Goal: Task Accomplishment & Management: Manage account settings

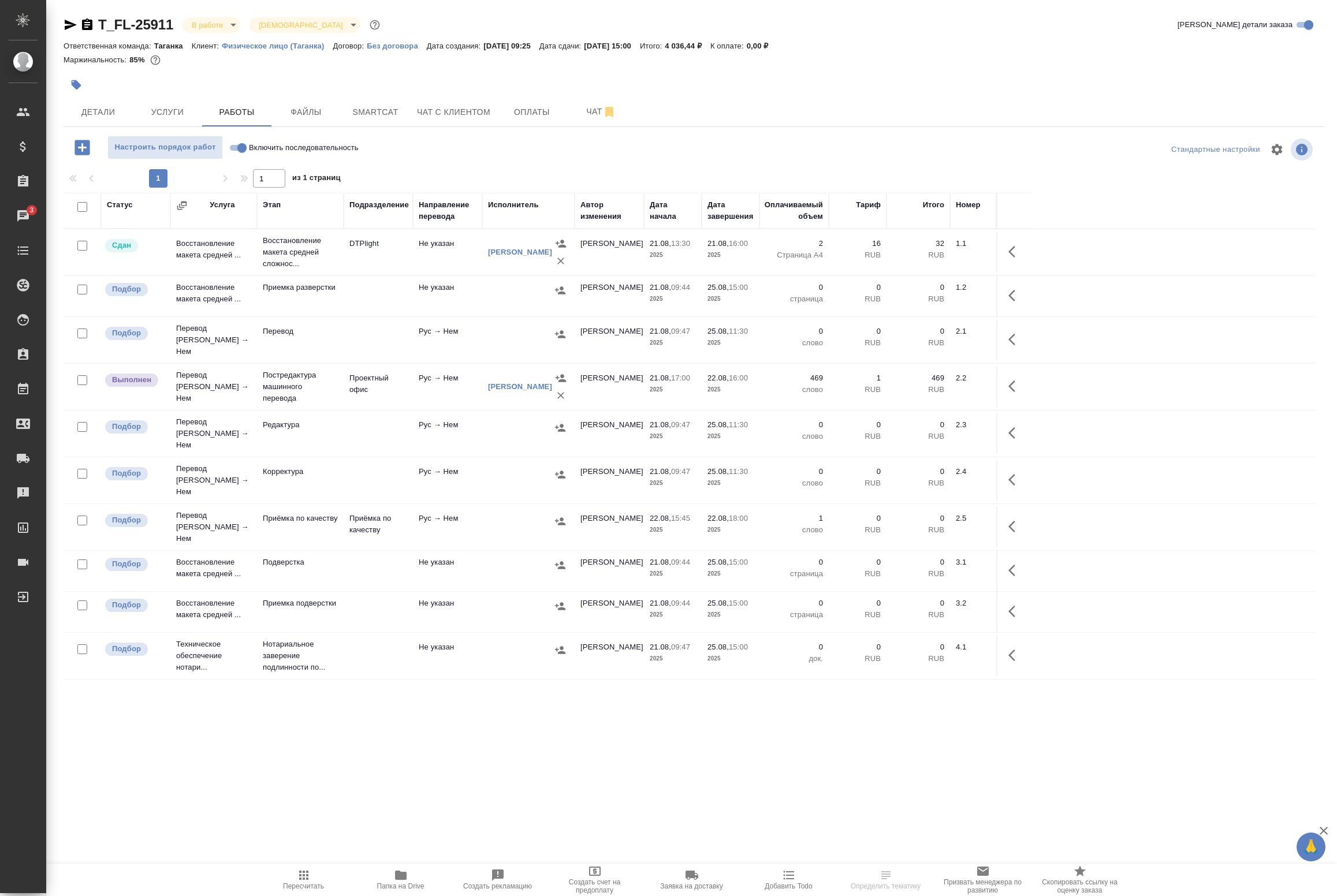
click at [457, 272] on td "Рус → Нем" at bounding box center [447, 252] width 69 height 40
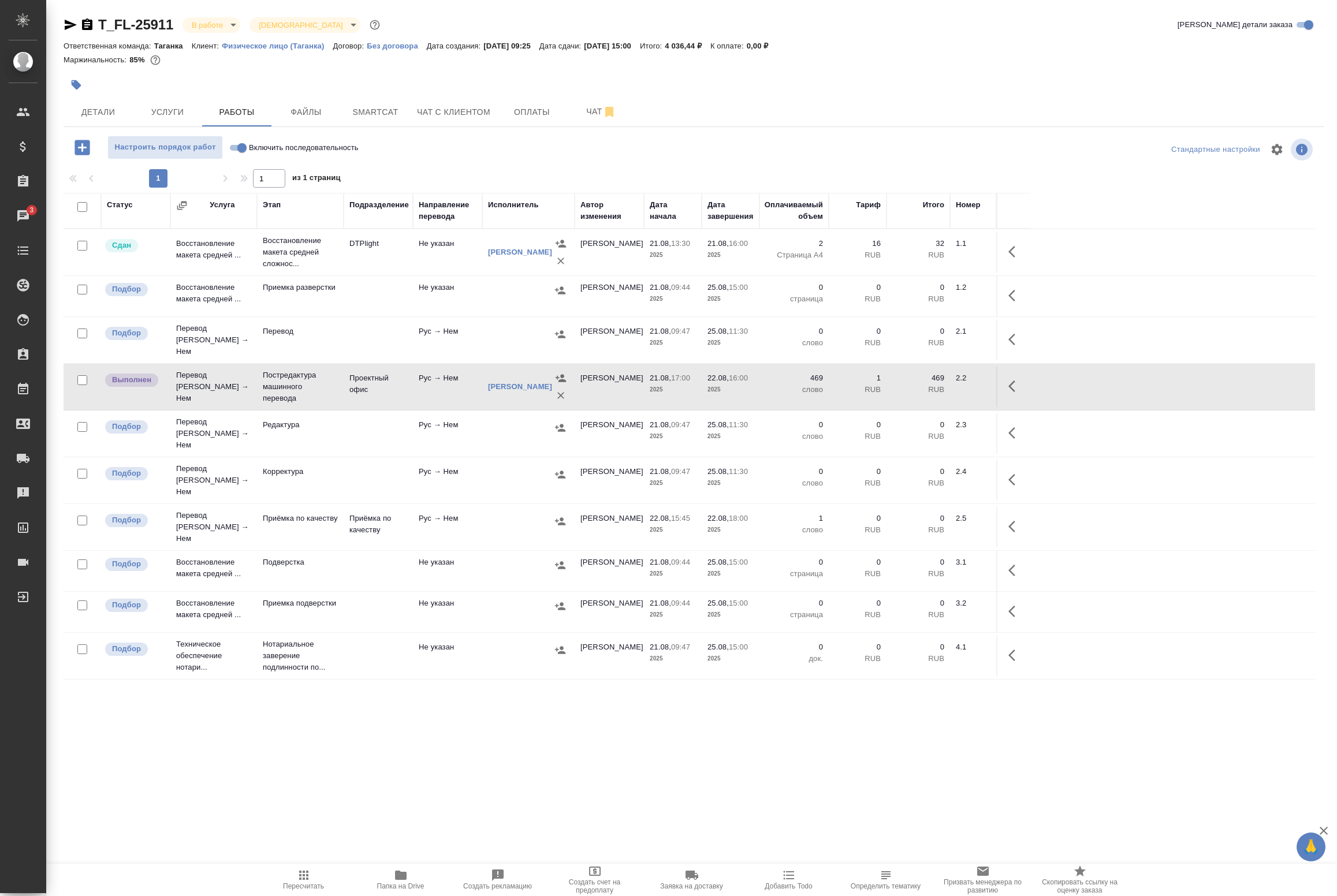
click at [457, 272] on td "Рус → Нем" at bounding box center [447, 252] width 69 height 40
click at [385, 107] on span "Smartcat" at bounding box center [375, 112] width 55 height 14
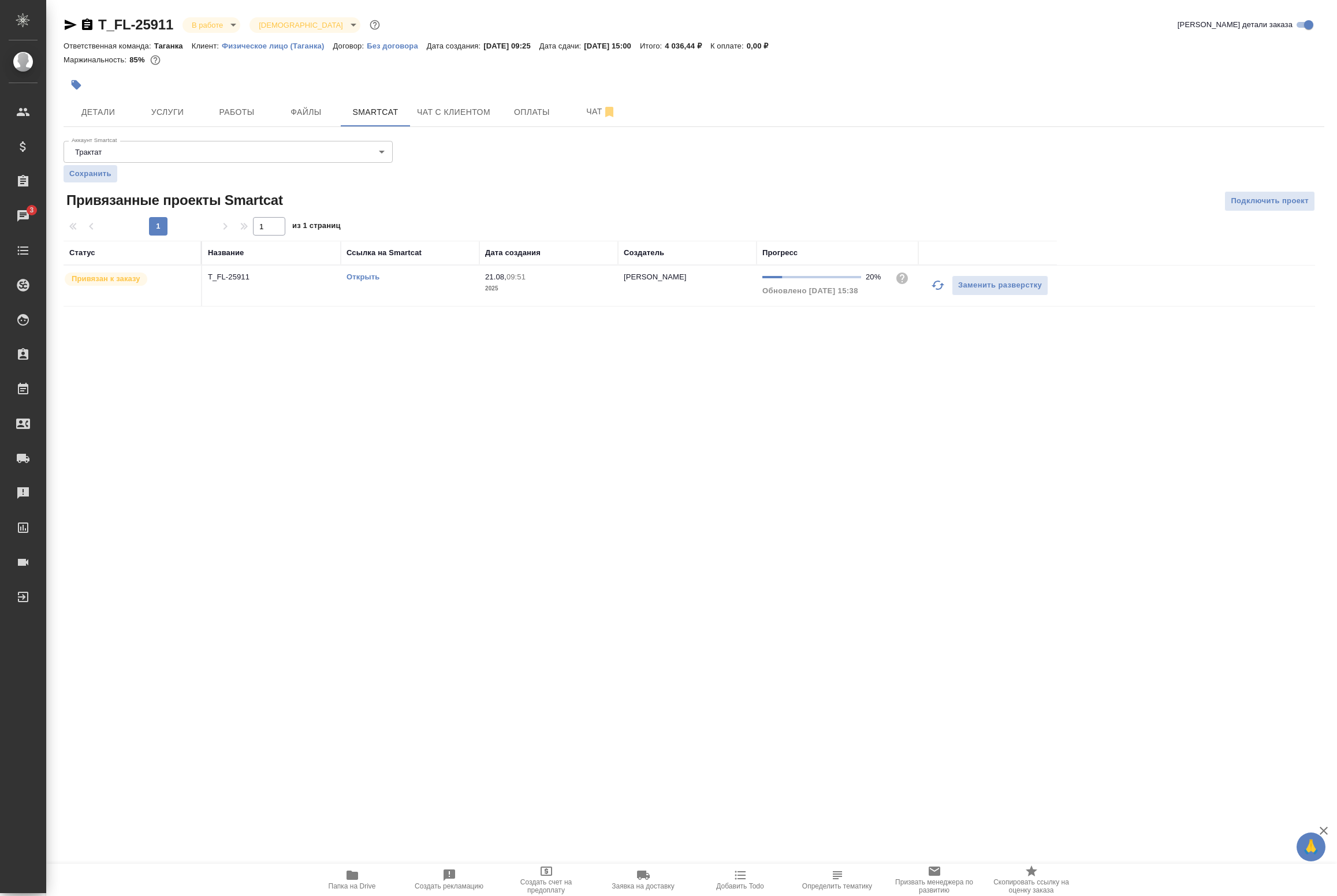
click at [942, 287] on icon "button" at bounding box center [938, 285] width 13 height 9
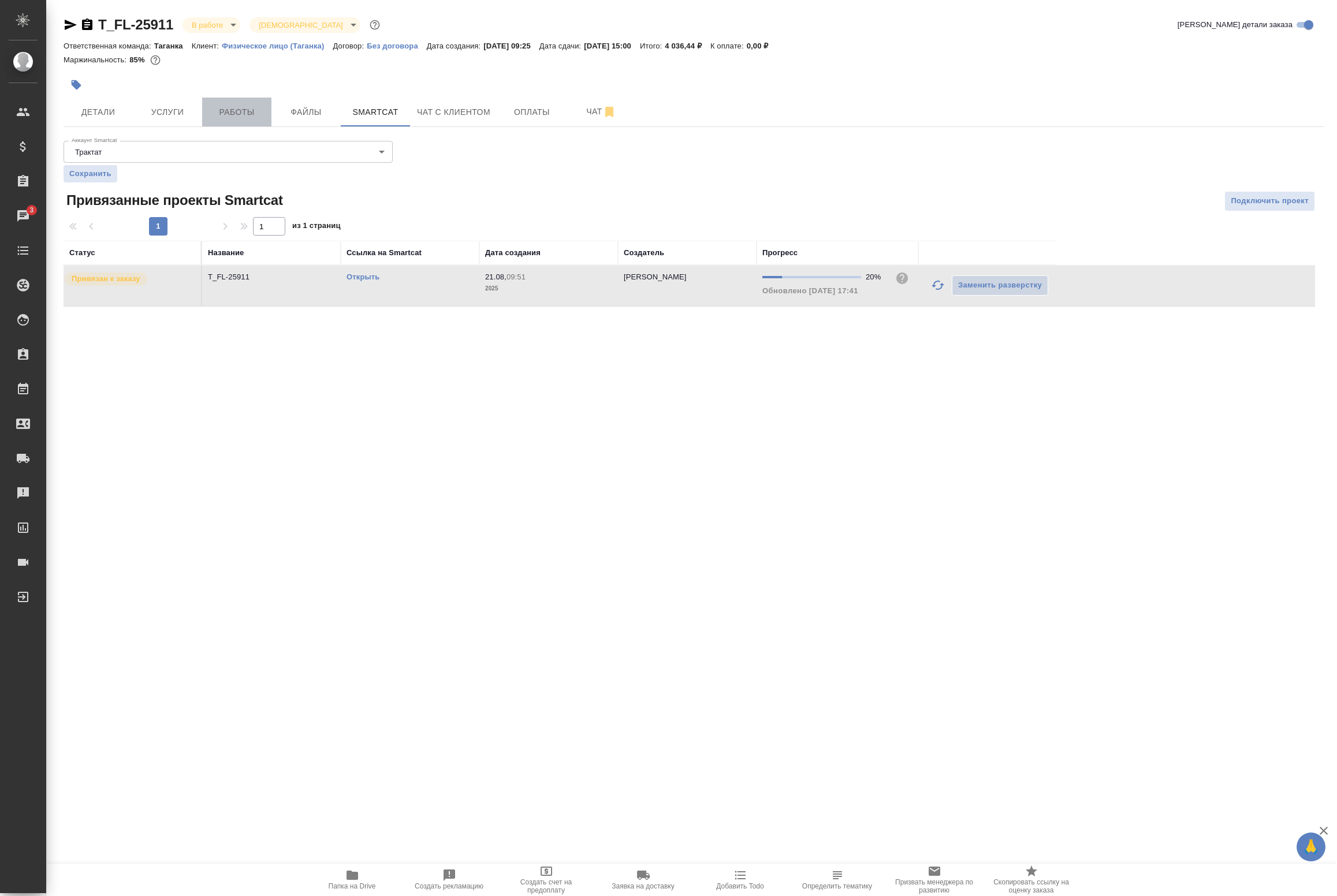
click at [253, 117] on span "Работы" at bounding box center [237, 112] width 55 height 14
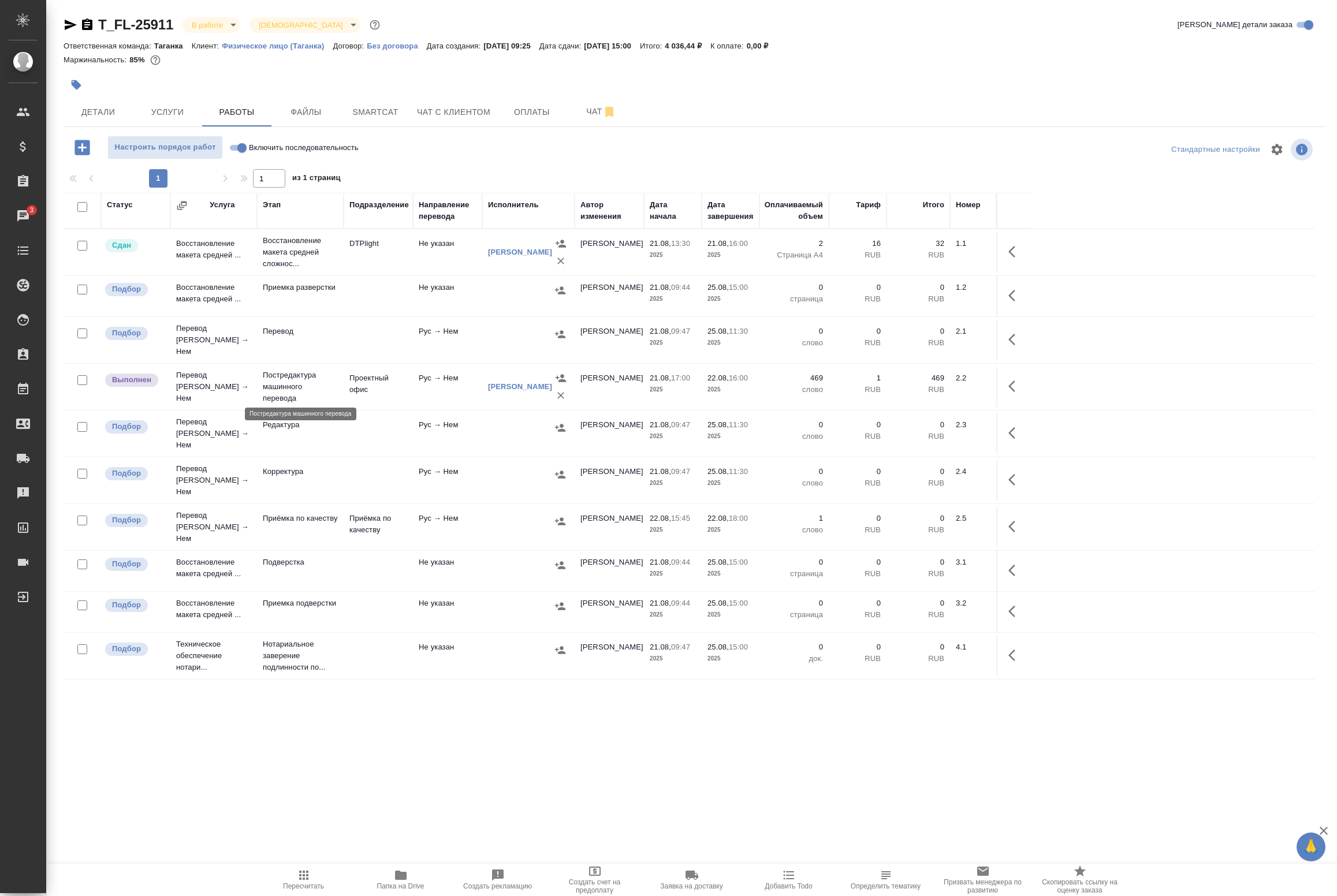
click at [327, 381] on p "Постредактура машинного перевода" at bounding box center [300, 387] width 75 height 34
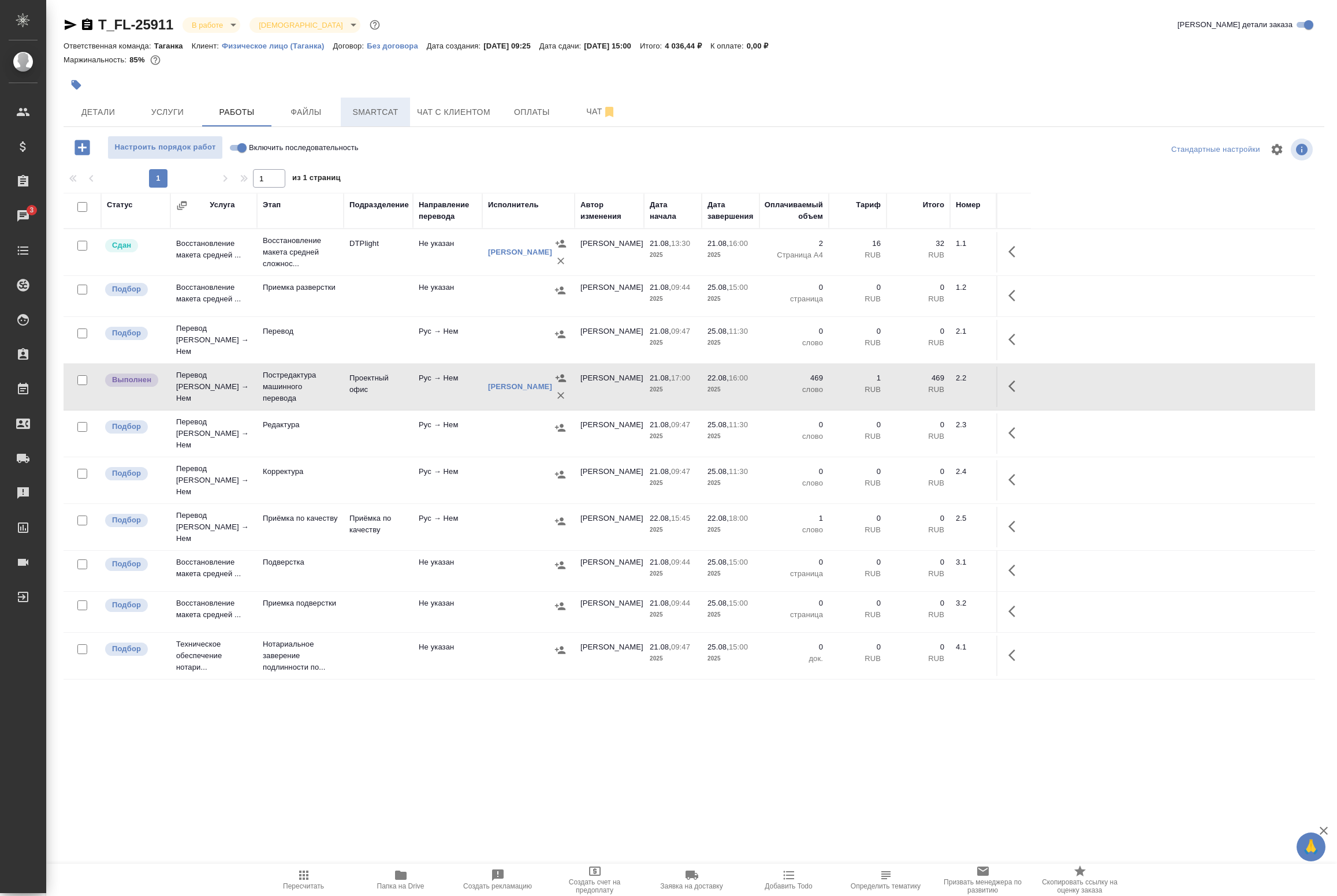
click at [370, 110] on span "Smartcat" at bounding box center [375, 112] width 55 height 14
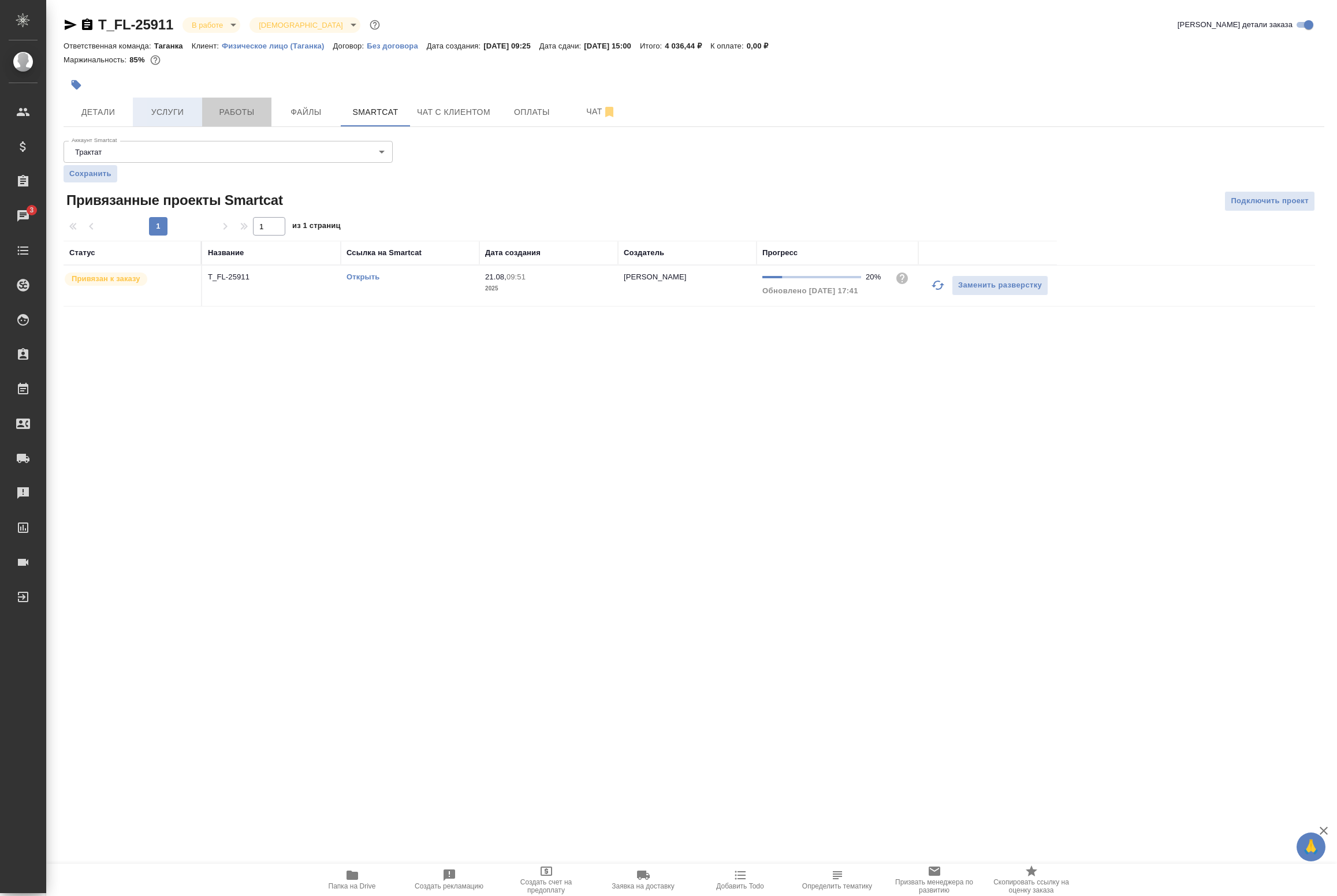
drag, startPoint x: 207, startPoint y: 111, endPoint x: 200, endPoint y: 111, distance: 7.0
click at [201, 111] on div "Детали Услуги Работы Файлы Smartcat Чат с клиентом Оплаты Чат" at bounding box center [694, 112] width 1260 height 29
click at [106, 108] on span "Детали" at bounding box center [98, 112] width 55 height 14
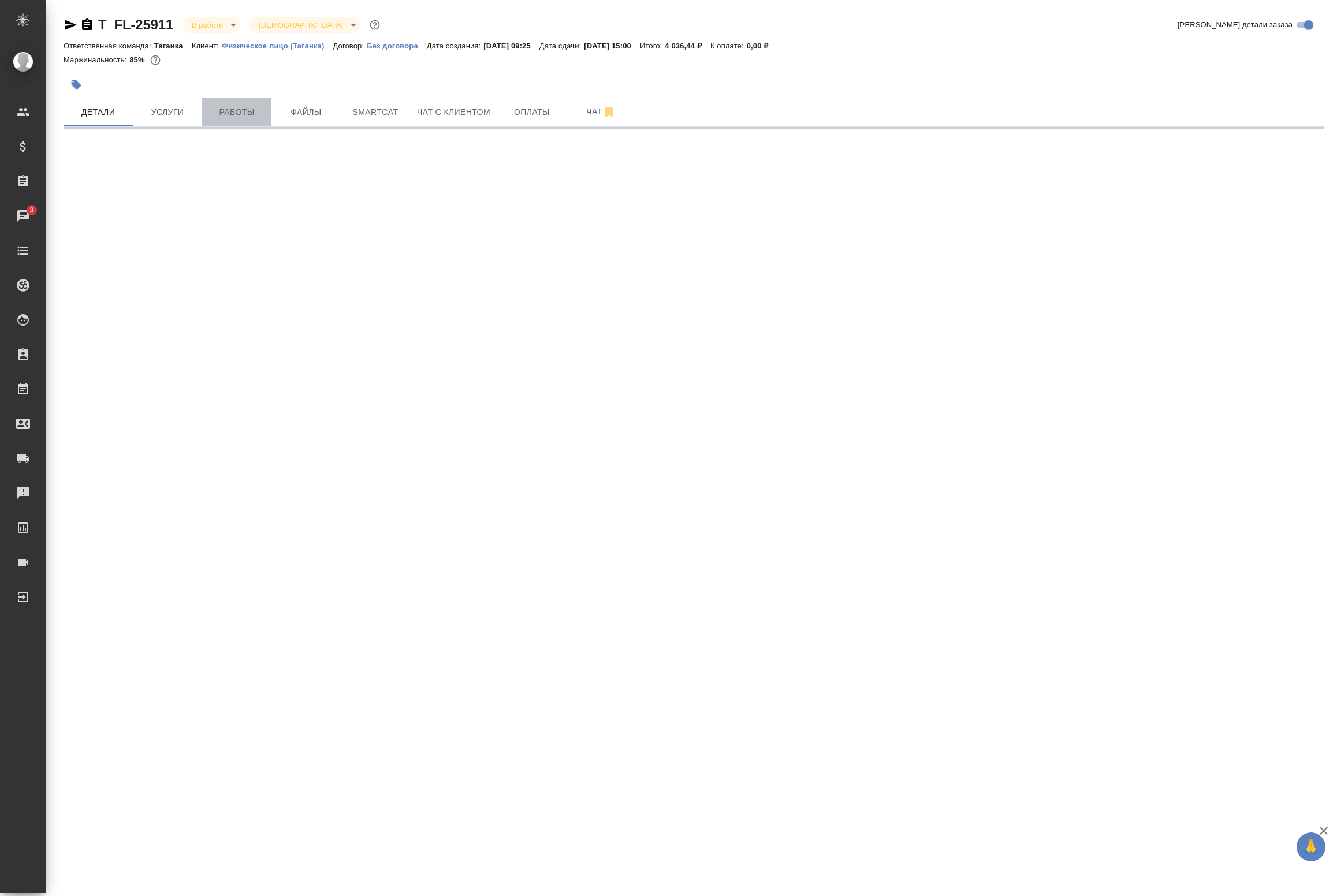
click at [257, 113] on span "Работы" at bounding box center [237, 112] width 55 height 14
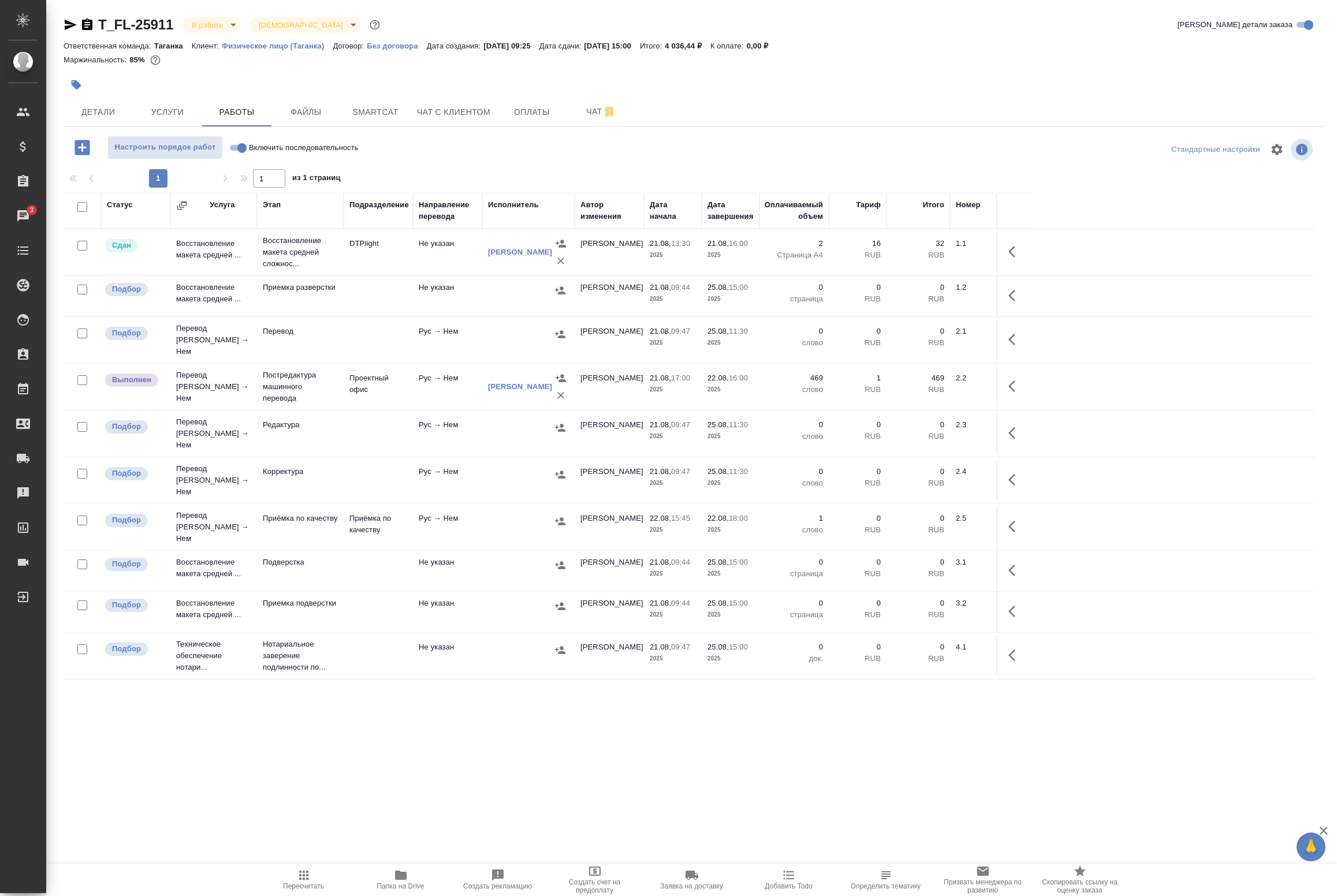
click at [488, 513] on div at bounding box center [528, 521] width 81 height 18
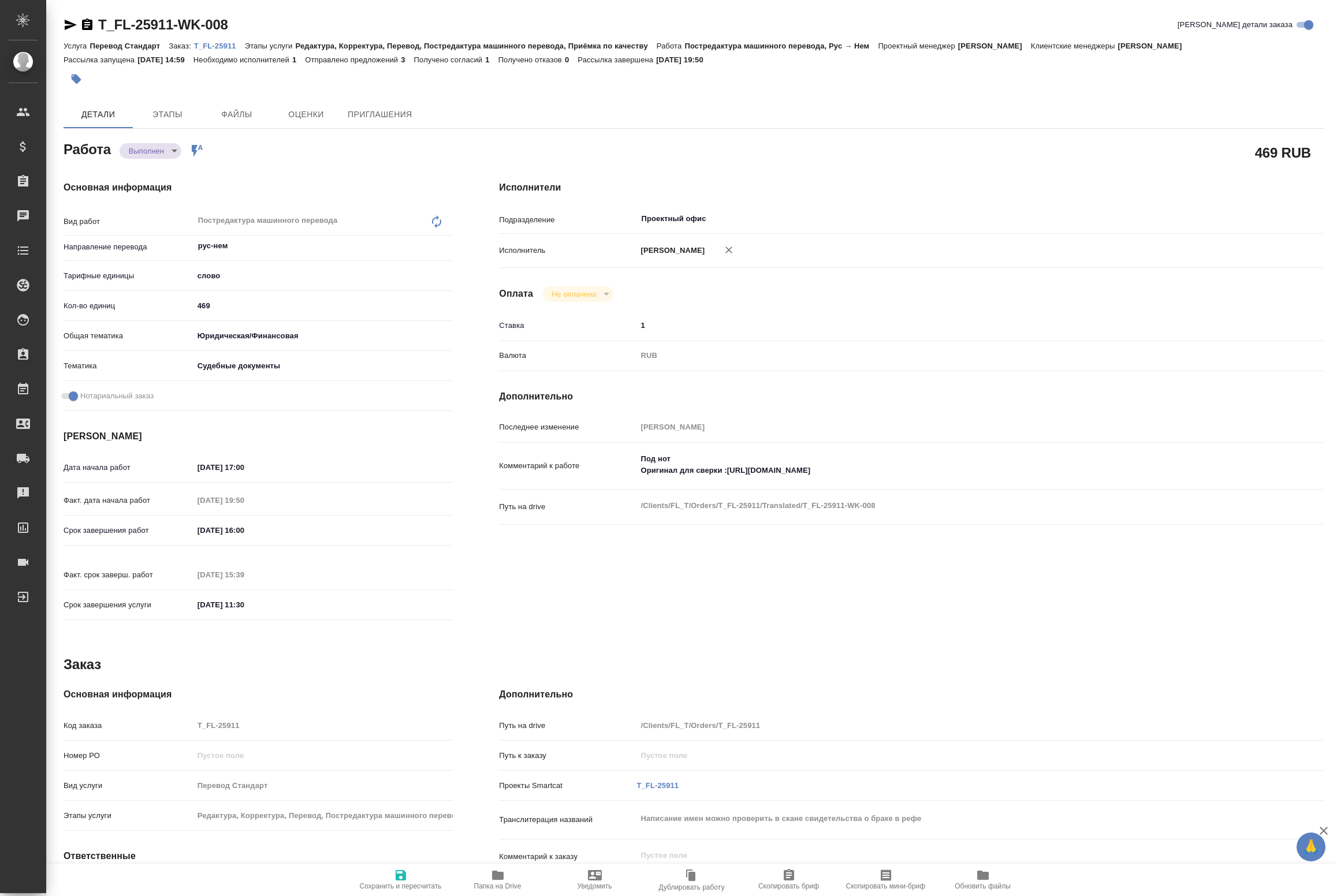
type textarea "x"
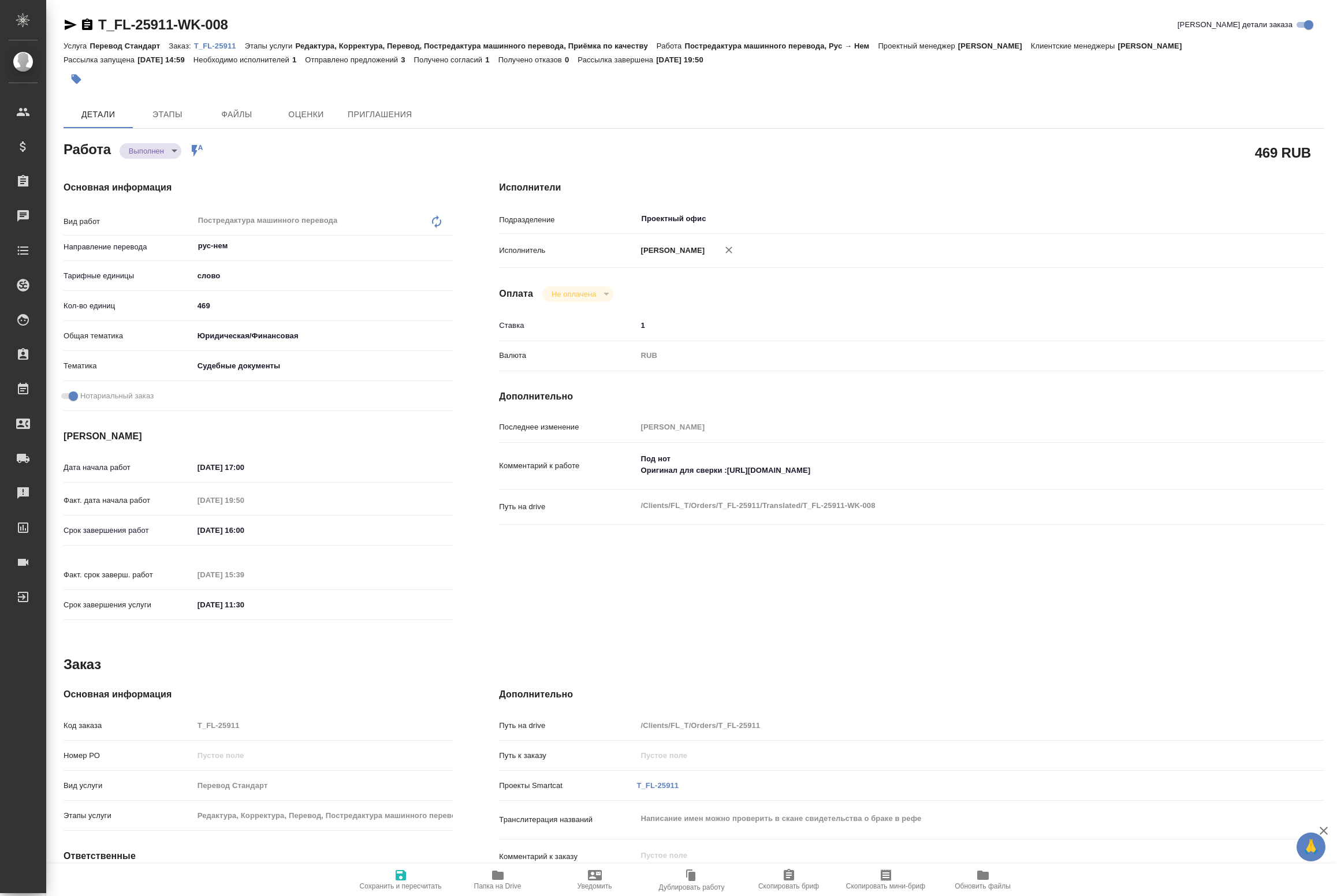
type textarea "x"
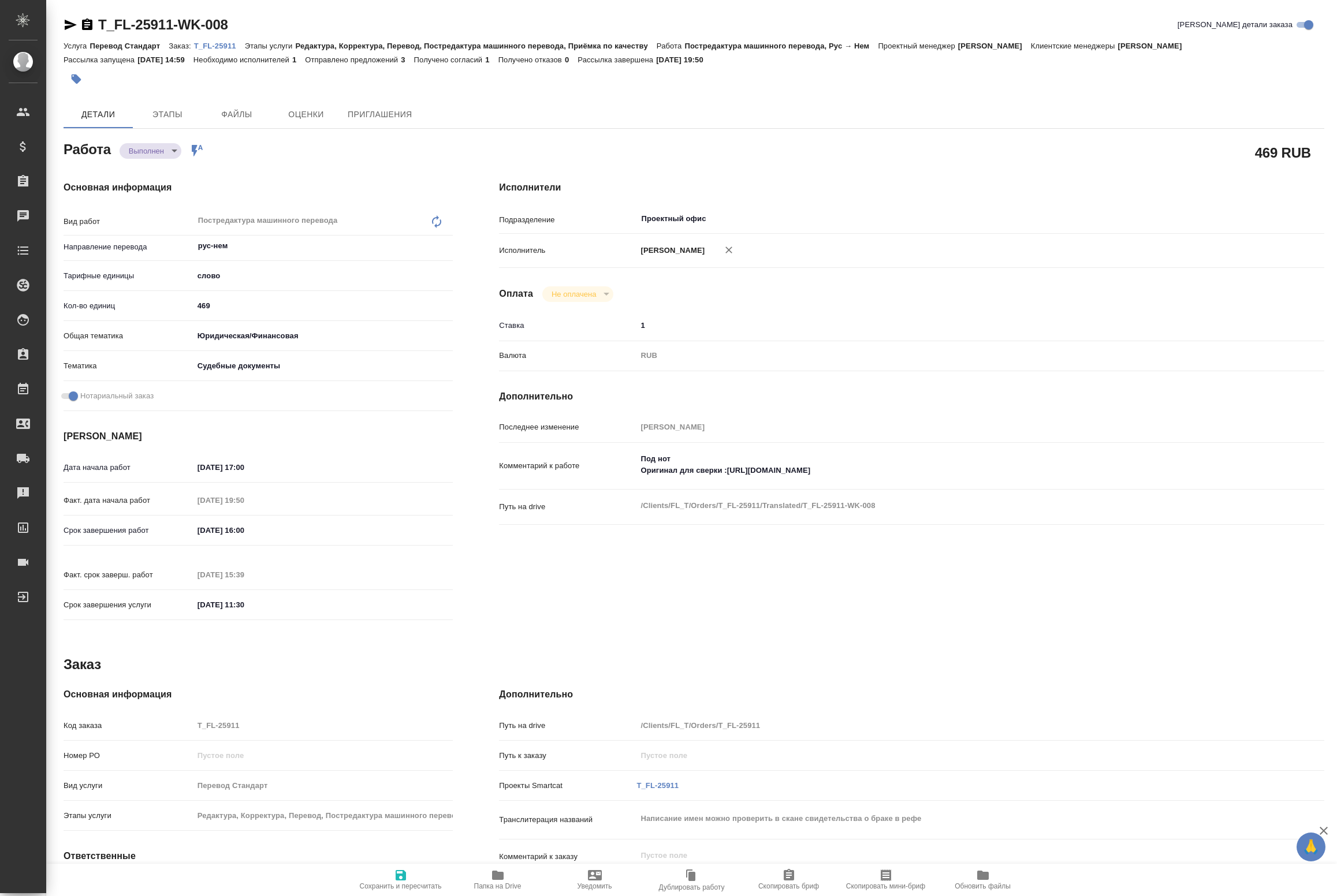
type textarea "x"
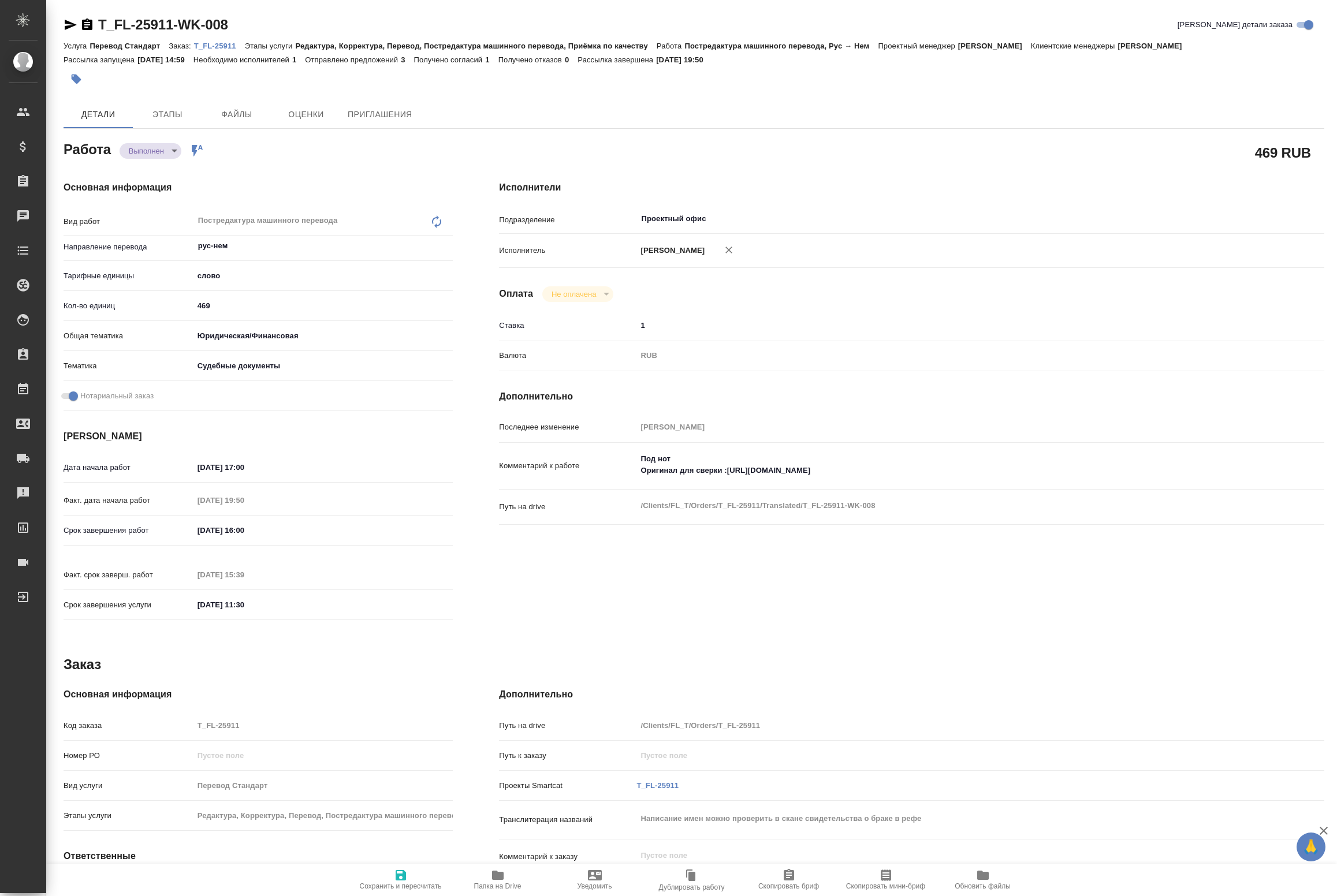
type textarea "x"
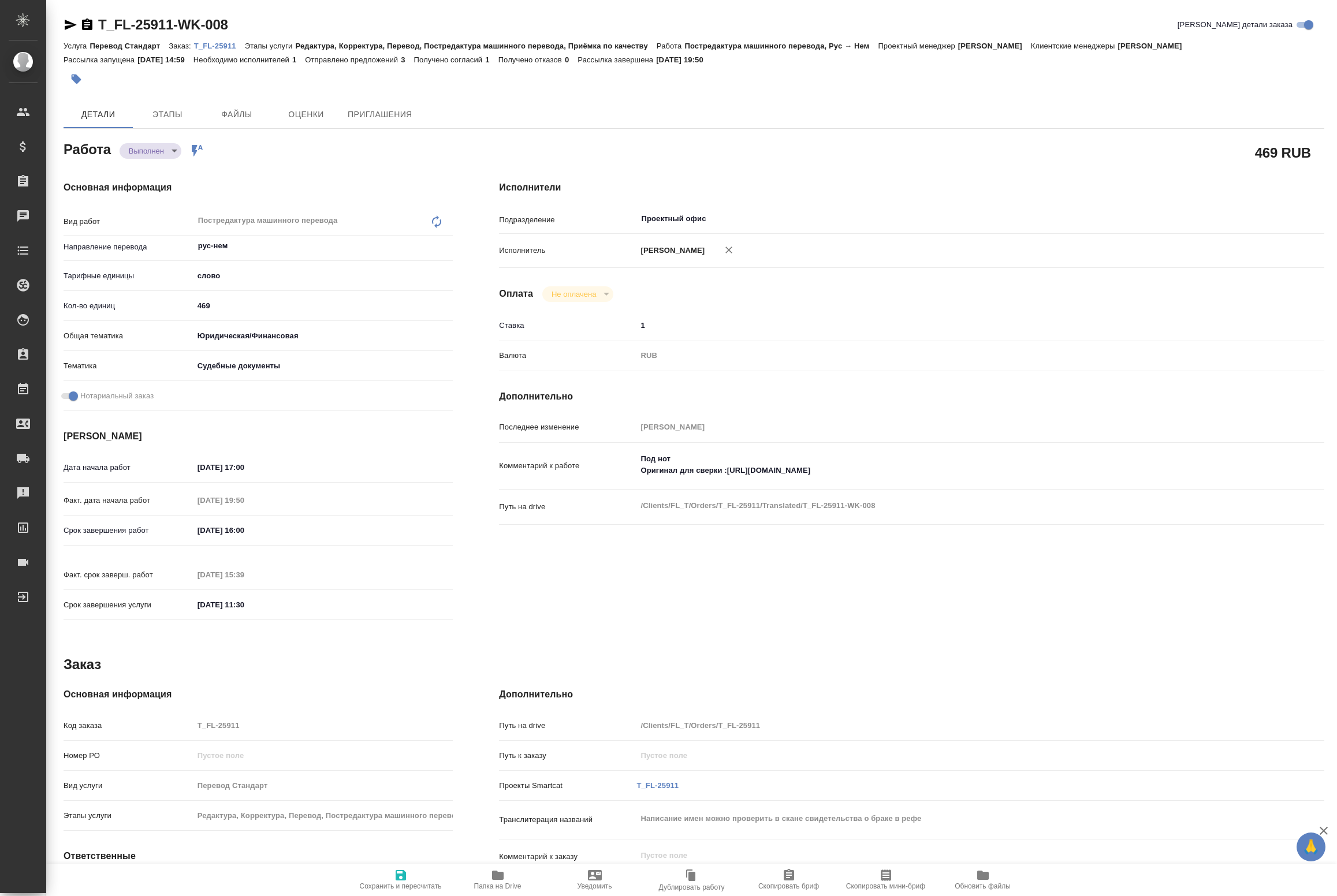
type textarea "x"
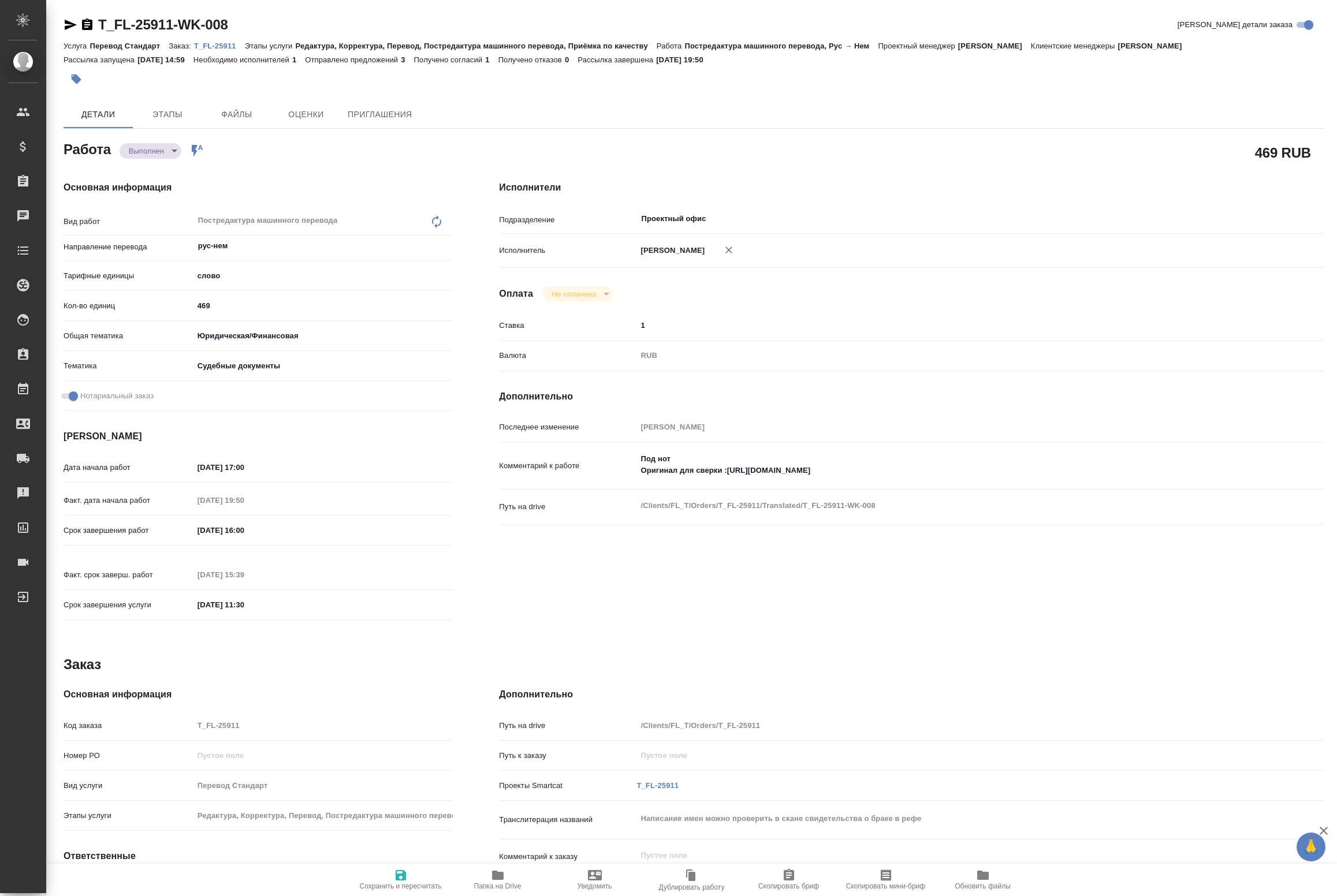
type textarea "x"
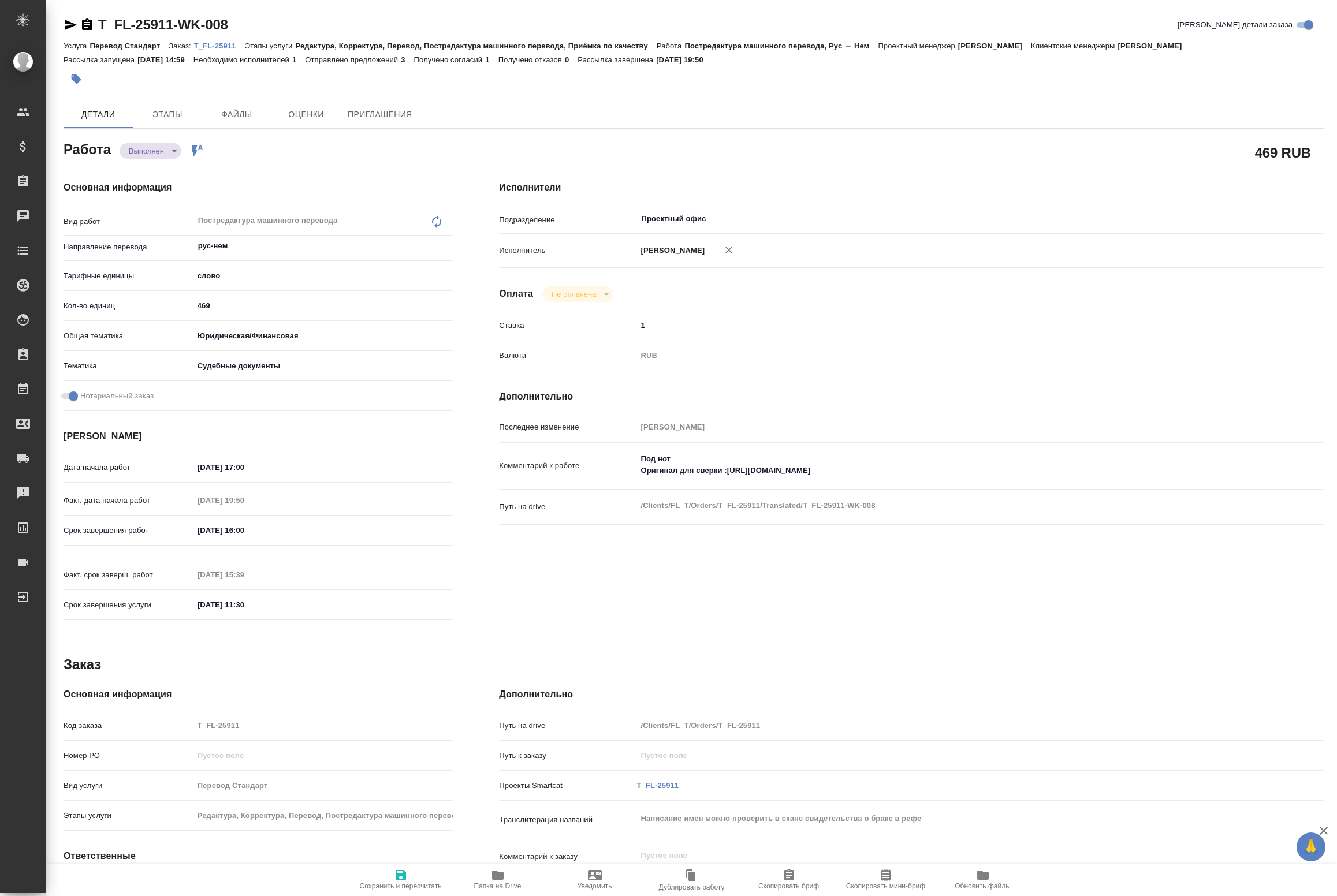
type textarea "x"
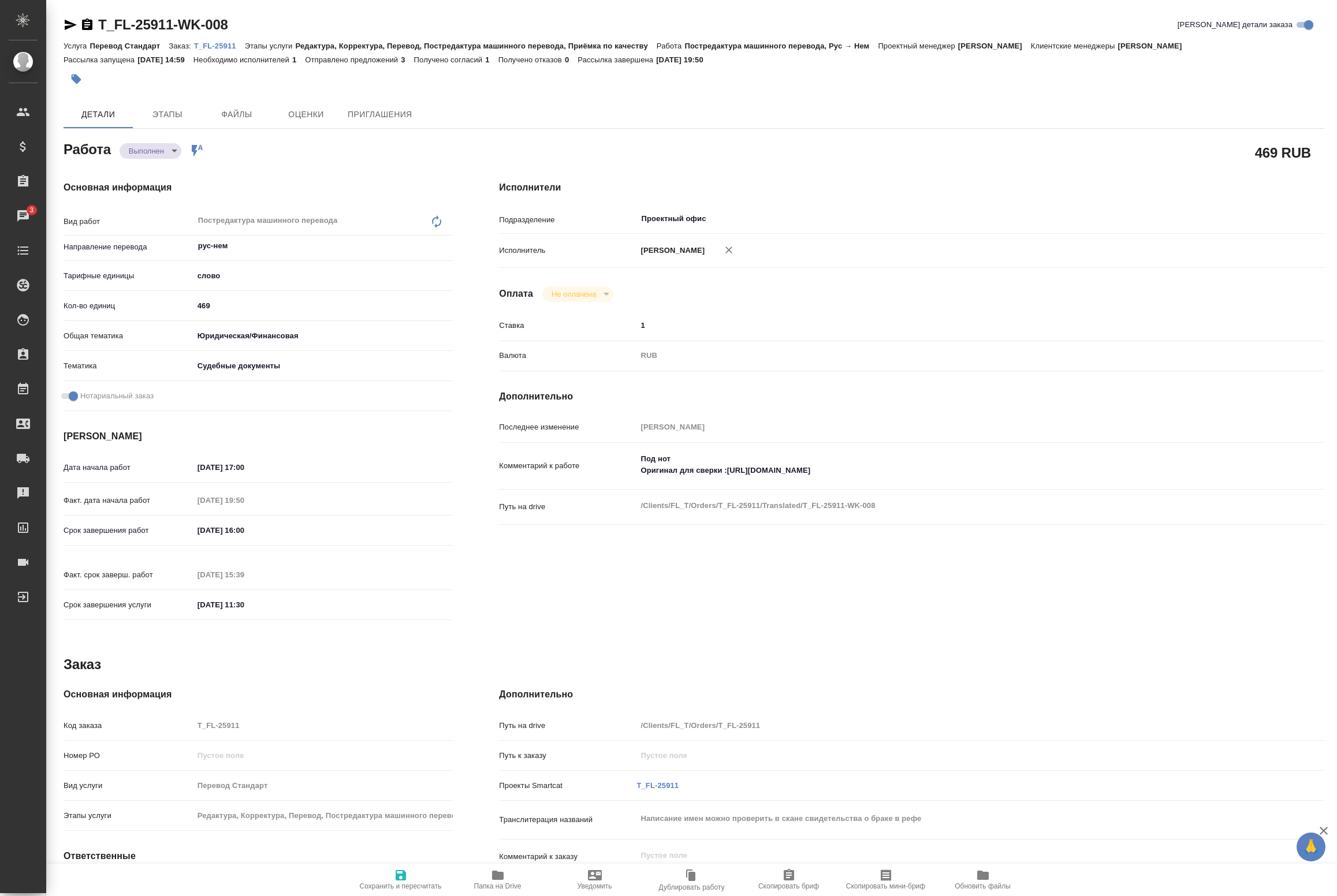
type textarea "x"
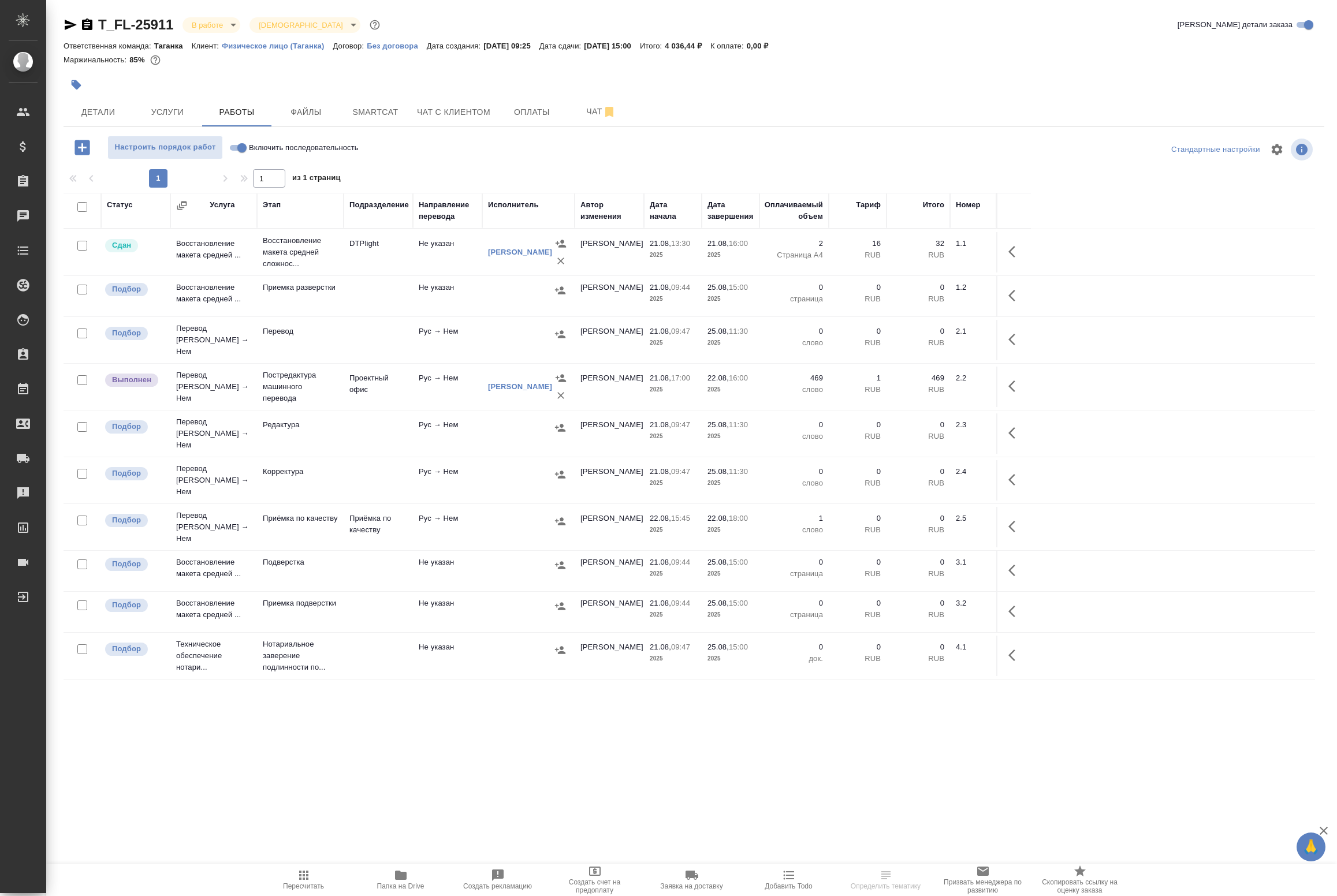
click at [427, 272] on td "Рус → Нем" at bounding box center [447, 252] width 69 height 40
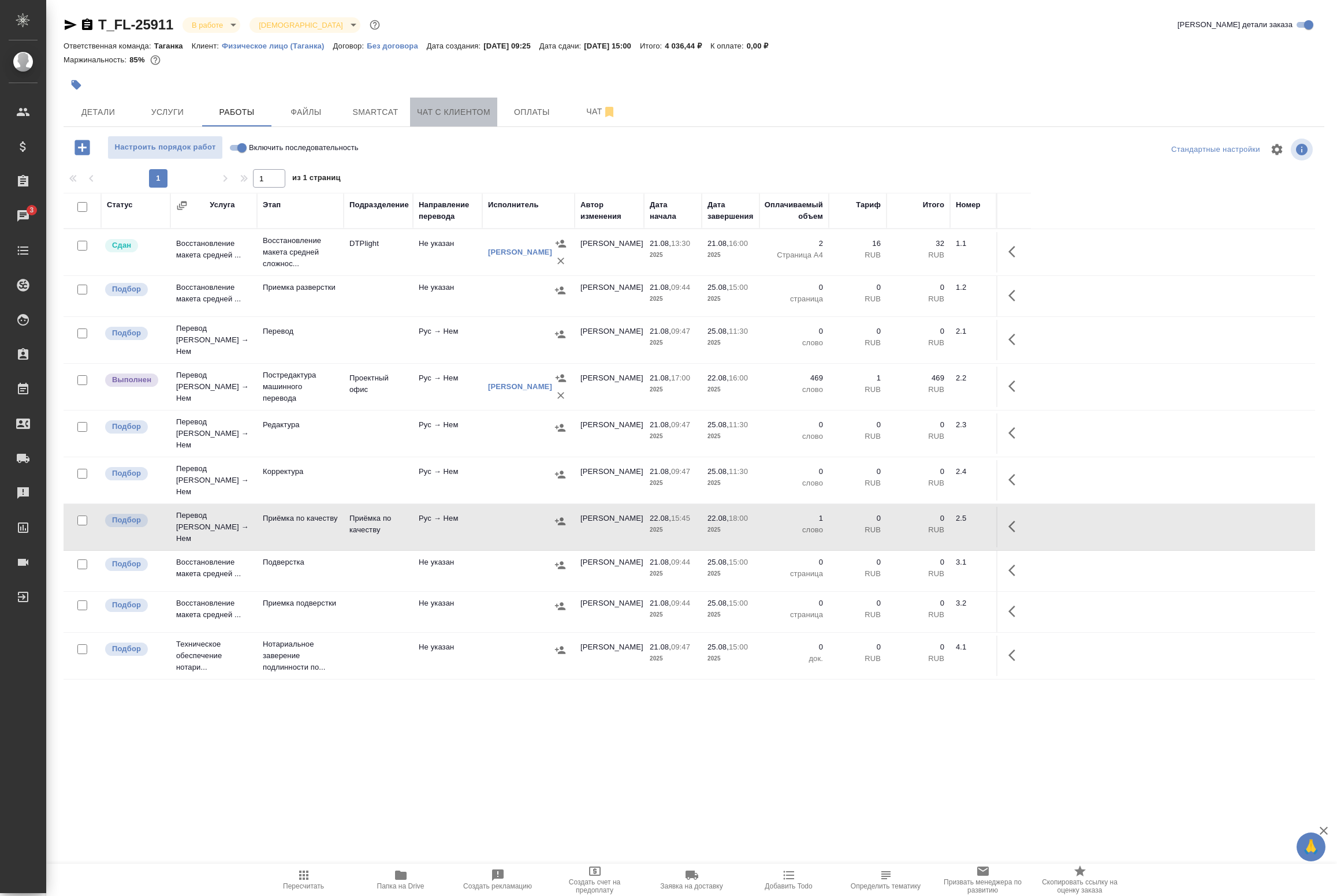
click at [440, 115] on span "Чат с клиентом" at bounding box center [453, 112] width 73 height 14
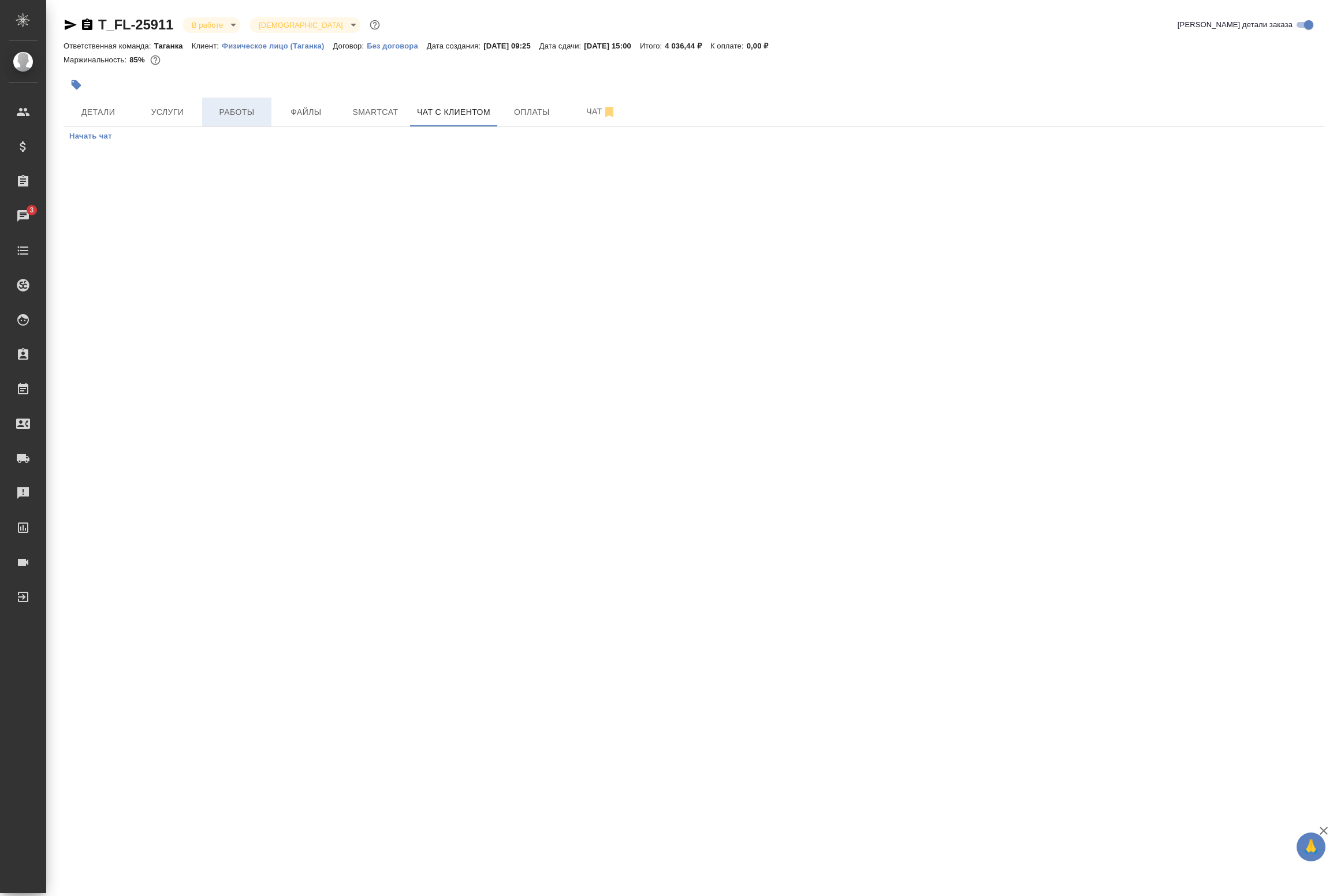
click at [237, 109] on span "Работы" at bounding box center [237, 112] width 55 height 14
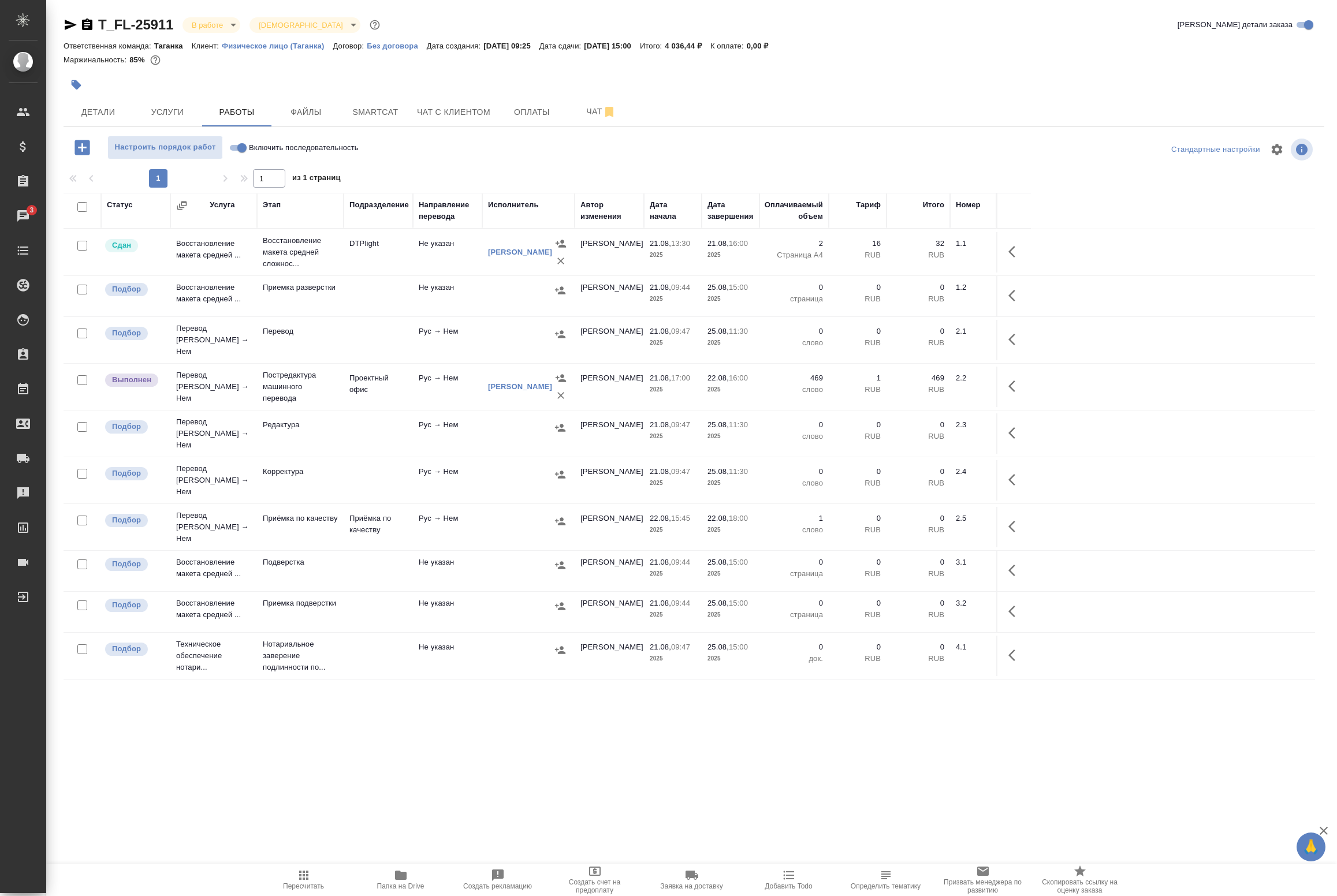
click at [380, 272] on td "Проектный офис" at bounding box center [378, 252] width 69 height 40
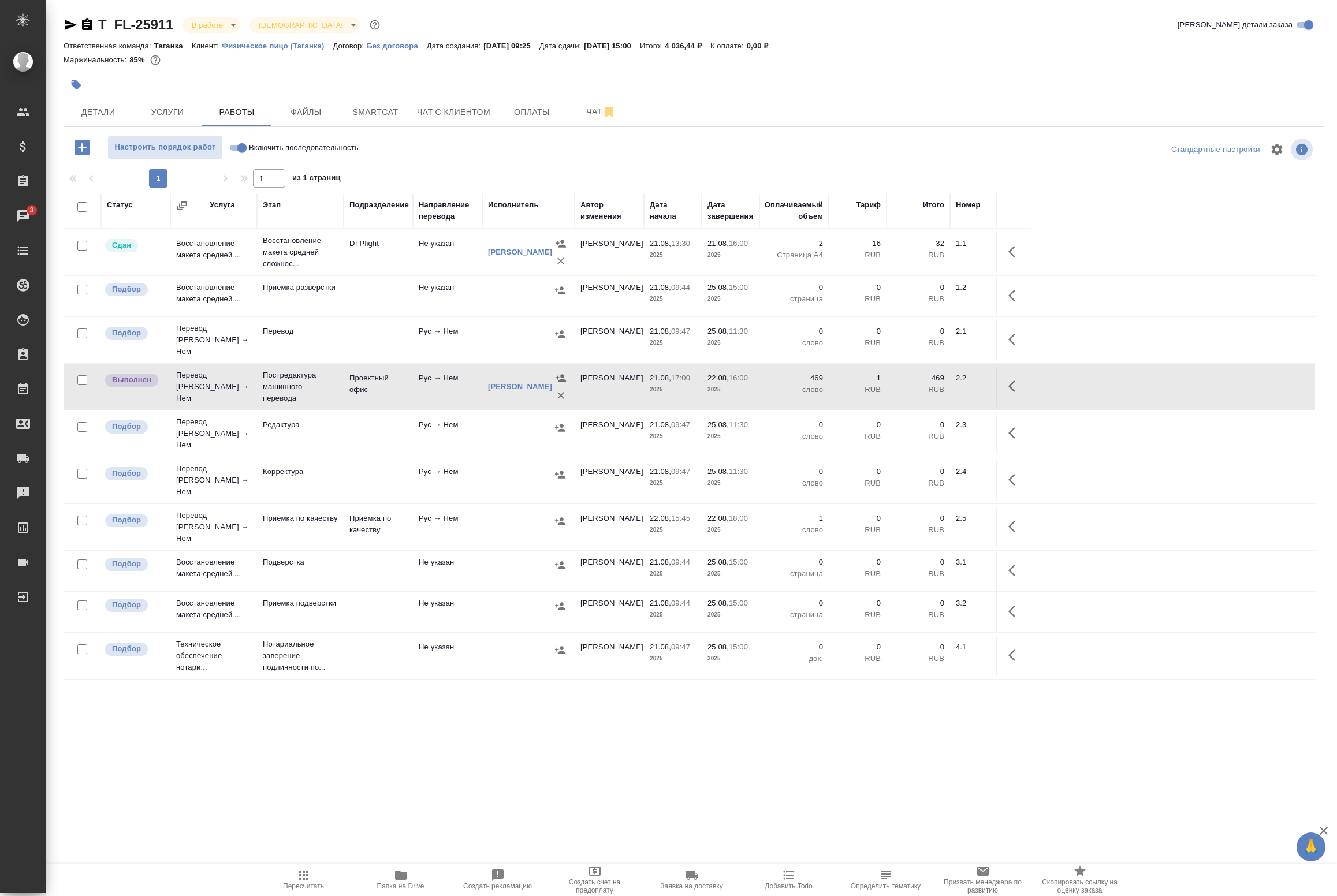
click at [352, 272] on td "Приёмка по качеству" at bounding box center [378, 252] width 69 height 40
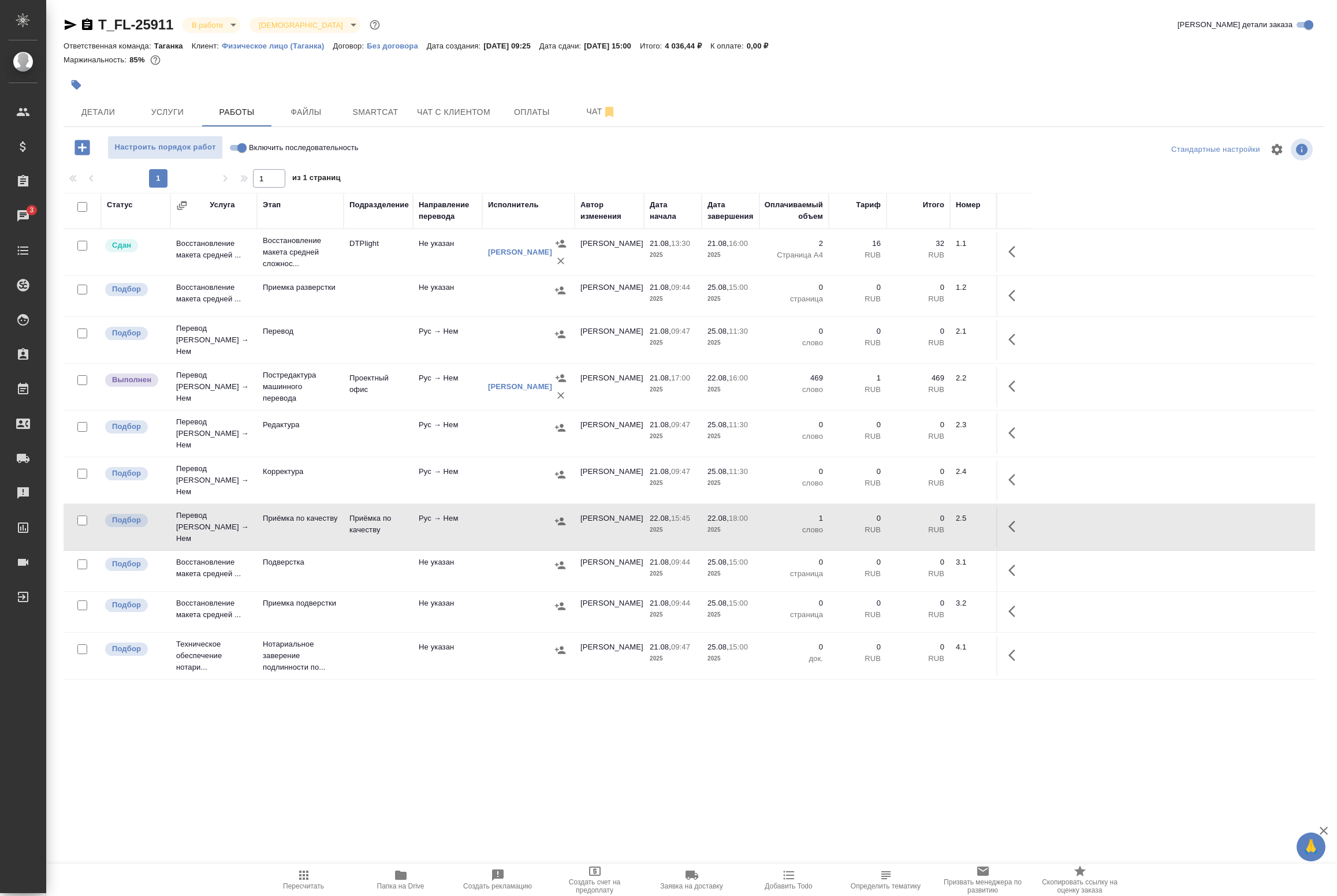
click at [352, 272] on td "Приёмка по качеству" at bounding box center [378, 252] width 69 height 40
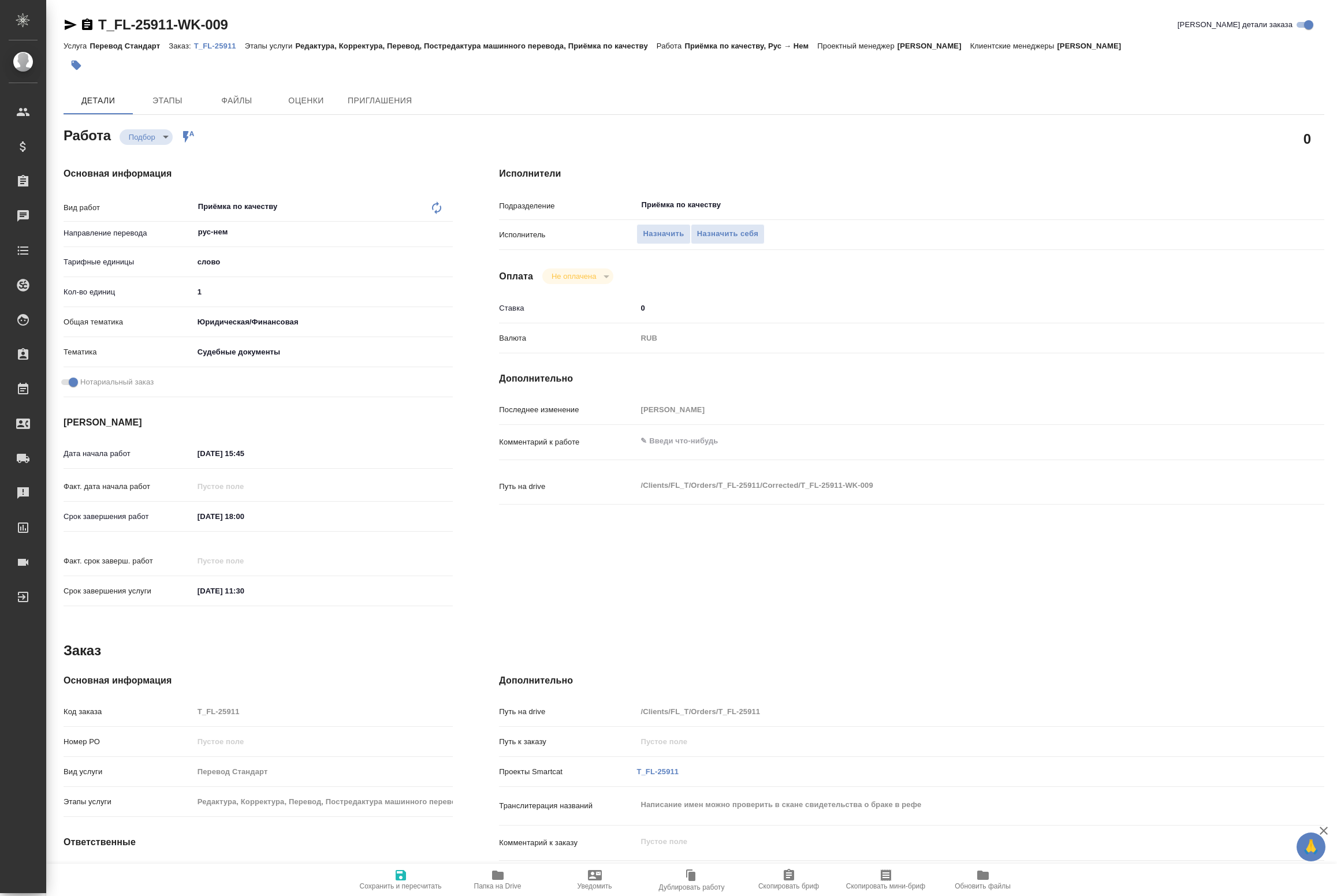
type textarea "x"
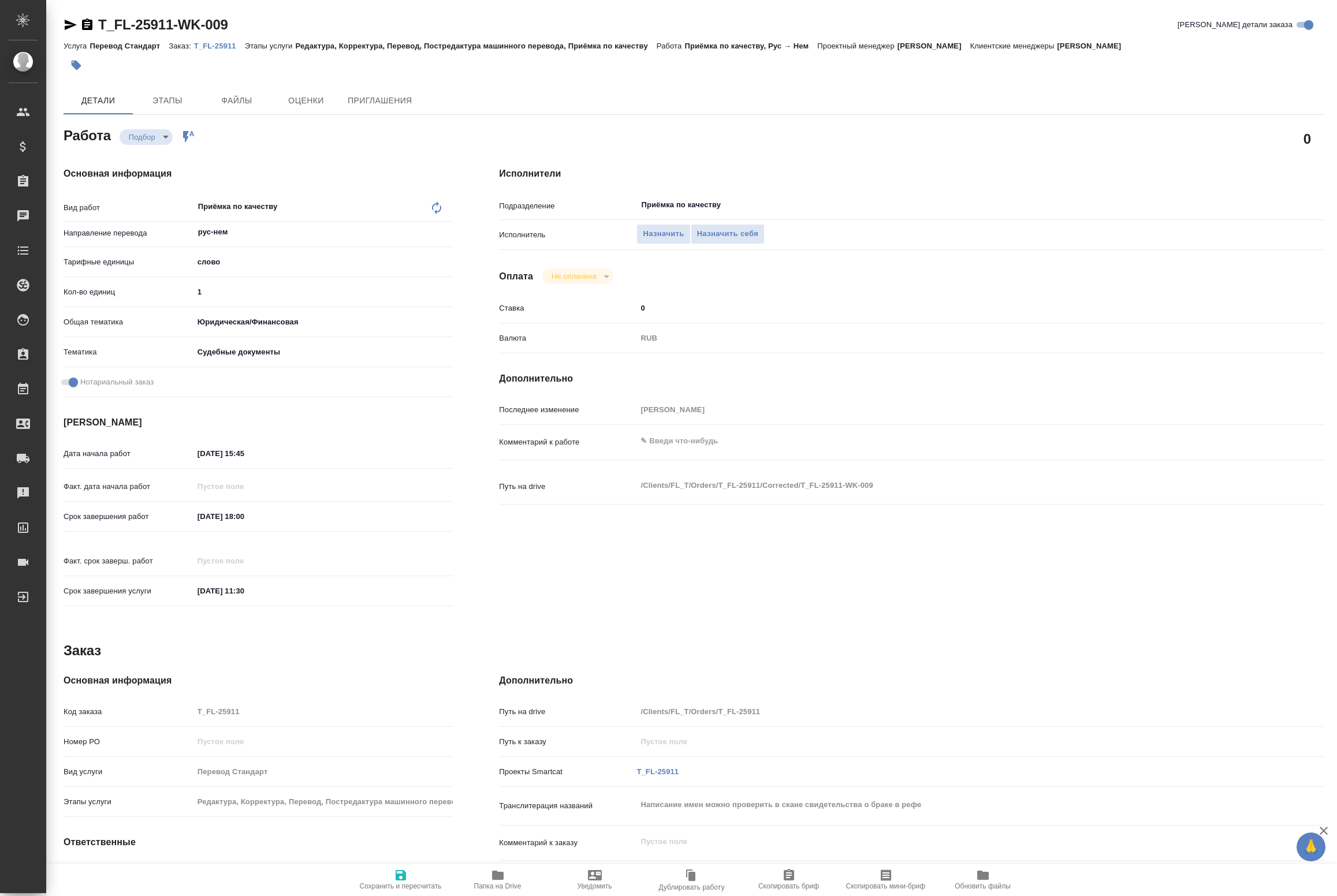
type textarea "x"
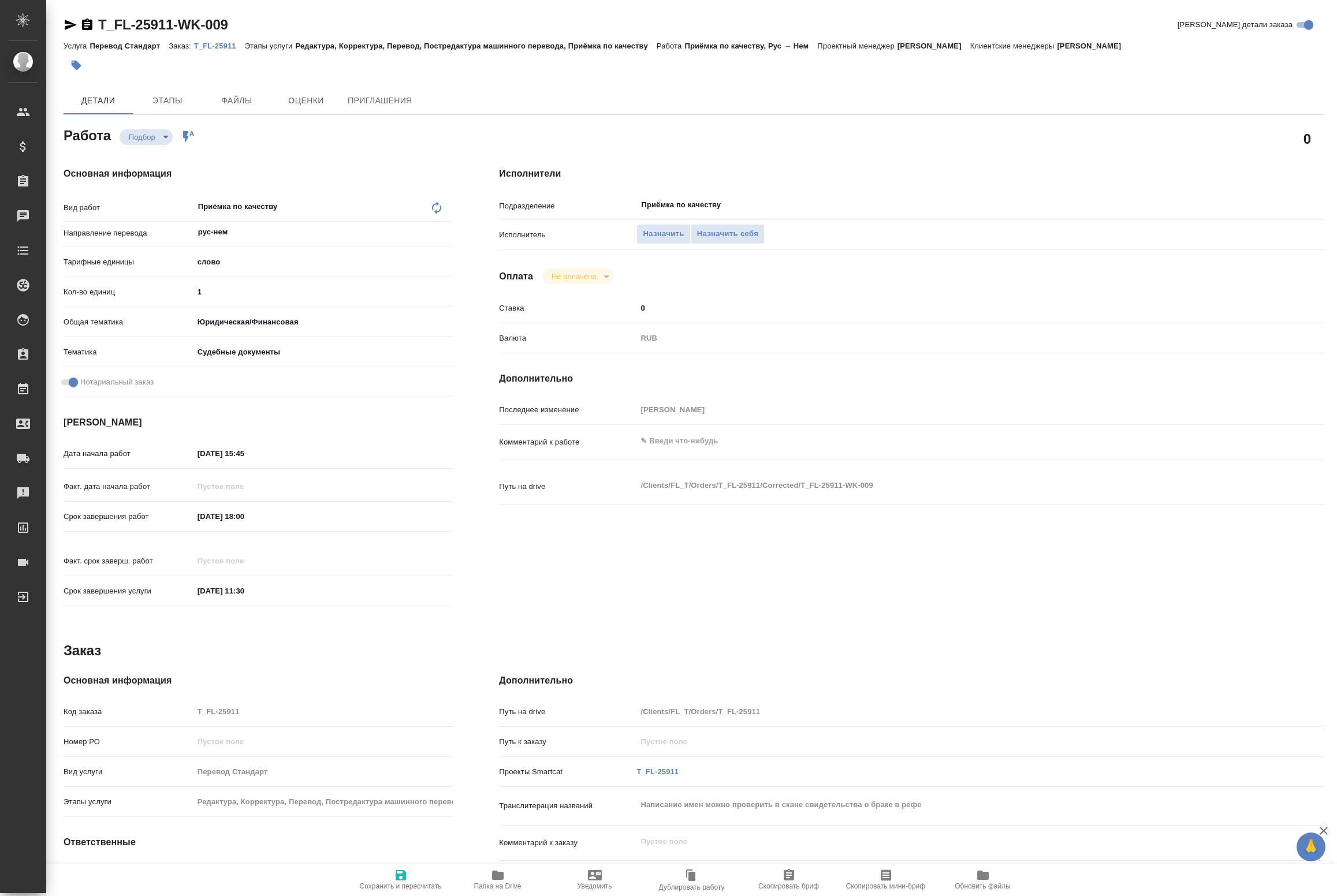
type textarea "x"
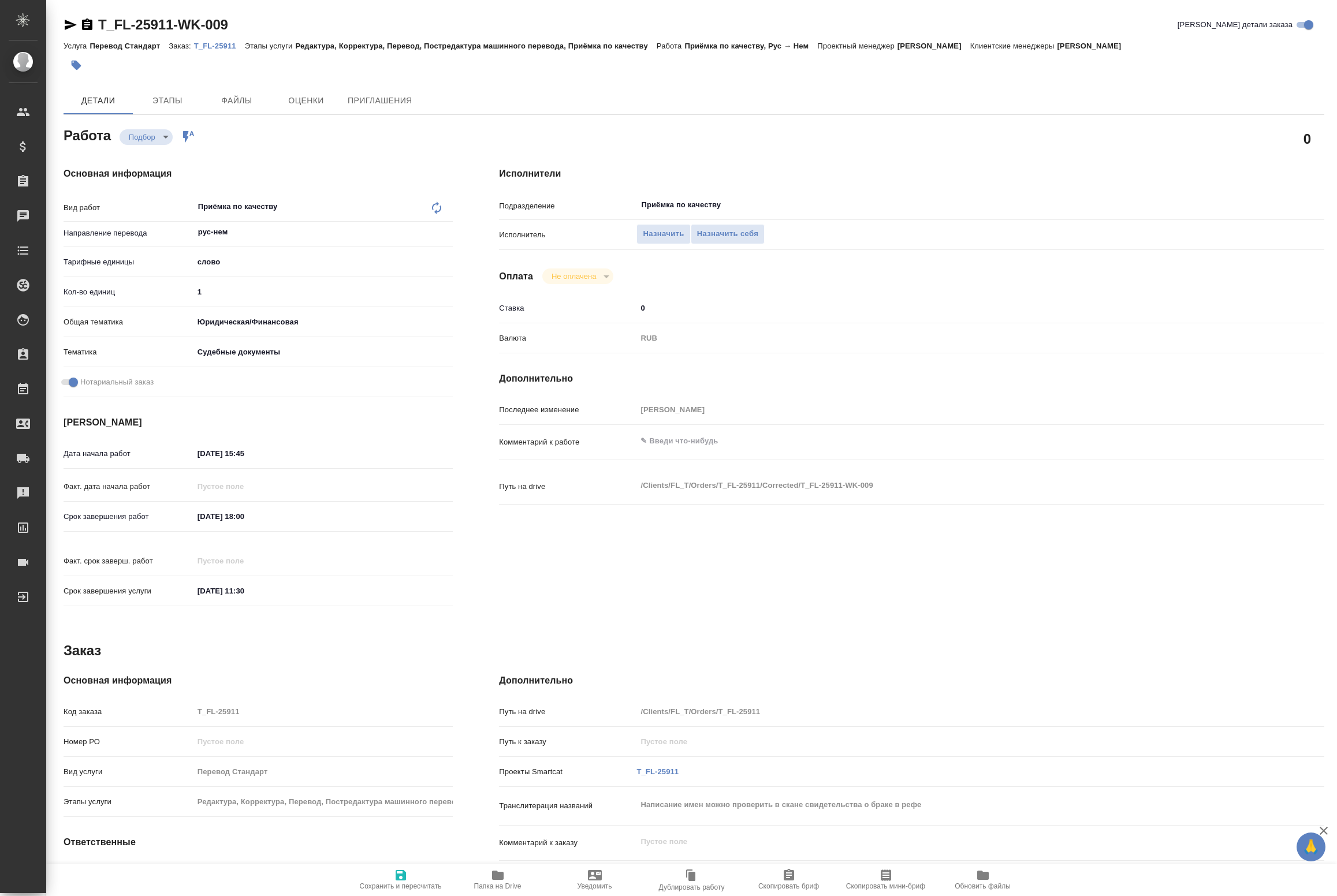
type textarea "x"
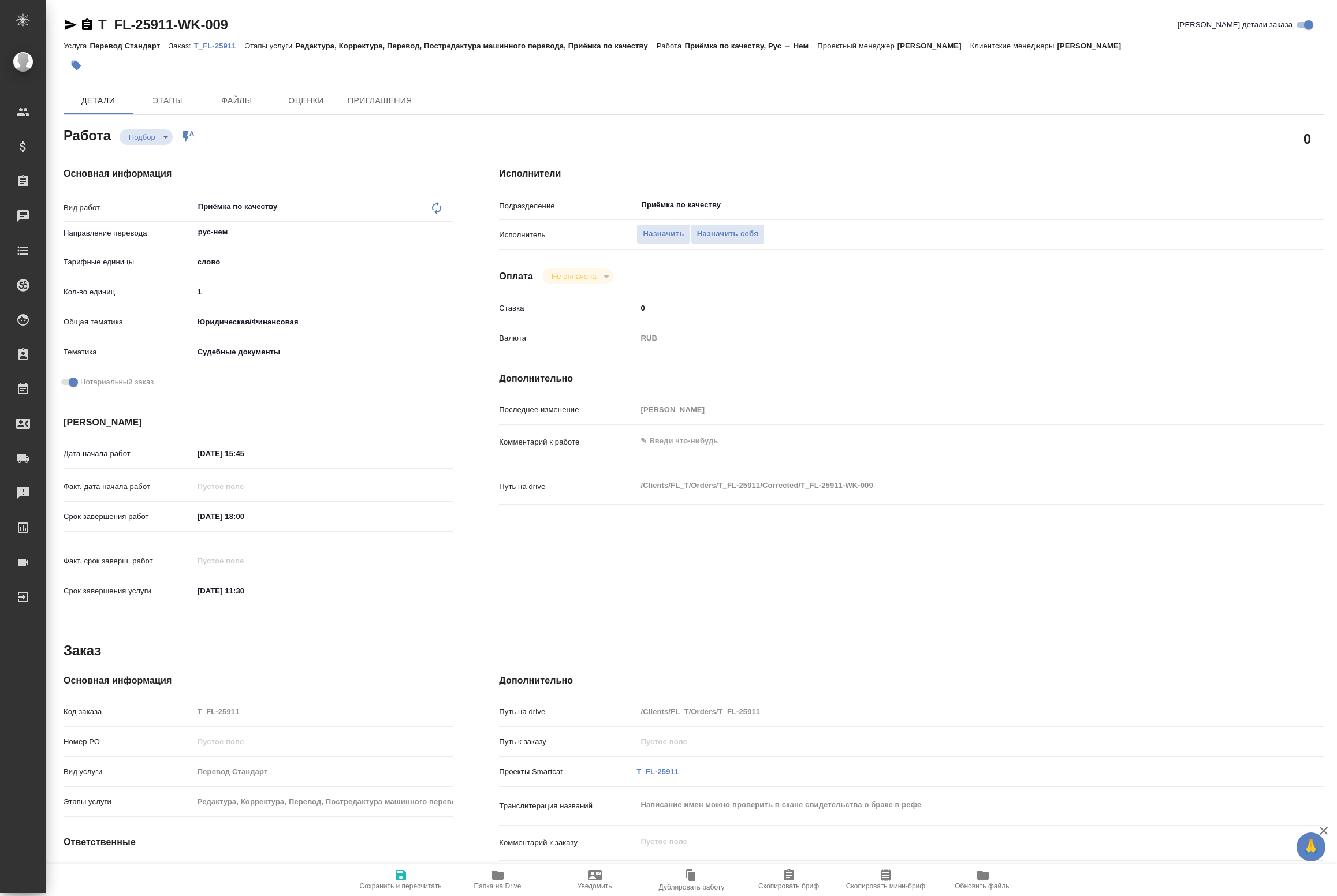
click at [70, 22] on icon "button" at bounding box center [71, 24] width 12 height 10
type textarea "x"
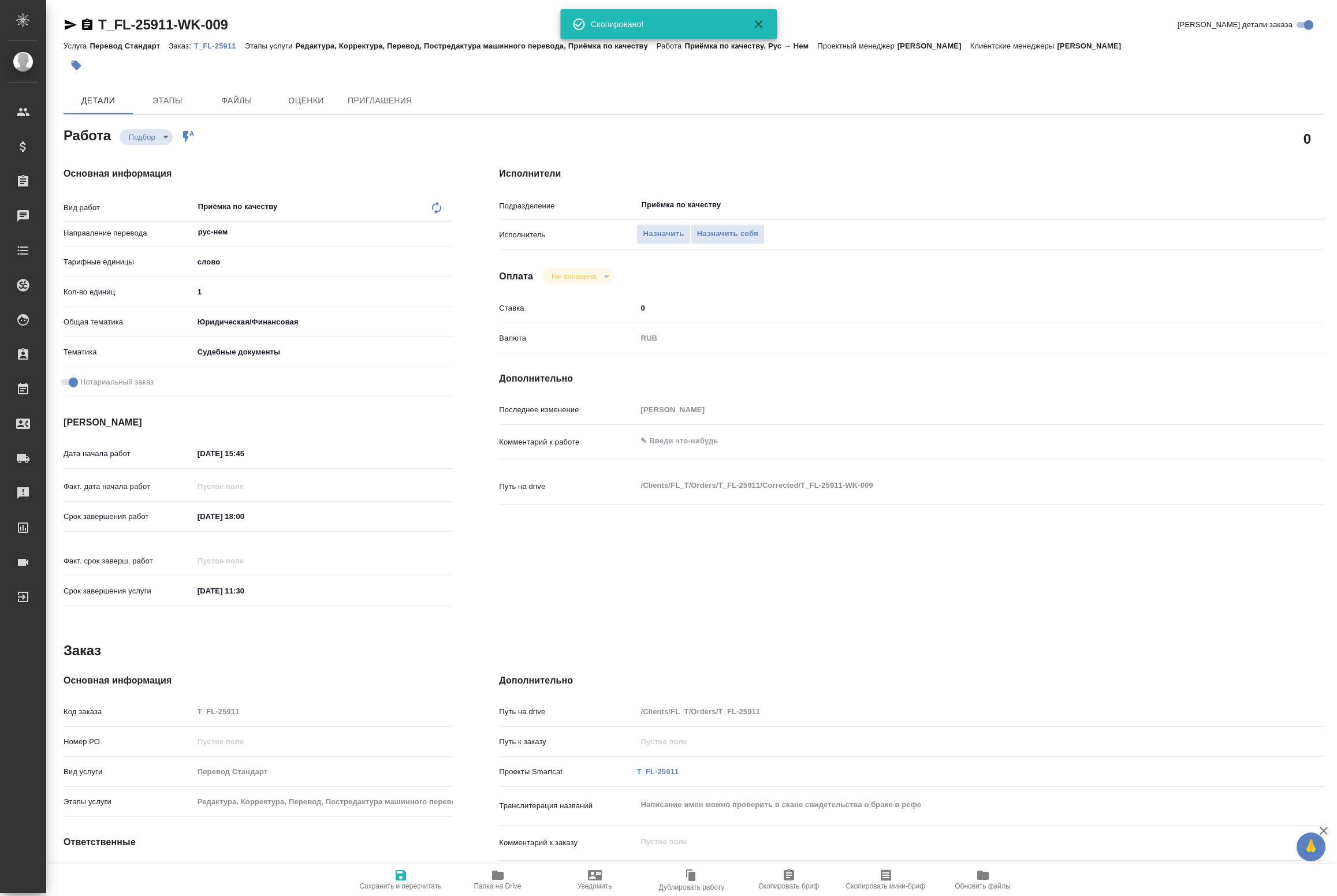
type textarea "x"
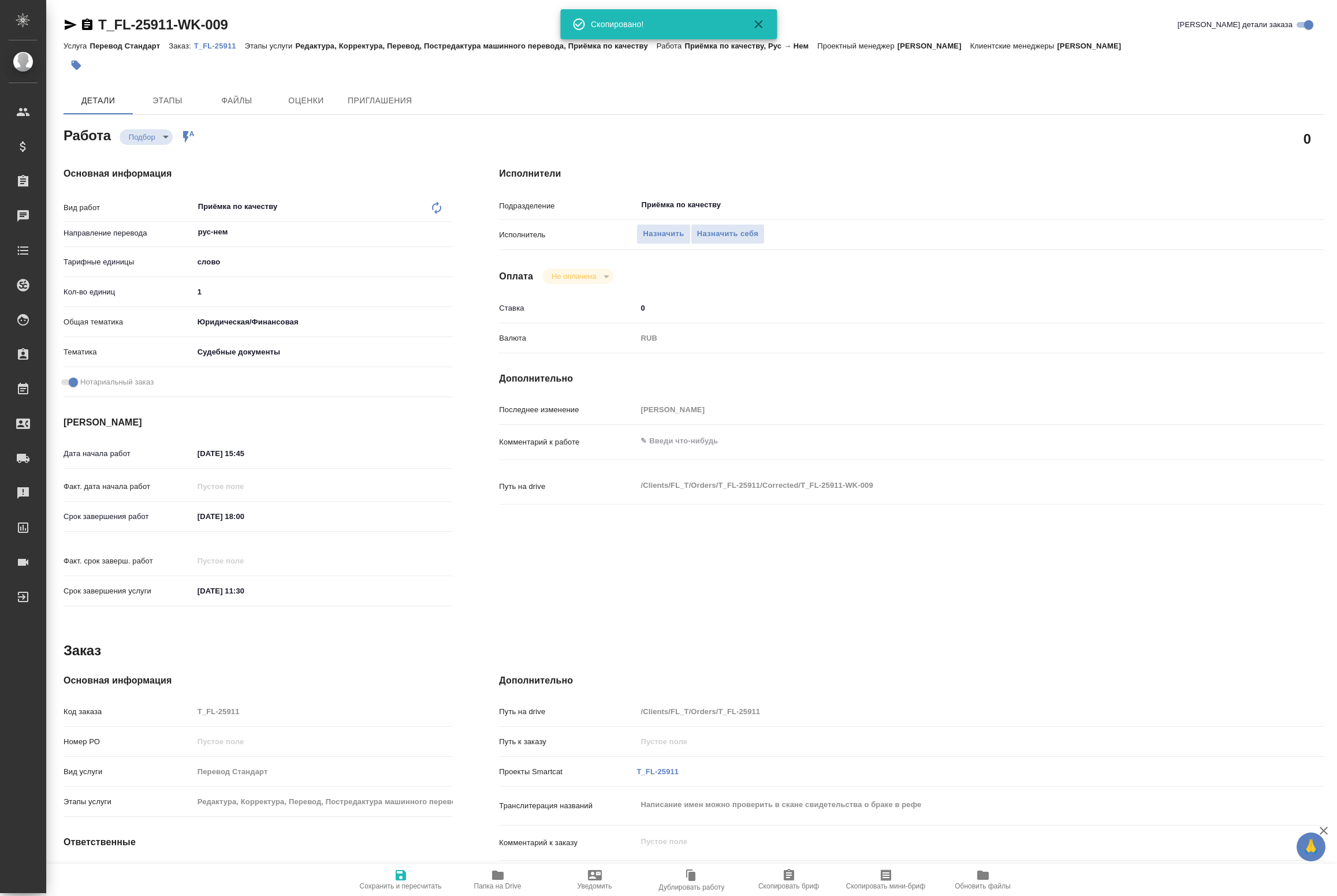
type textarea "x"
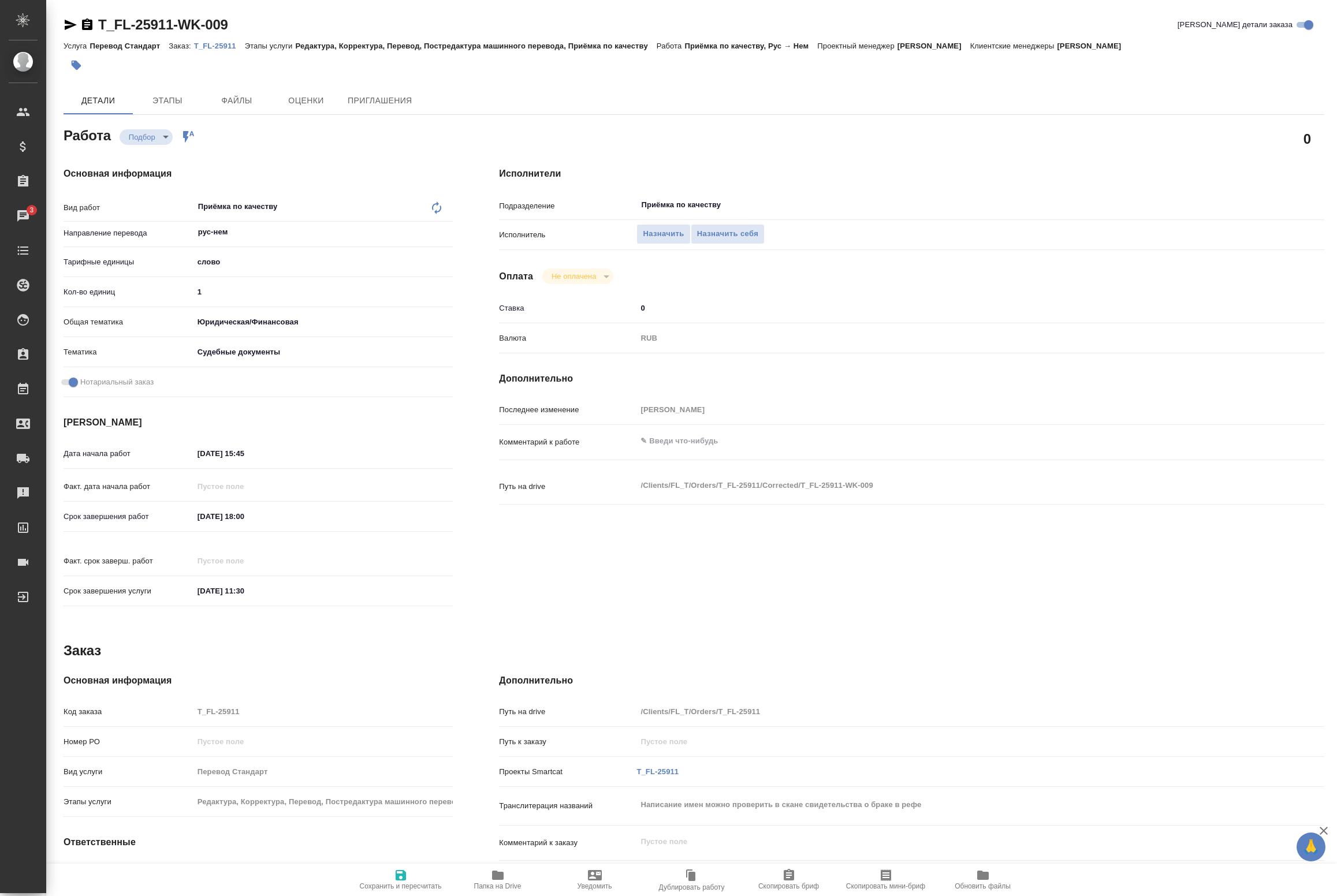
type textarea "x"
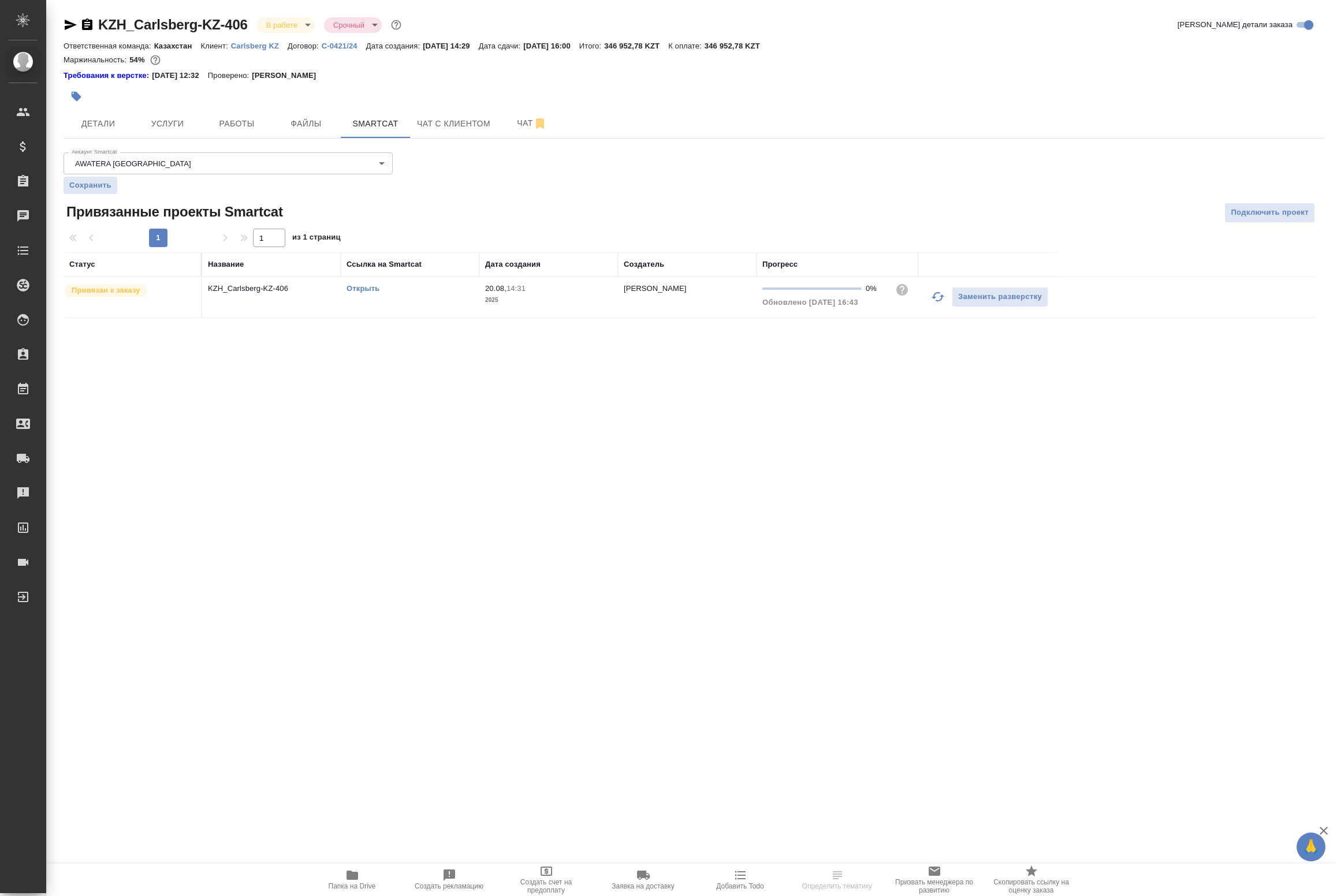
click at [936, 302] on icon "button" at bounding box center [938, 297] width 13 height 9
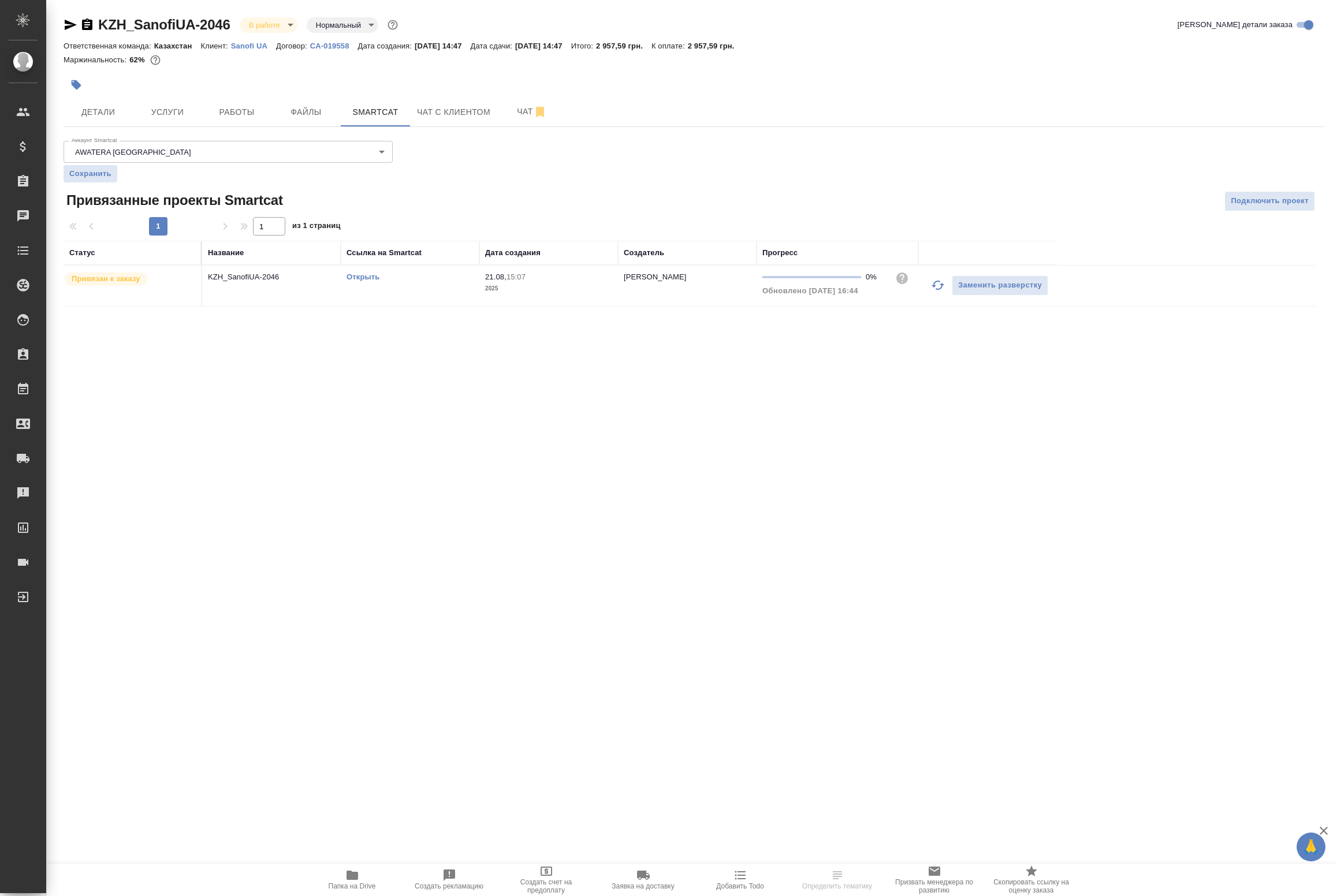
click at [934, 286] on icon "button" at bounding box center [938, 285] width 13 height 9
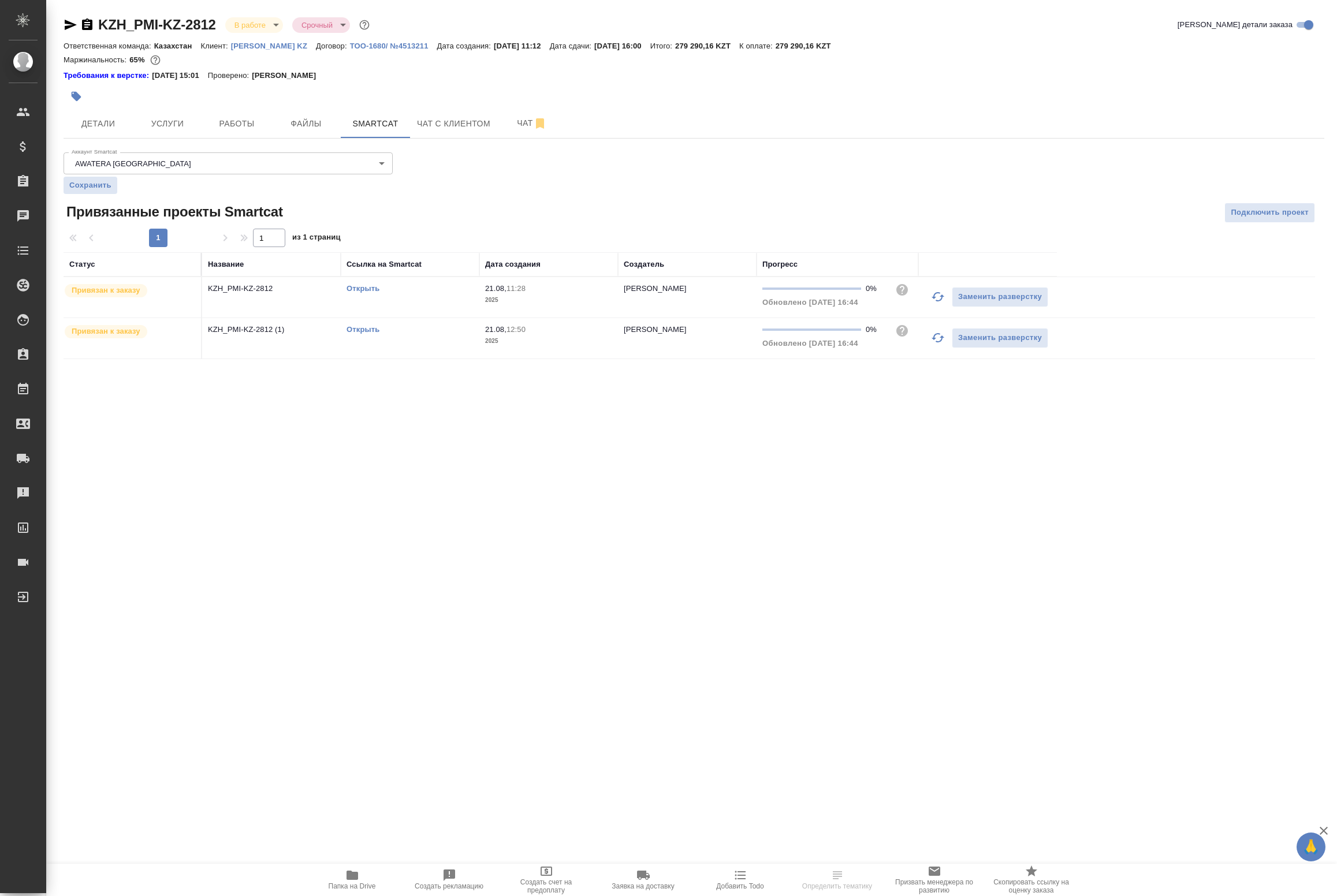
click at [938, 296] on icon "button" at bounding box center [938, 297] width 13 height 13
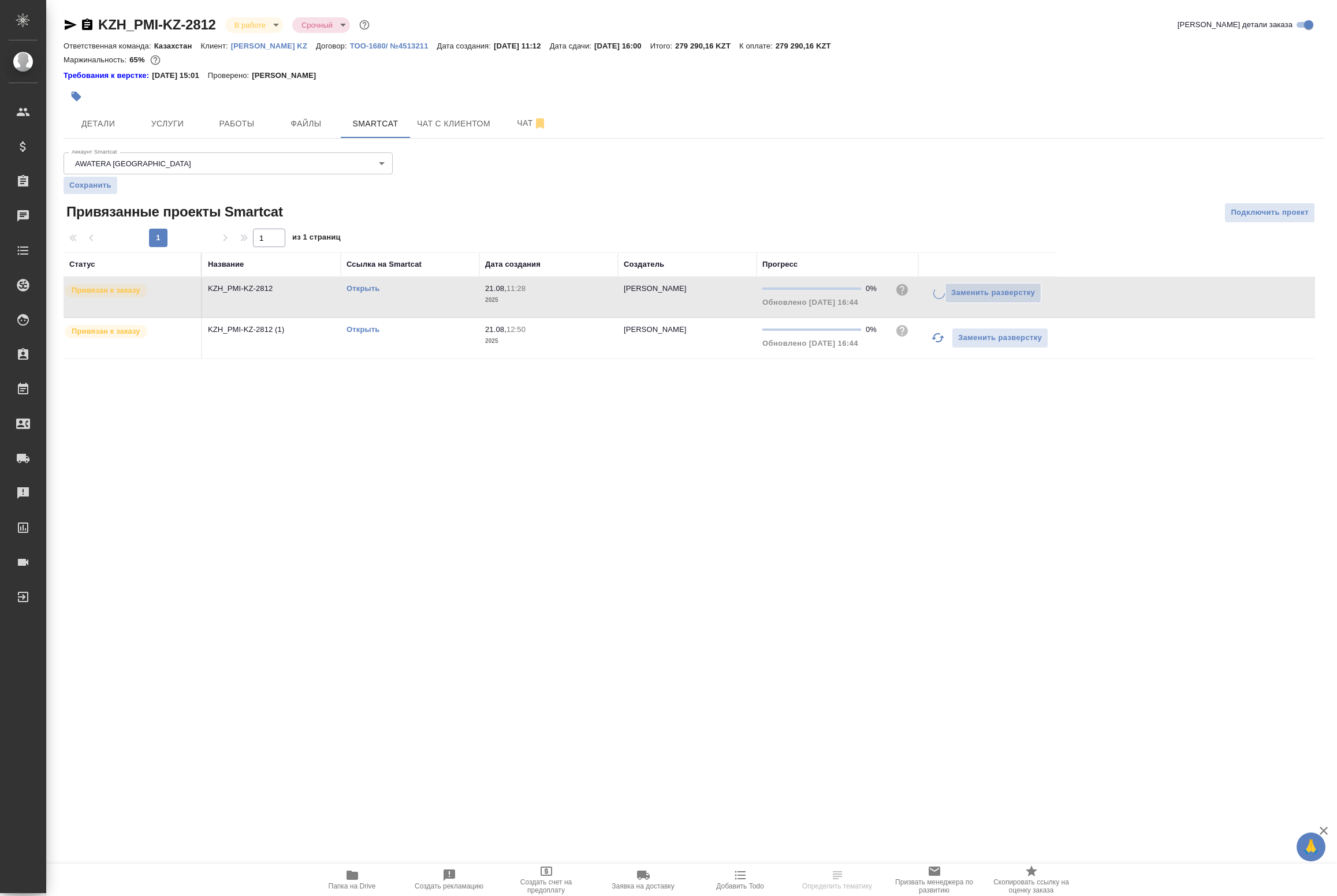
click at [937, 344] on icon "button" at bounding box center [938, 338] width 13 height 13
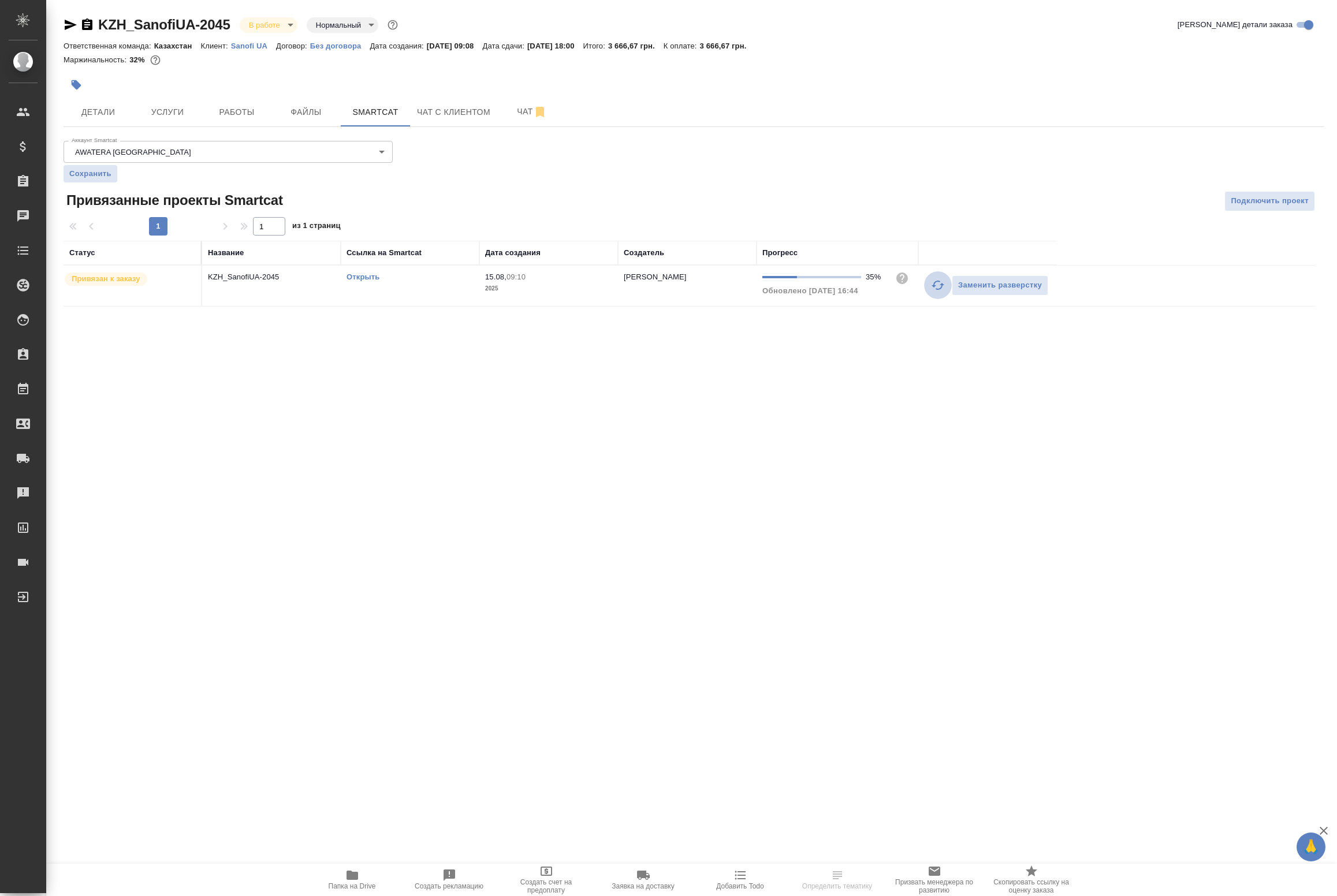
click at [932, 287] on icon "button" at bounding box center [938, 285] width 13 height 13
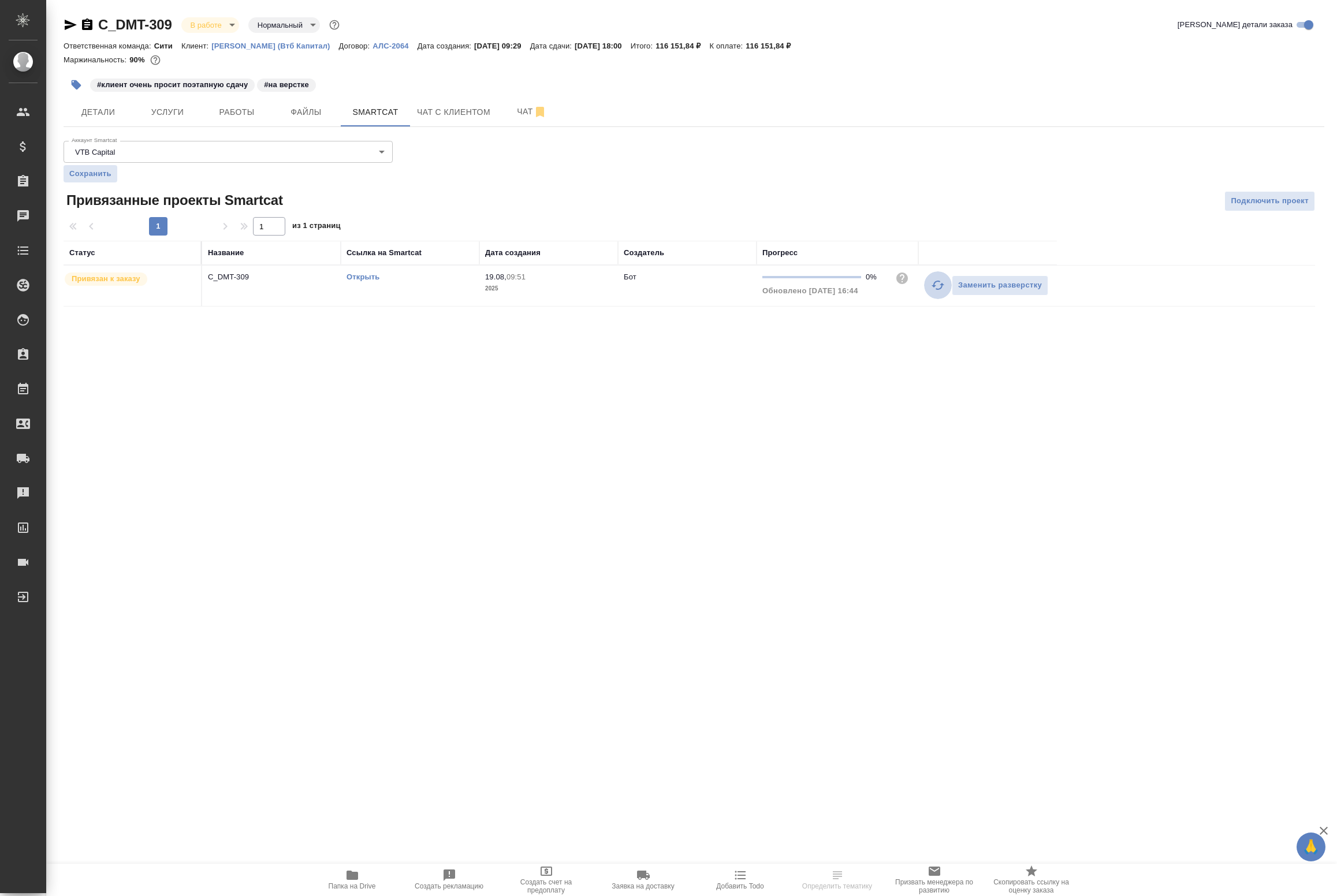
click at [932, 290] on icon "button" at bounding box center [938, 285] width 13 height 13
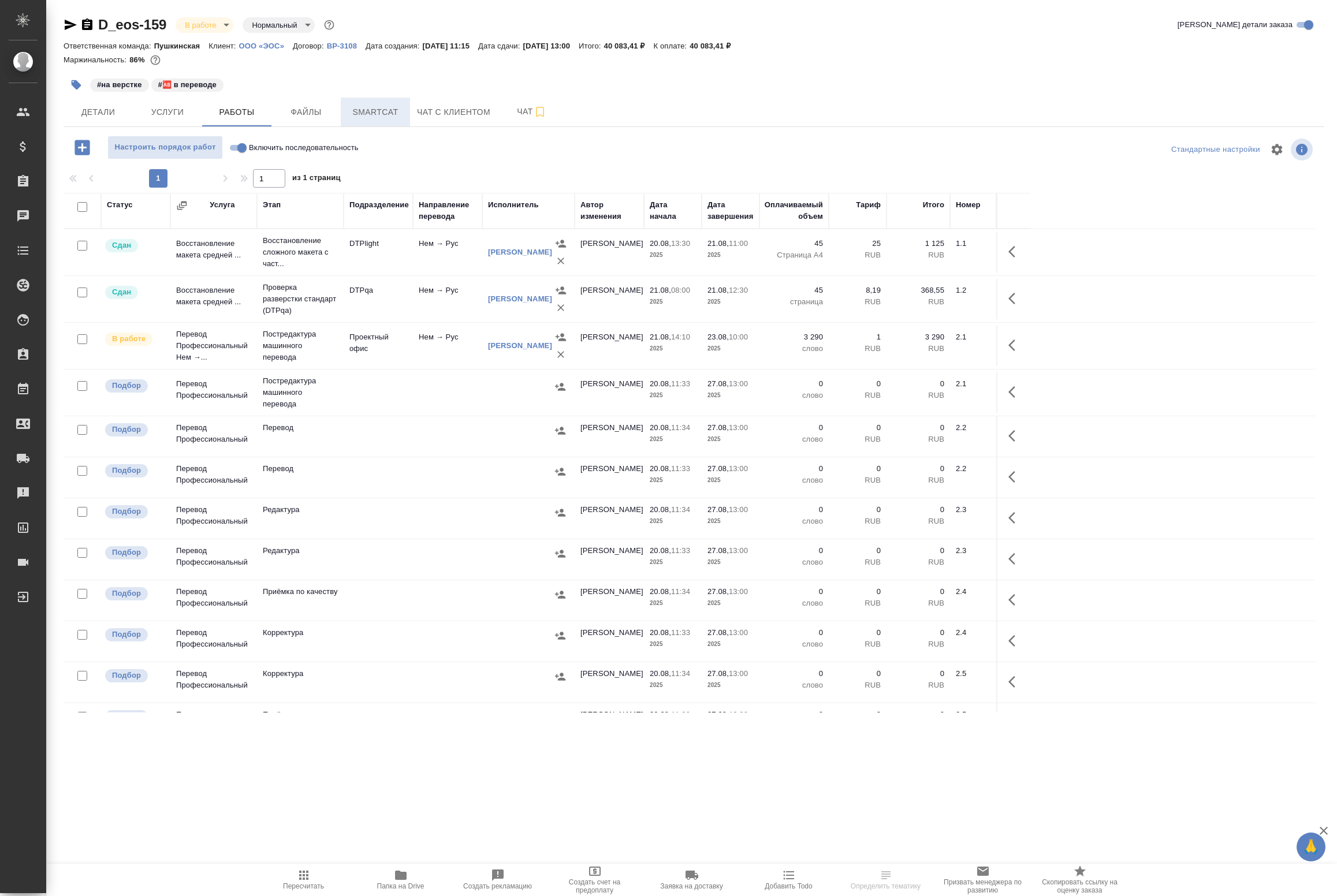
click at [362, 108] on span "Smartcat" at bounding box center [375, 112] width 55 height 14
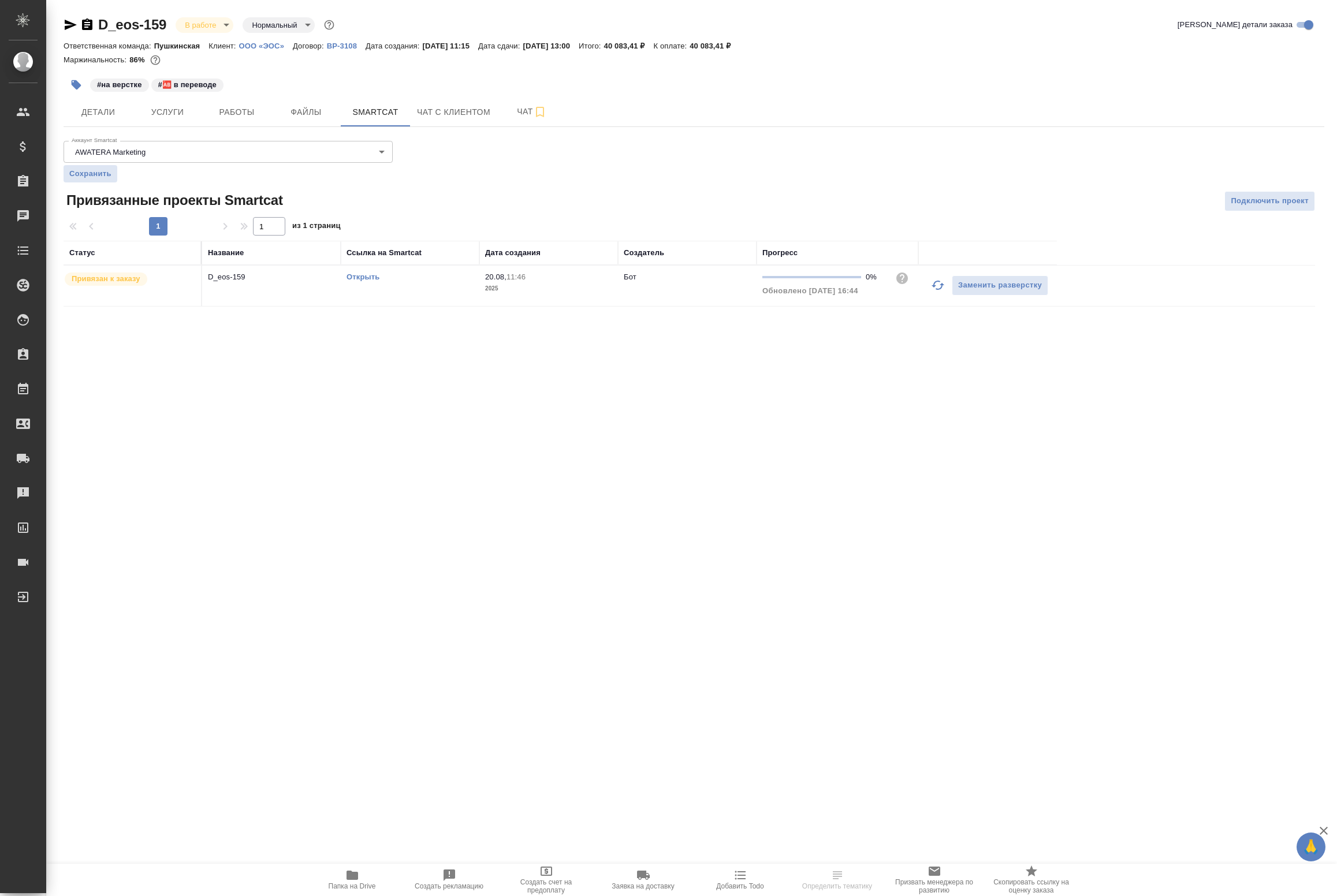
click at [927, 286] on button "button" at bounding box center [938, 285] width 28 height 28
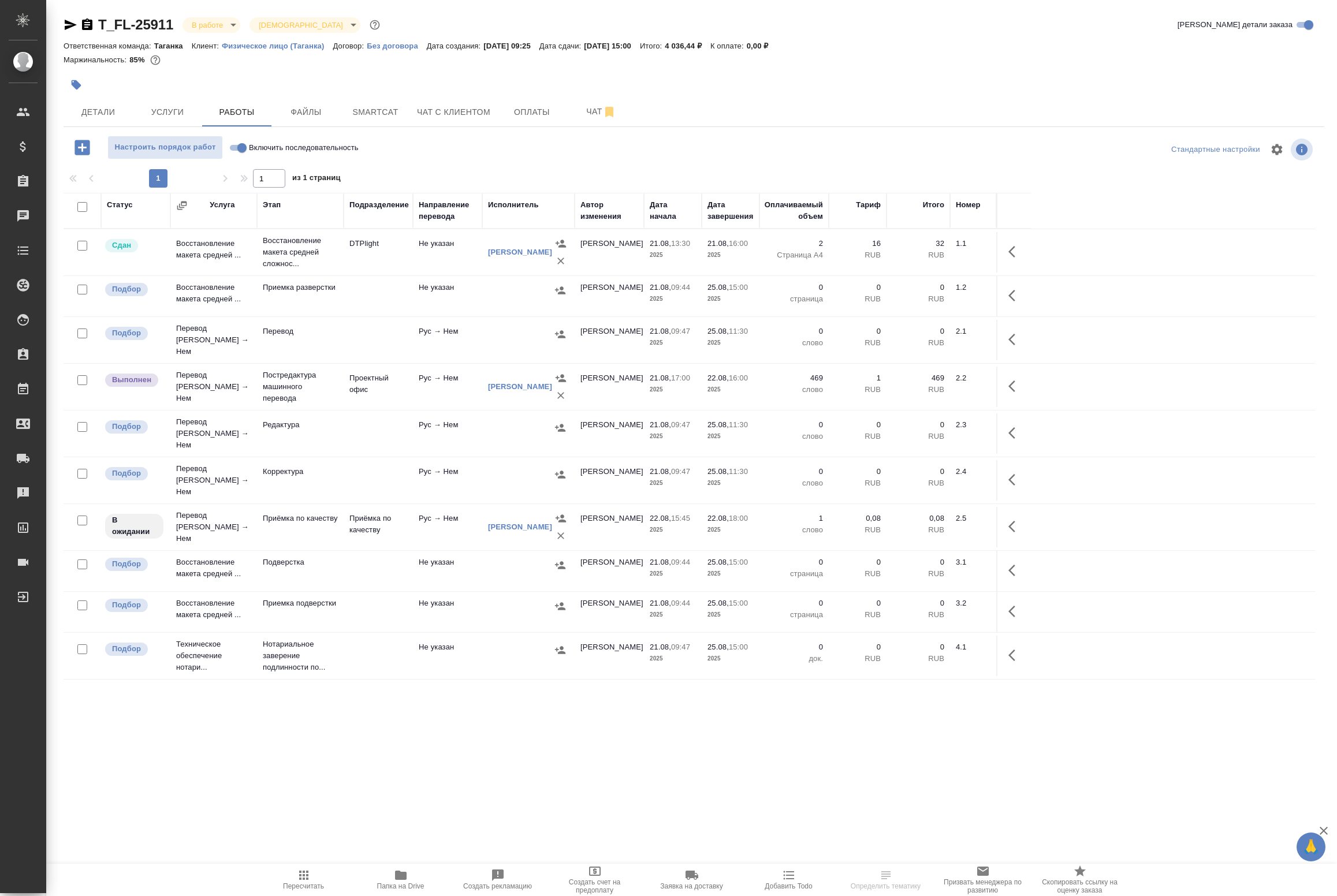
click at [240, 153] on input "Включить последовательность" at bounding box center [241, 148] width 41 height 13
checkbox input "true"
click at [965, 519] on icon "button" at bounding box center [969, 526] width 13 height 13
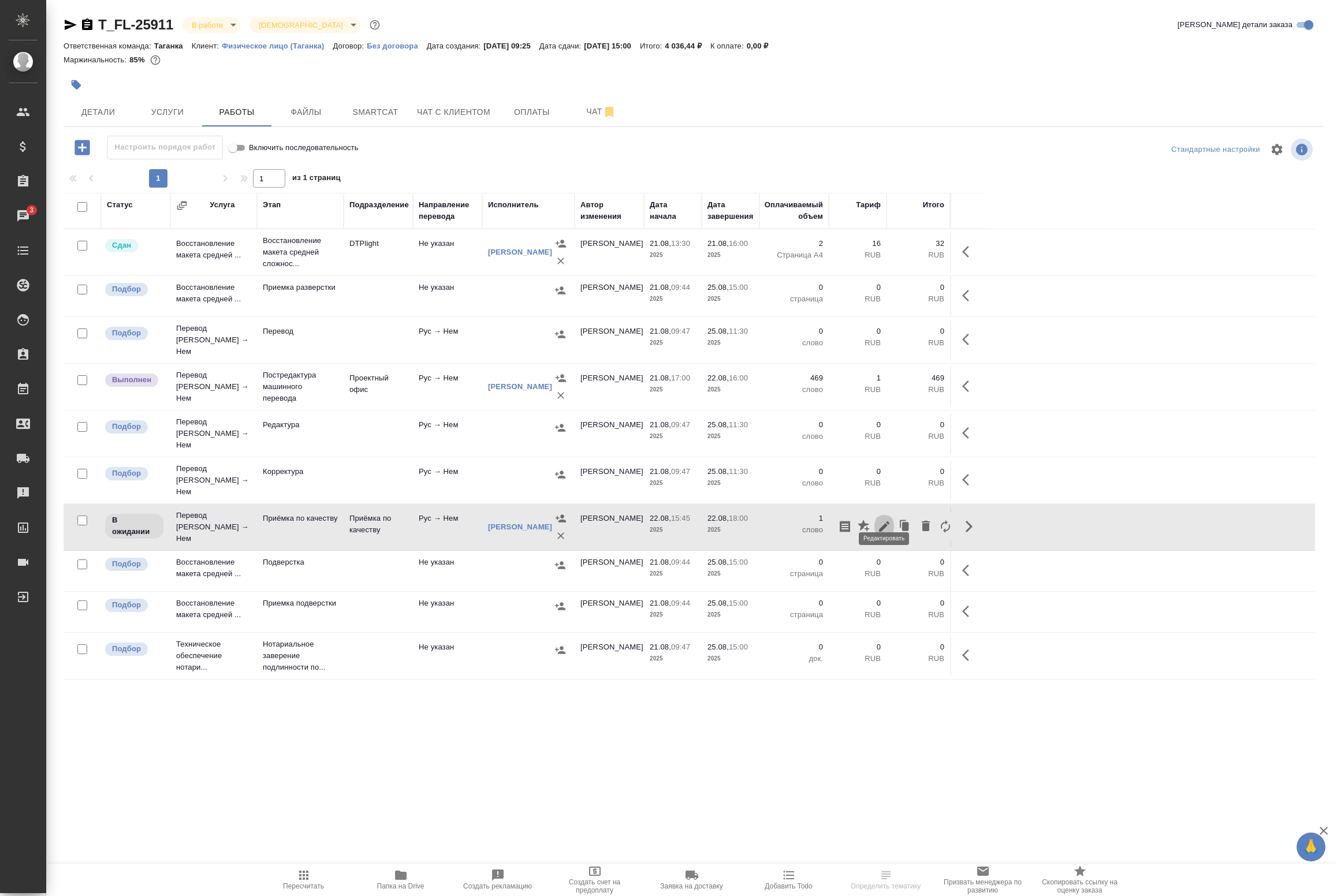
click at [890, 519] on icon "button" at bounding box center [884, 526] width 13 height 13
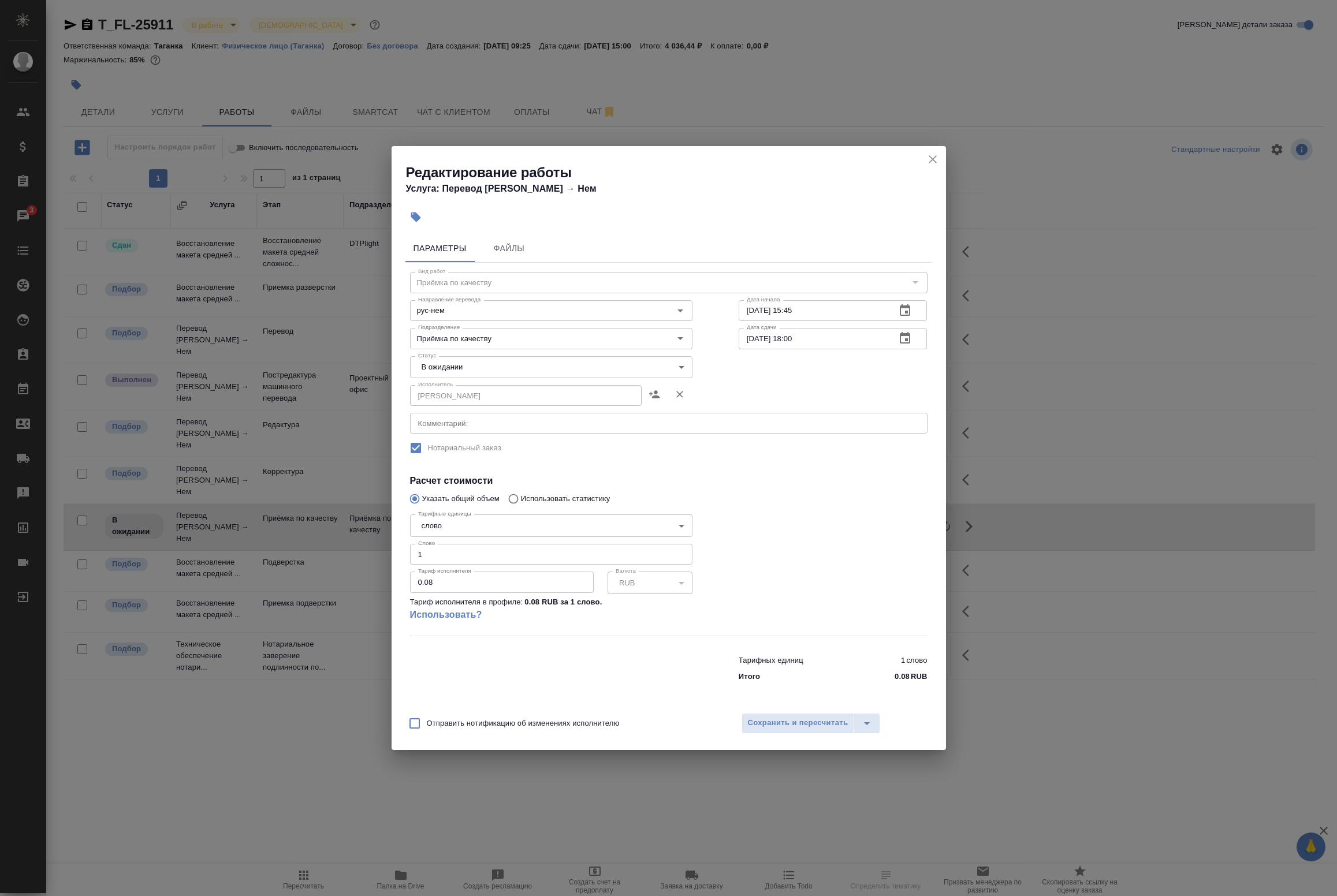
click at [481, 366] on body "🙏 .cls-1 fill:#fff; AWATERA Badanyan Artak Клиенты Спецификации Заказы 3 Чаты T…" at bounding box center [668, 448] width 1337 height 896
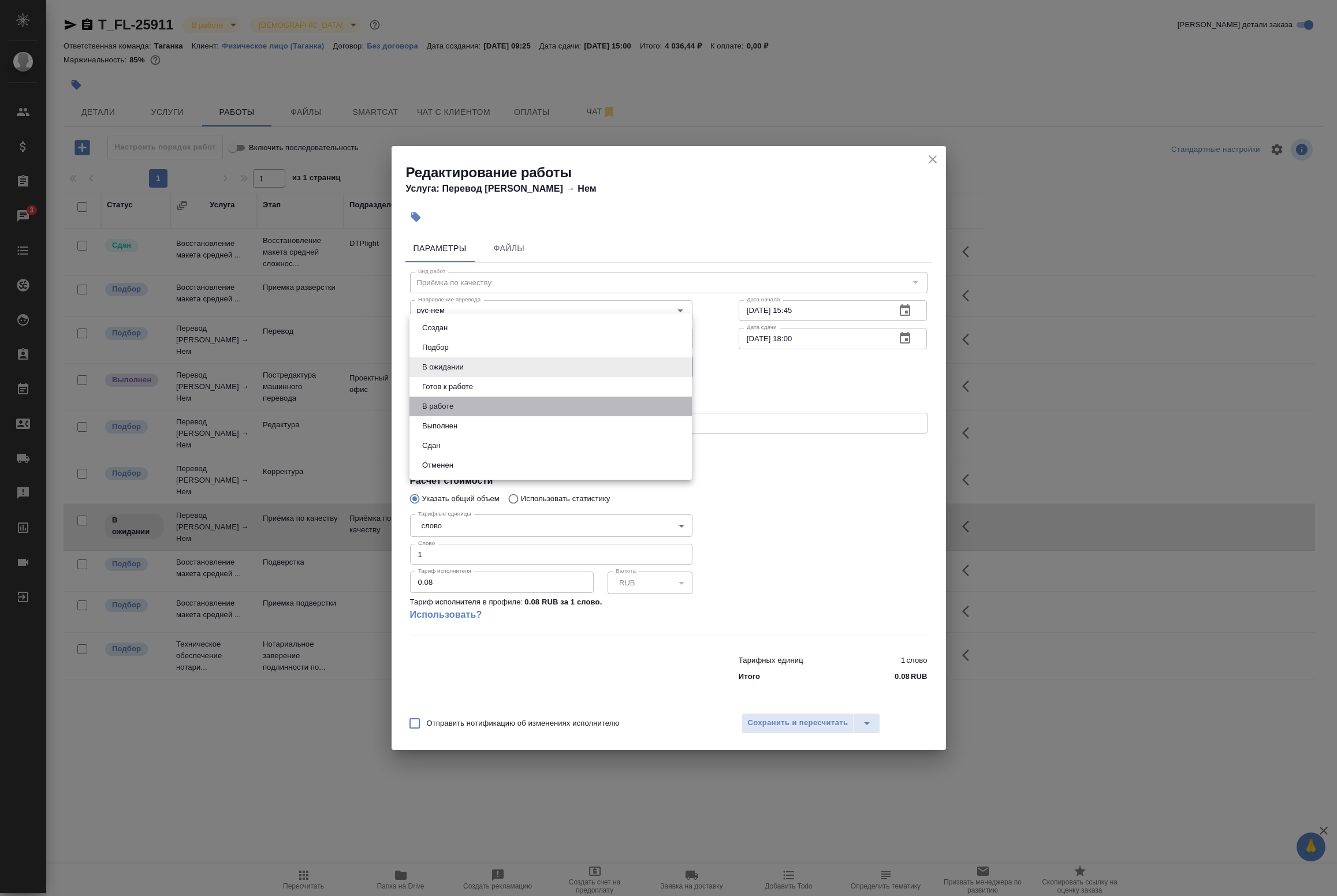
click at [471, 410] on li "В работе" at bounding box center [551, 406] width 283 height 19
type input "inProgress"
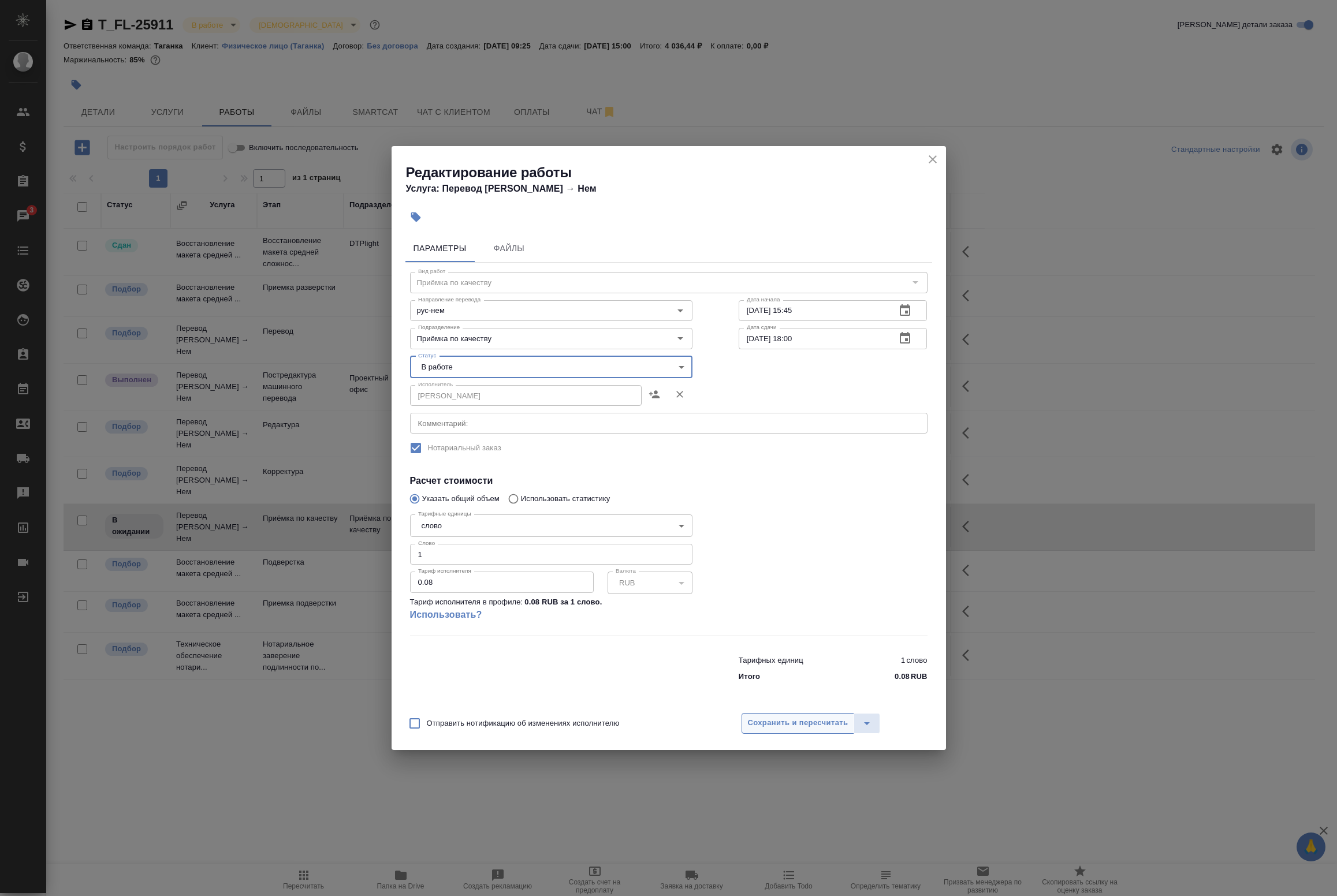
click at [800, 726] on span "Сохранить и пересчитать" at bounding box center [798, 723] width 101 height 13
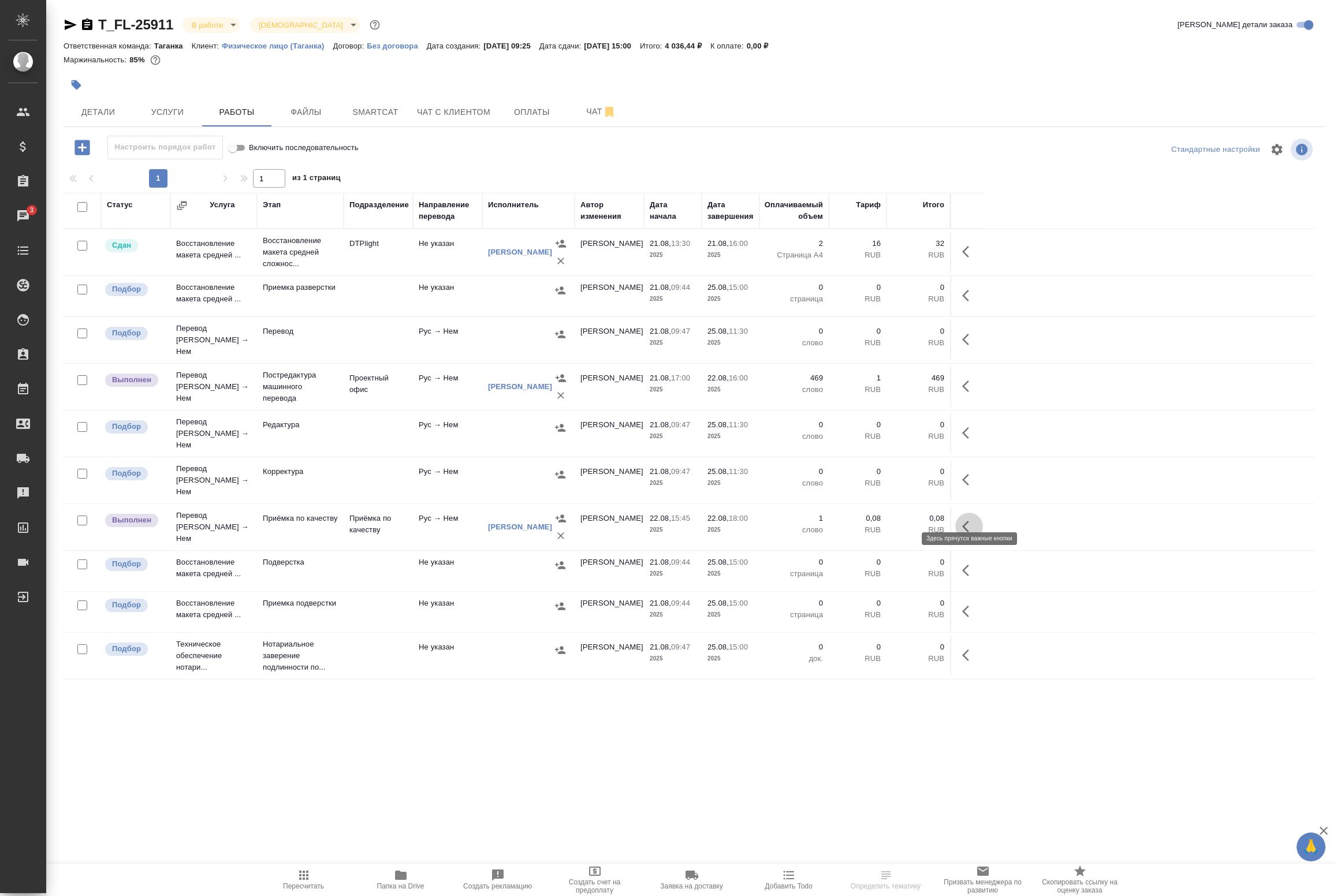
click at [973, 519] on icon "button" at bounding box center [969, 526] width 13 height 13
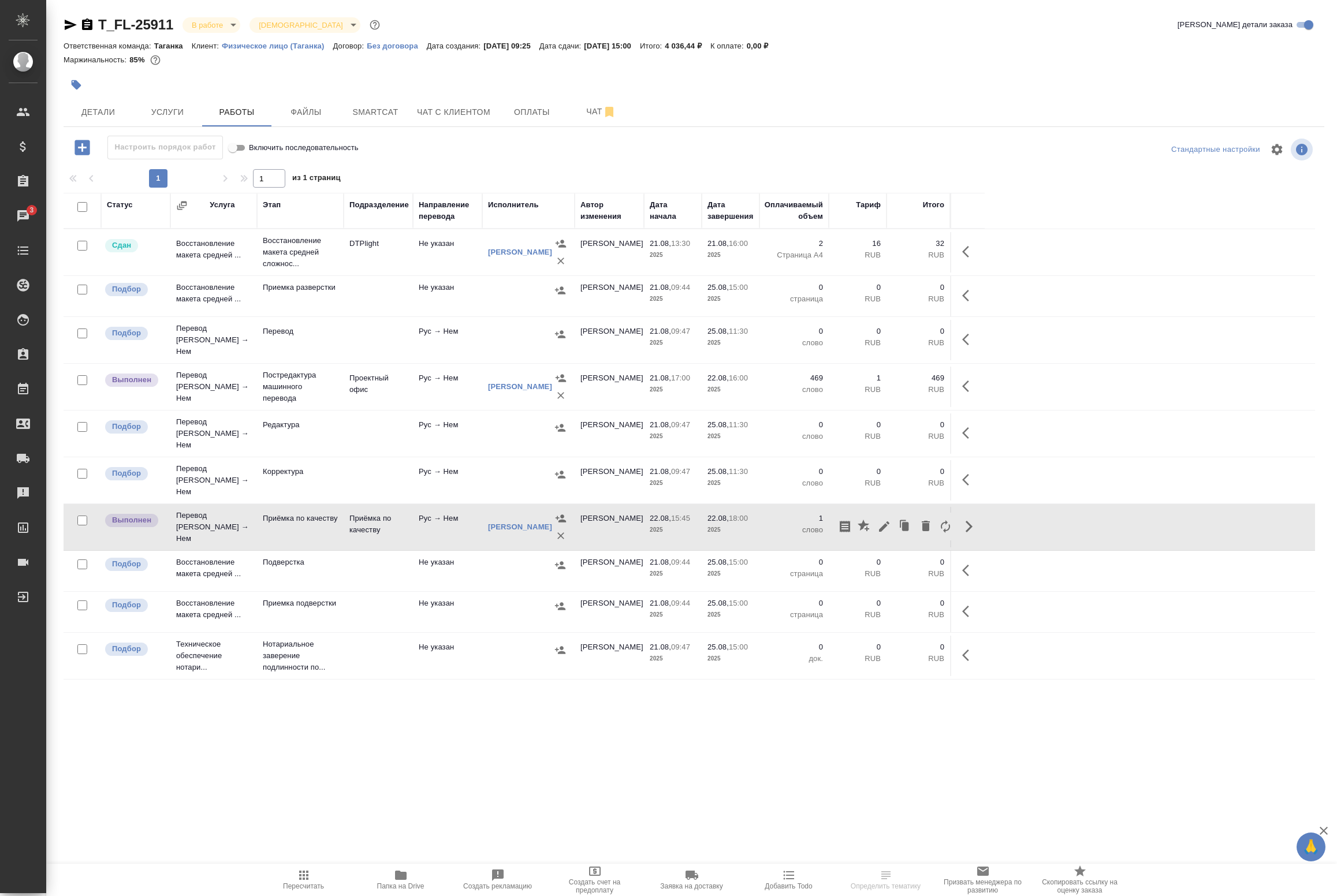
click at [440, 272] on td "Рус → Нем" at bounding box center [447, 252] width 69 height 40
click at [215, 21] on body "🙏 .cls-1 fill:#fff; AWATERA Badanyan Artak Клиенты Спецификации Заказы 3 Чаты T…" at bounding box center [668, 448] width 1337 height 896
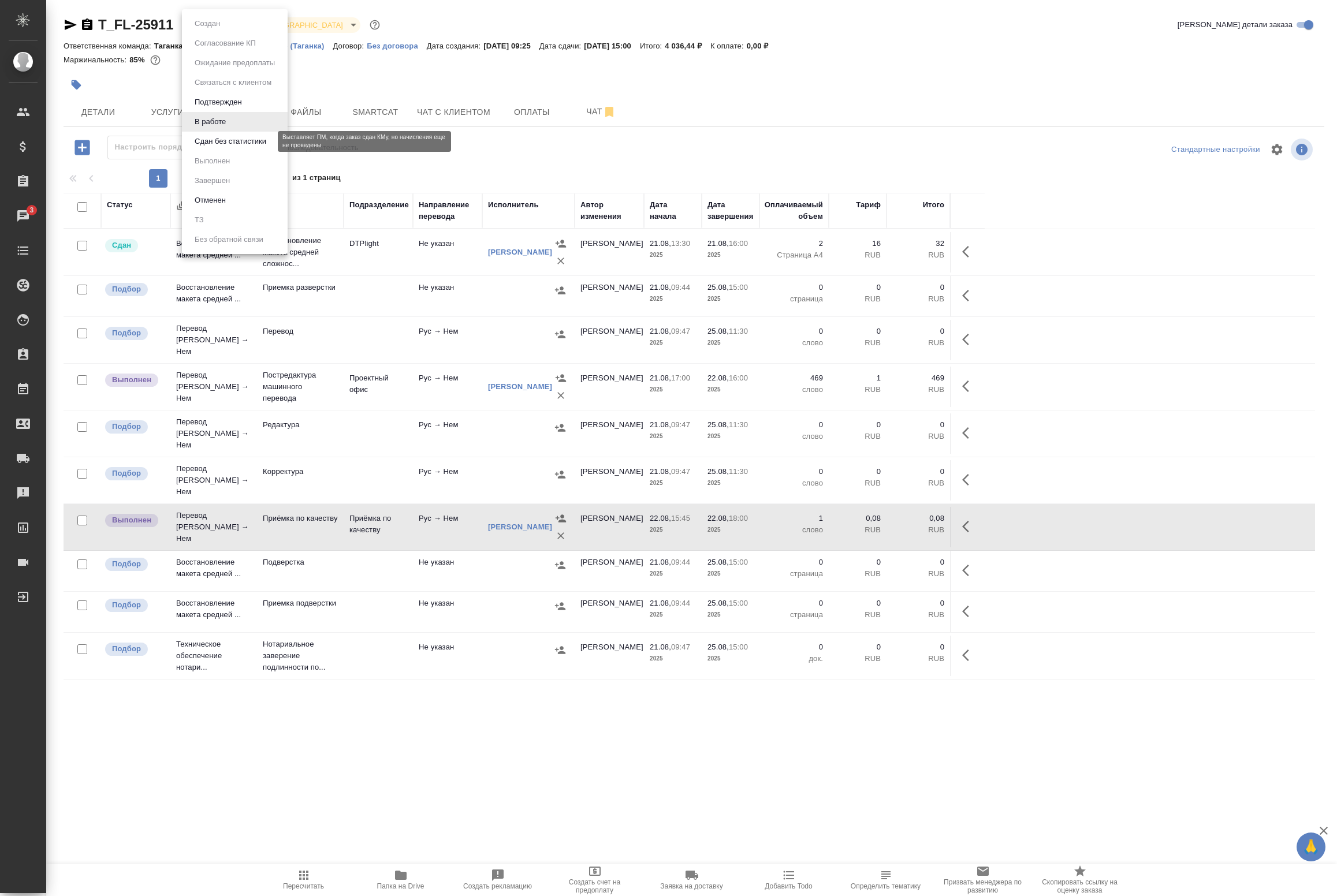
click at [211, 135] on button "Сдан без статистики" at bounding box center [230, 141] width 78 height 13
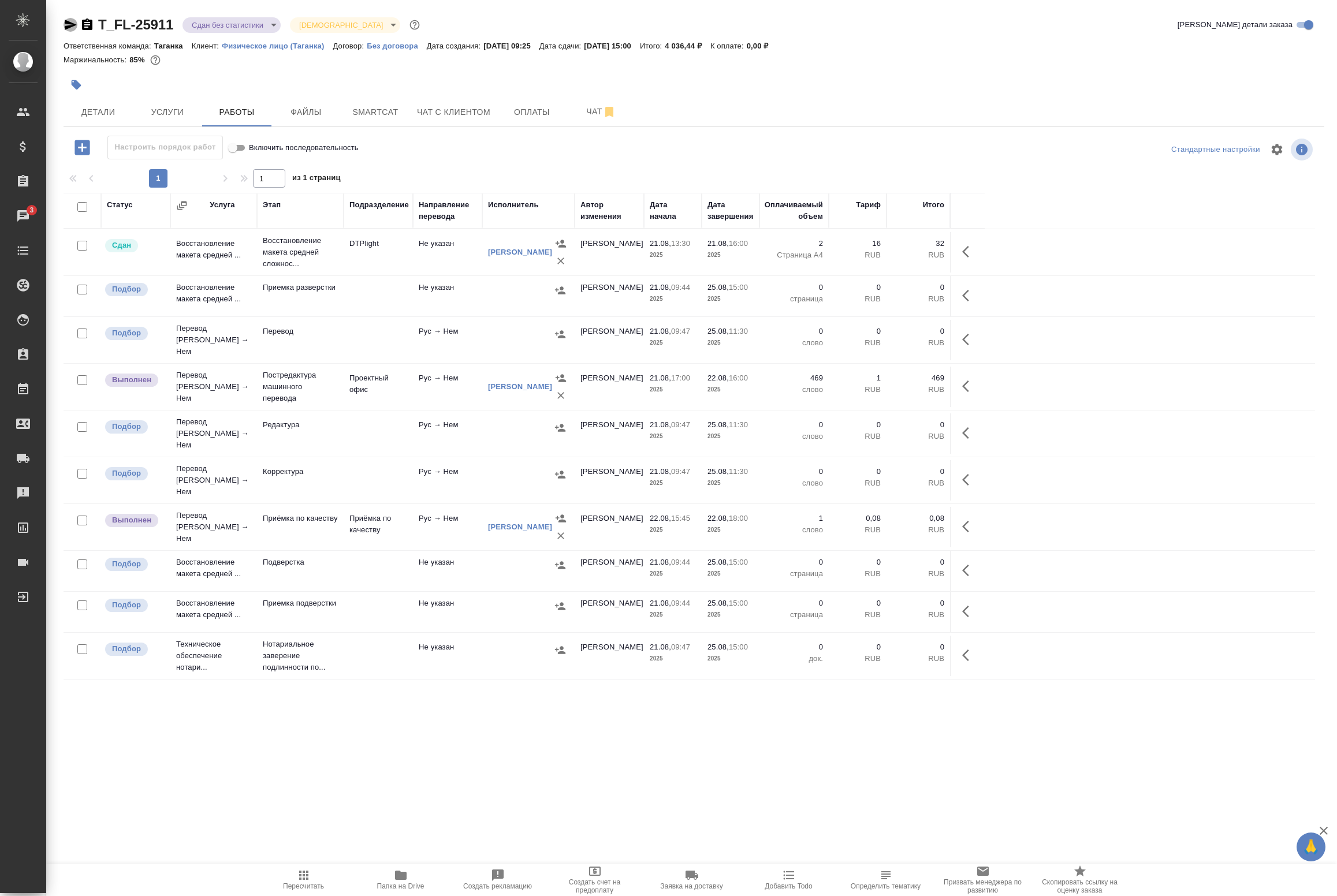
click at [71, 24] on icon "button" at bounding box center [71, 24] width 12 height 10
click at [113, 111] on span "Детали" at bounding box center [98, 112] width 55 height 14
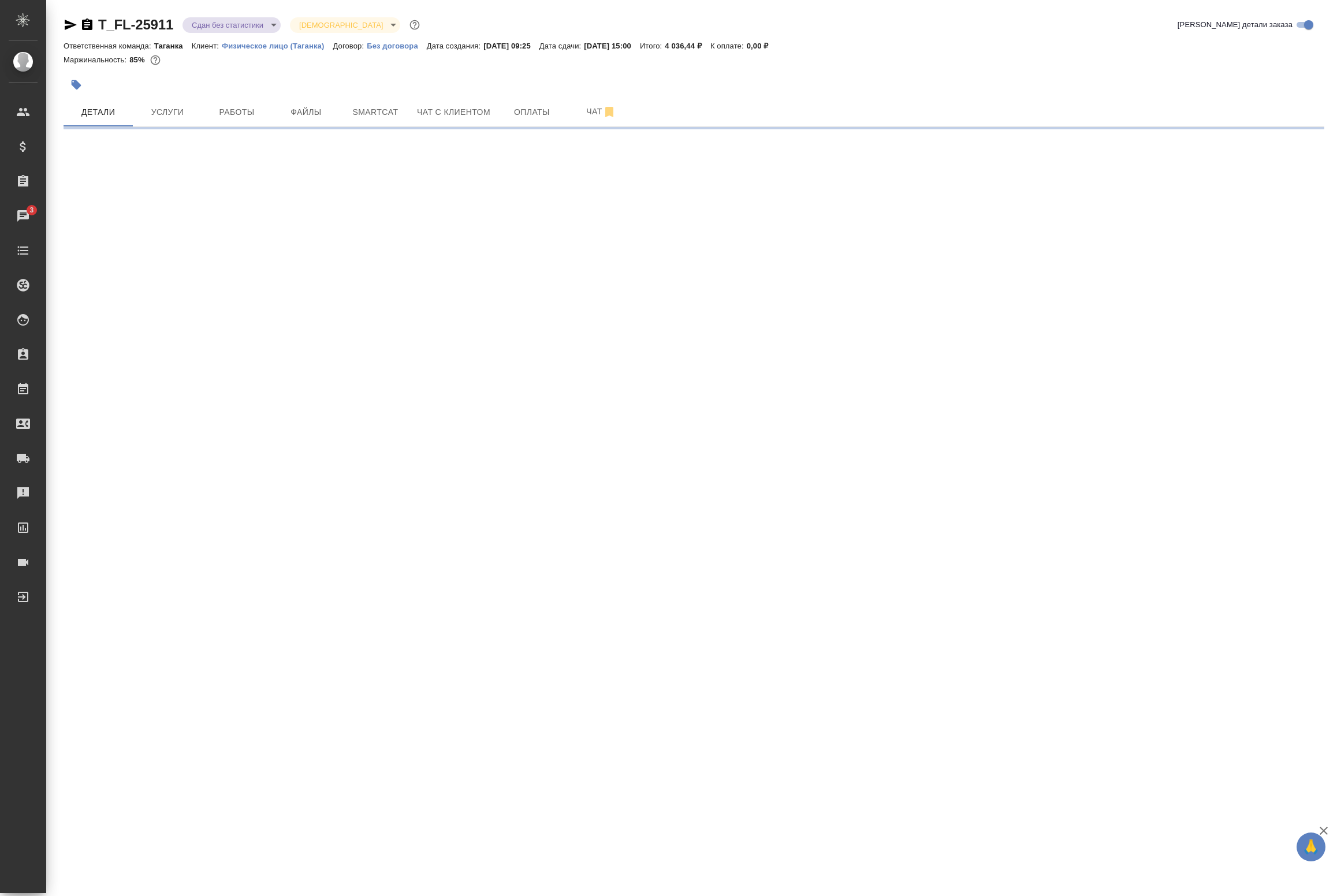
select select "RU"
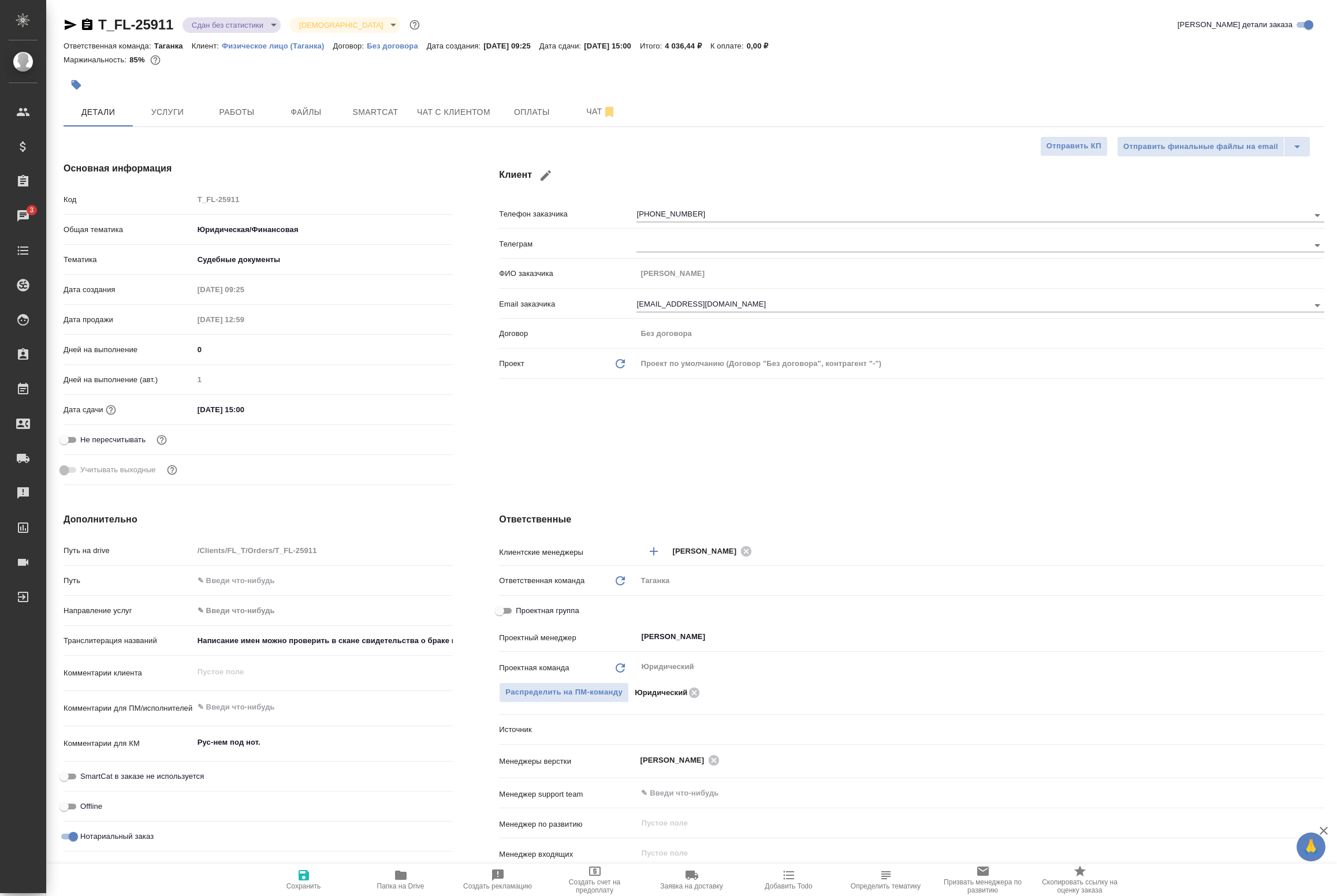
type textarea "x"
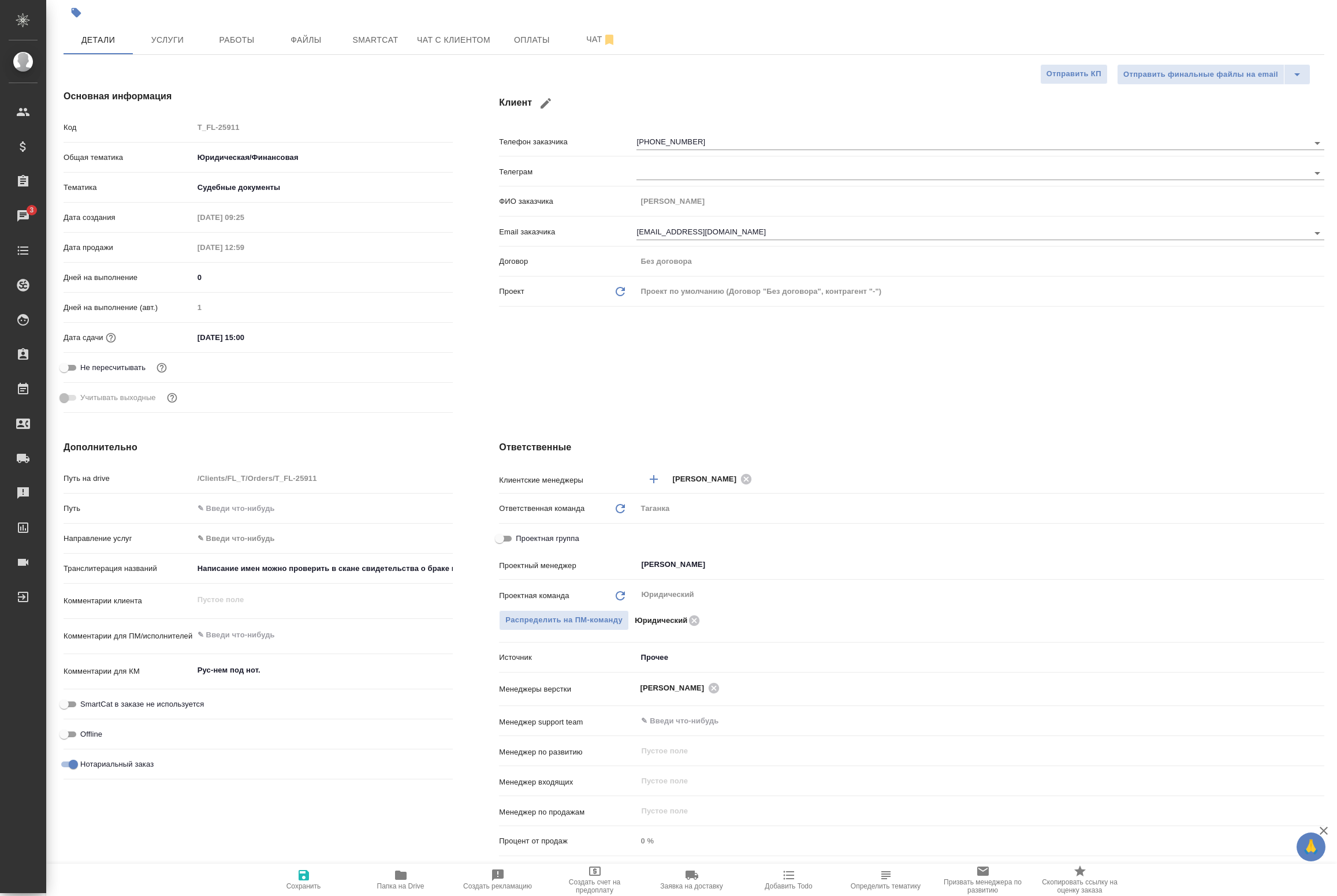
click at [320, 836] on div "Дополнительно Путь на drive /Clients/FL_T/Orders/T_FL-25911 Путь Направление ус…" at bounding box center [258, 651] width 436 height 466
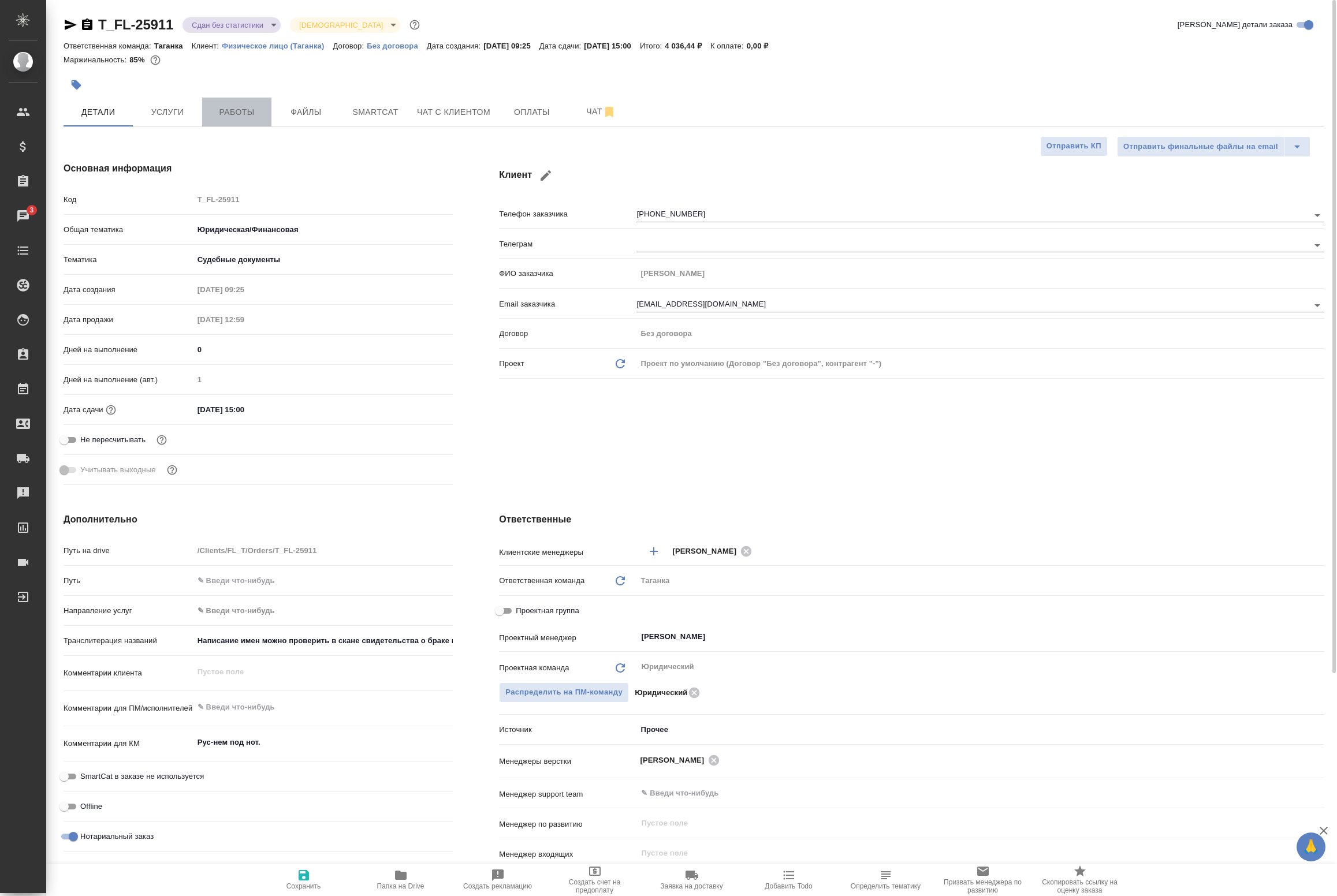
click at [235, 107] on span "Работы" at bounding box center [237, 112] width 55 height 14
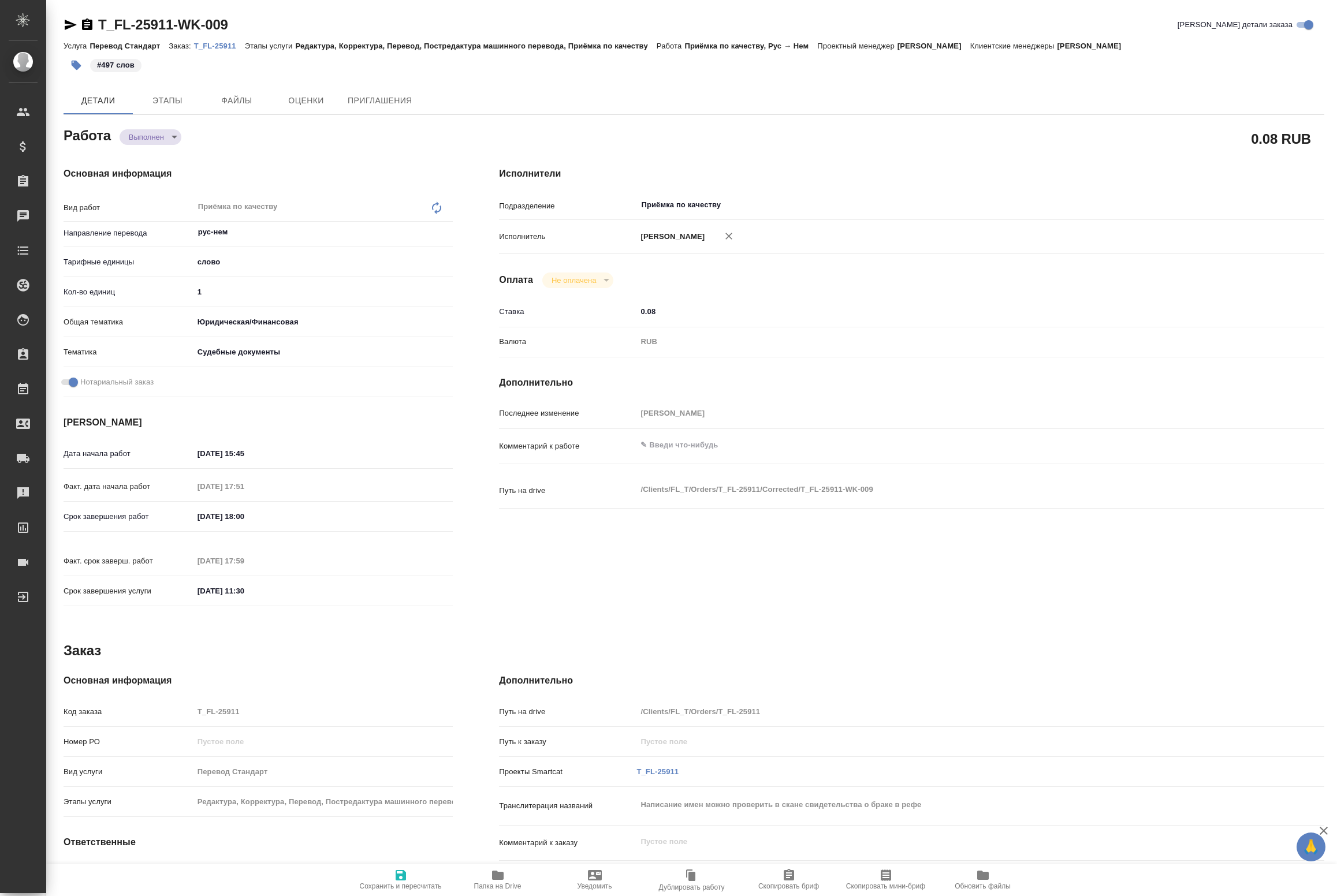
type textarea "x"
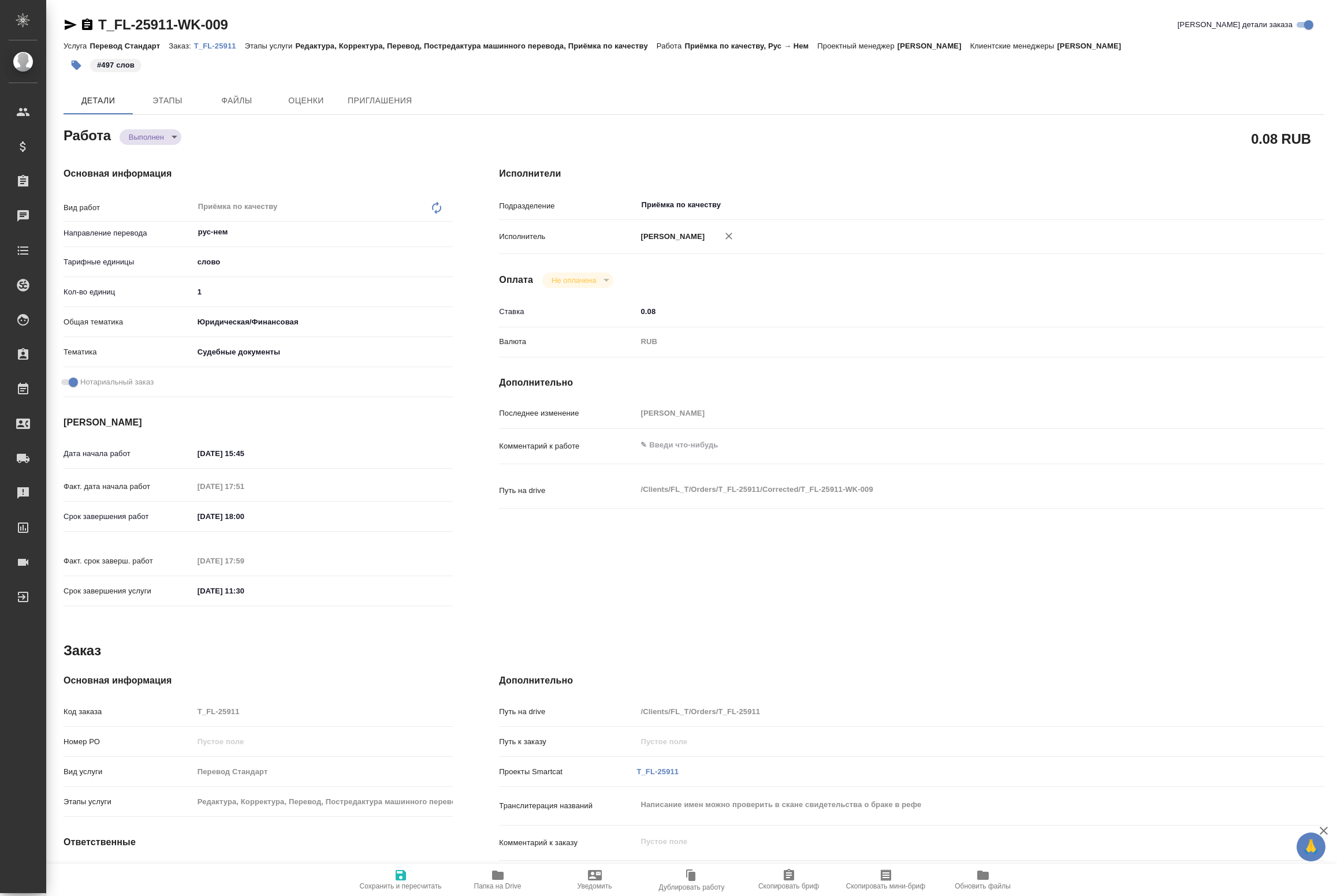
type textarea "x"
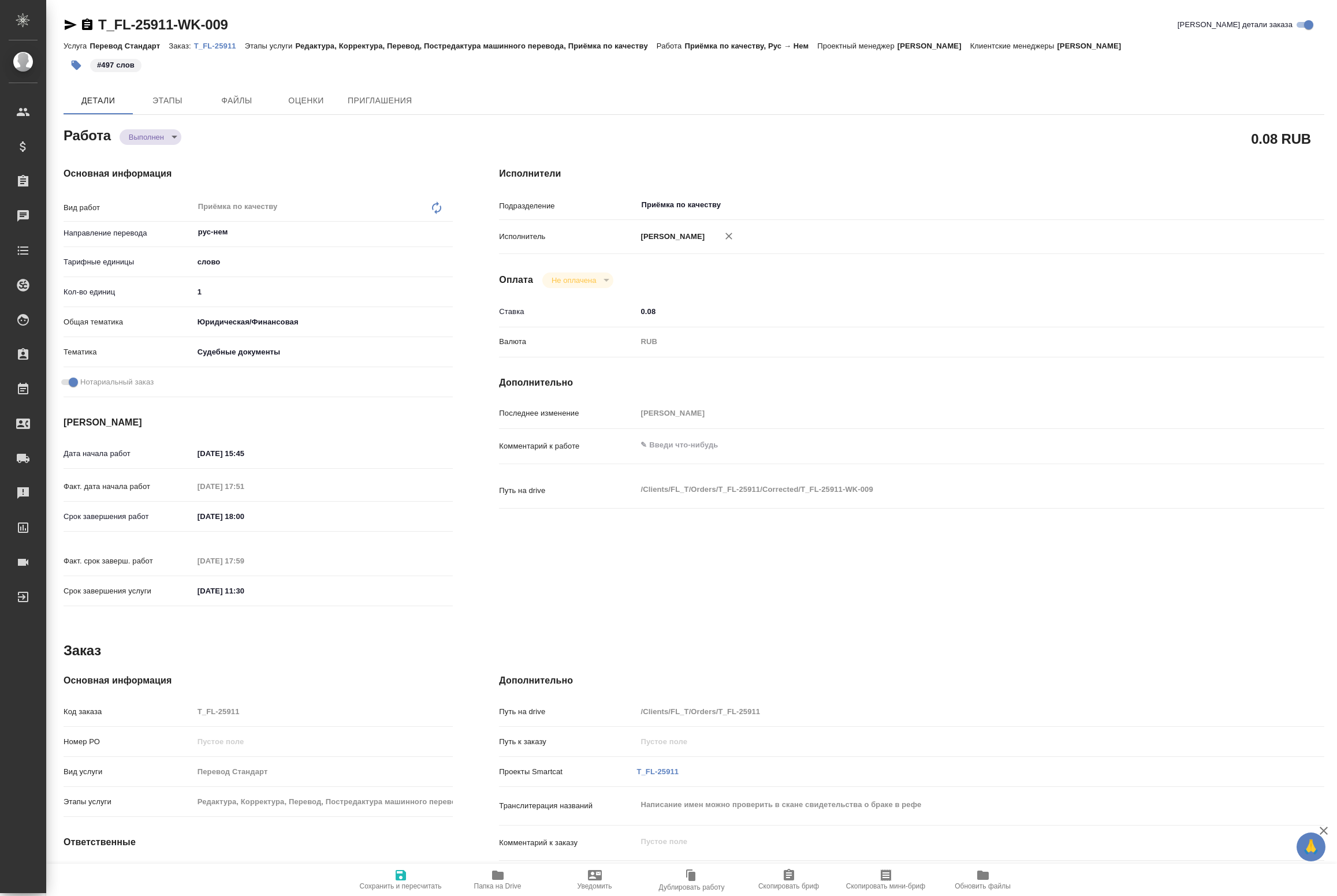
type textarea "x"
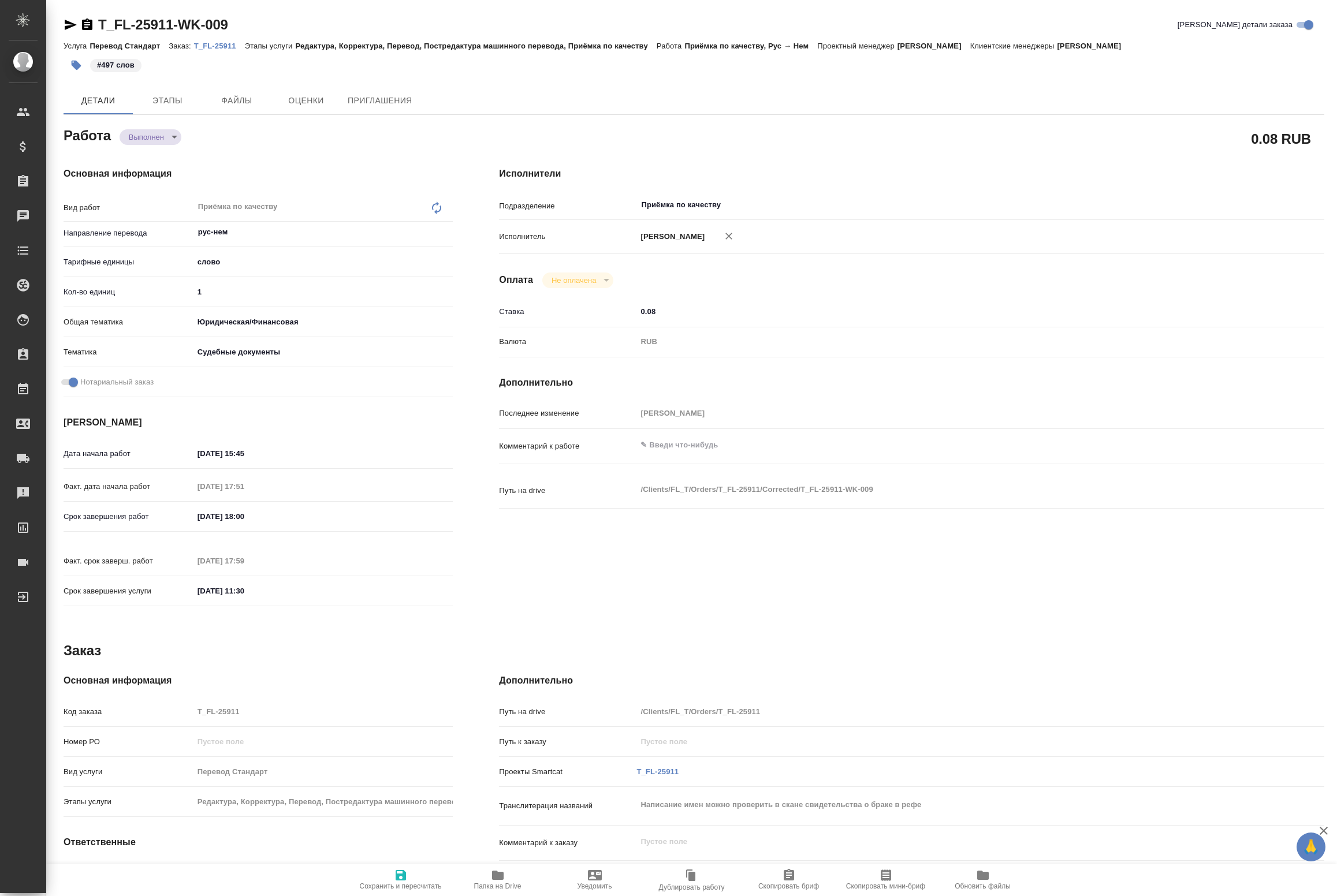
type textarea "x"
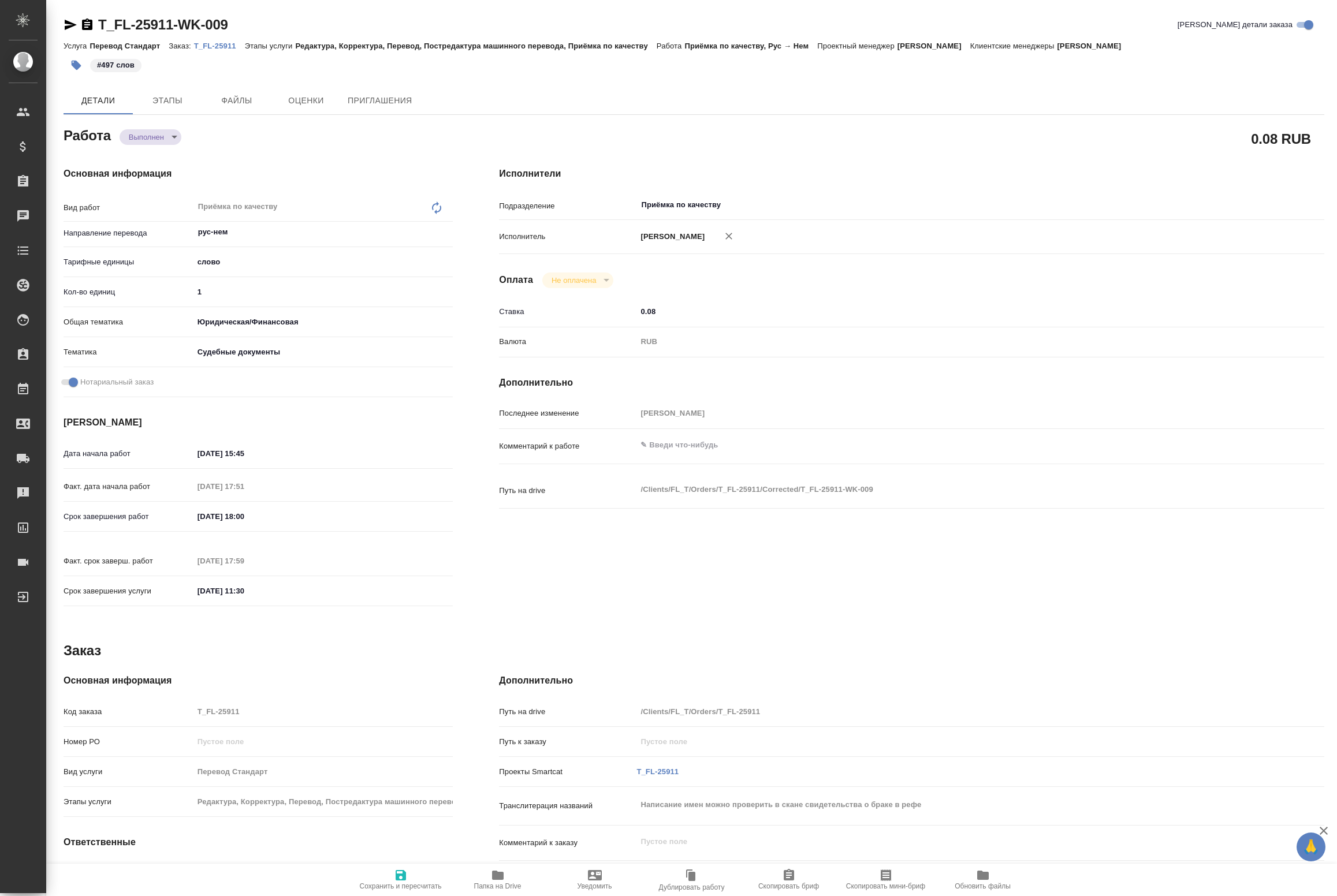
type textarea "x"
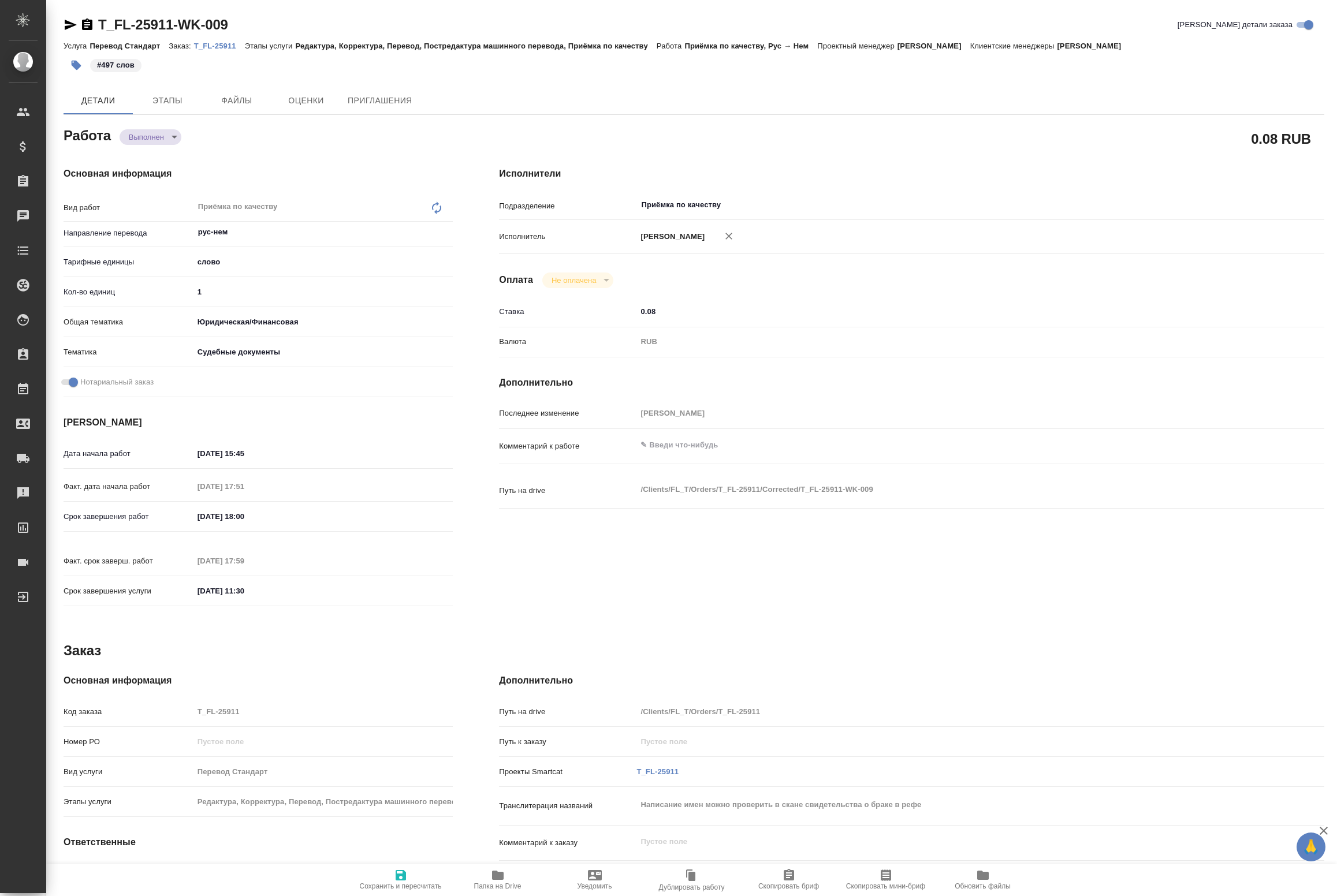
click at [489, 881] on span "Папка на Drive" at bounding box center [498, 879] width 83 height 22
type textarea "x"
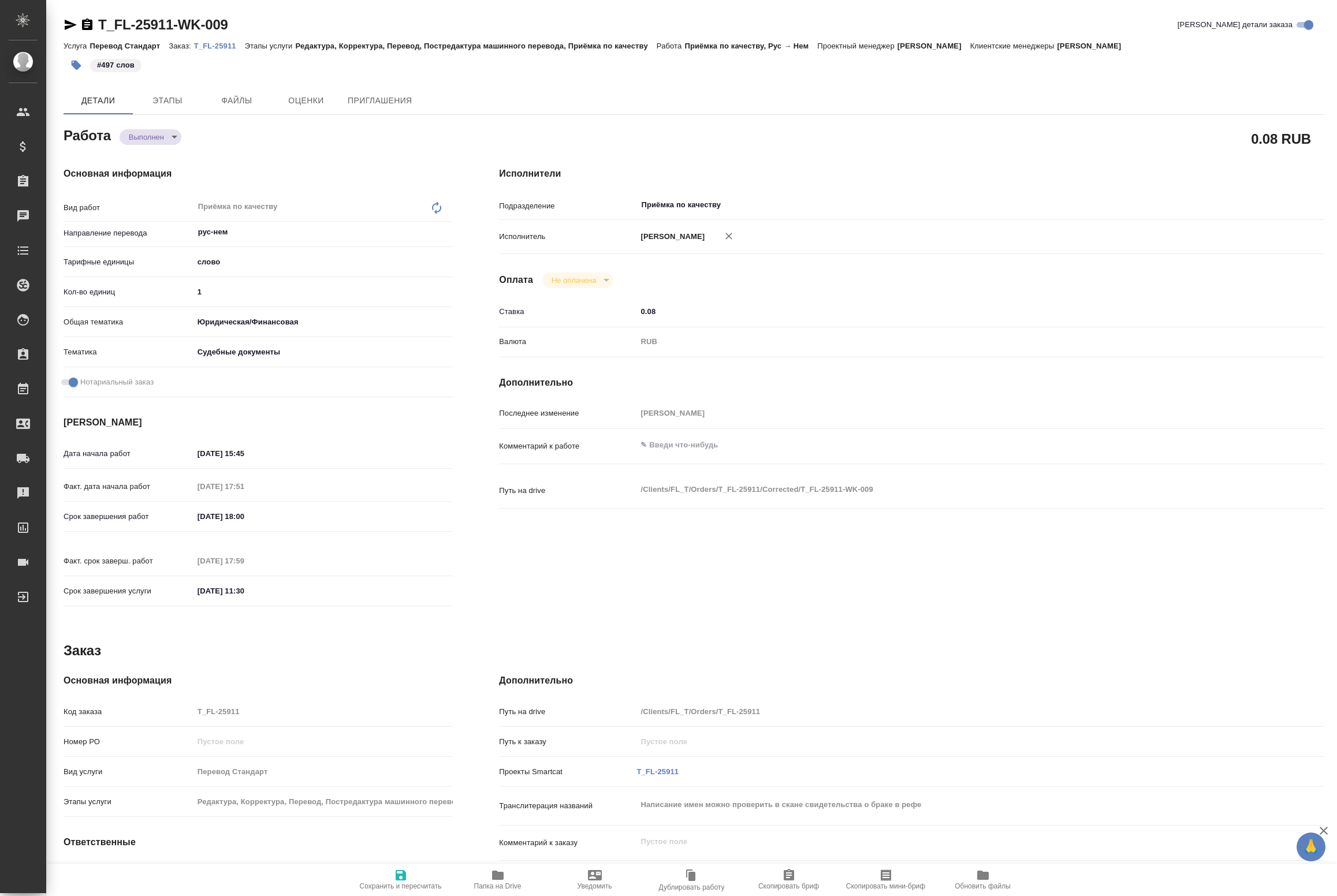
type textarea "x"
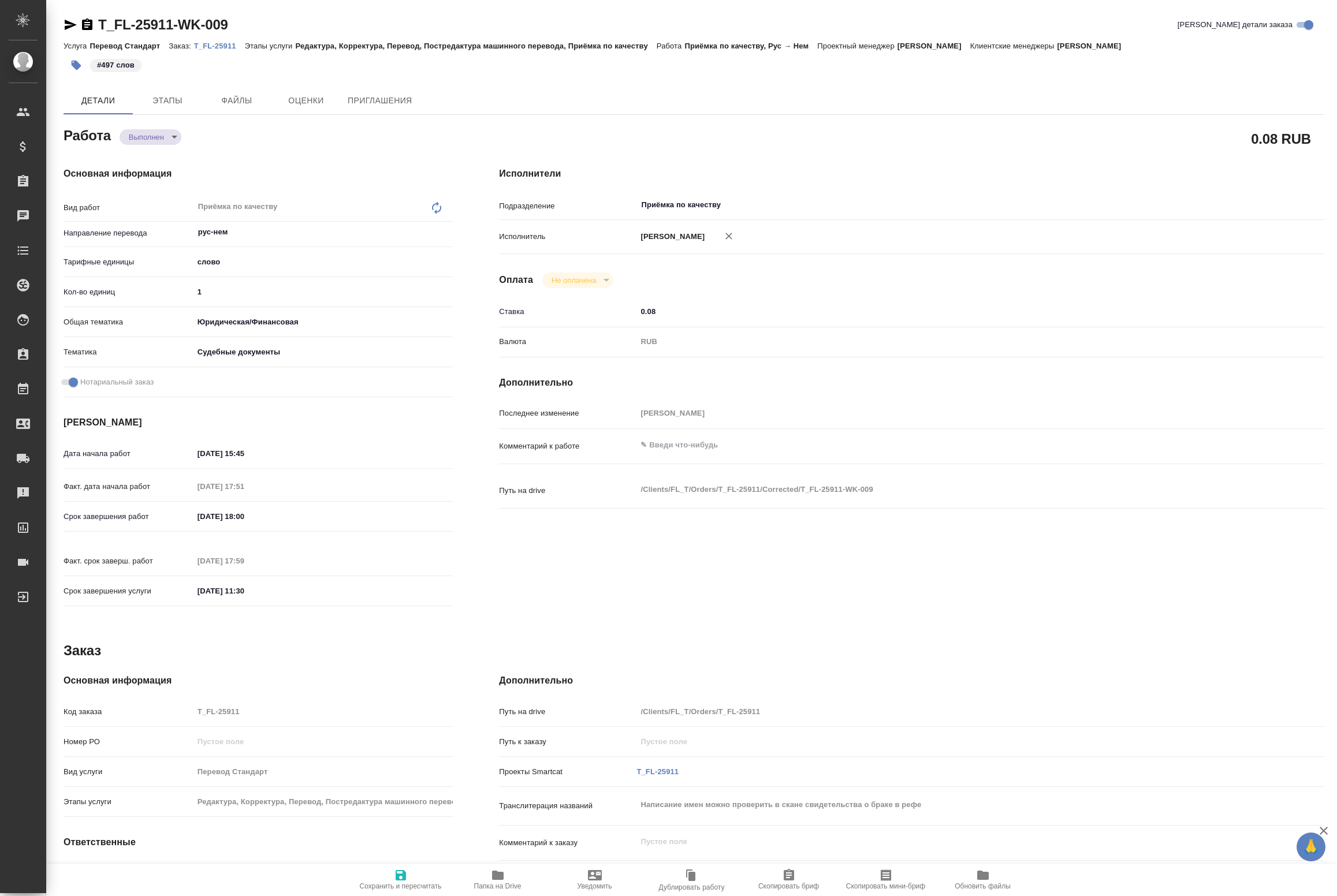
type textarea "x"
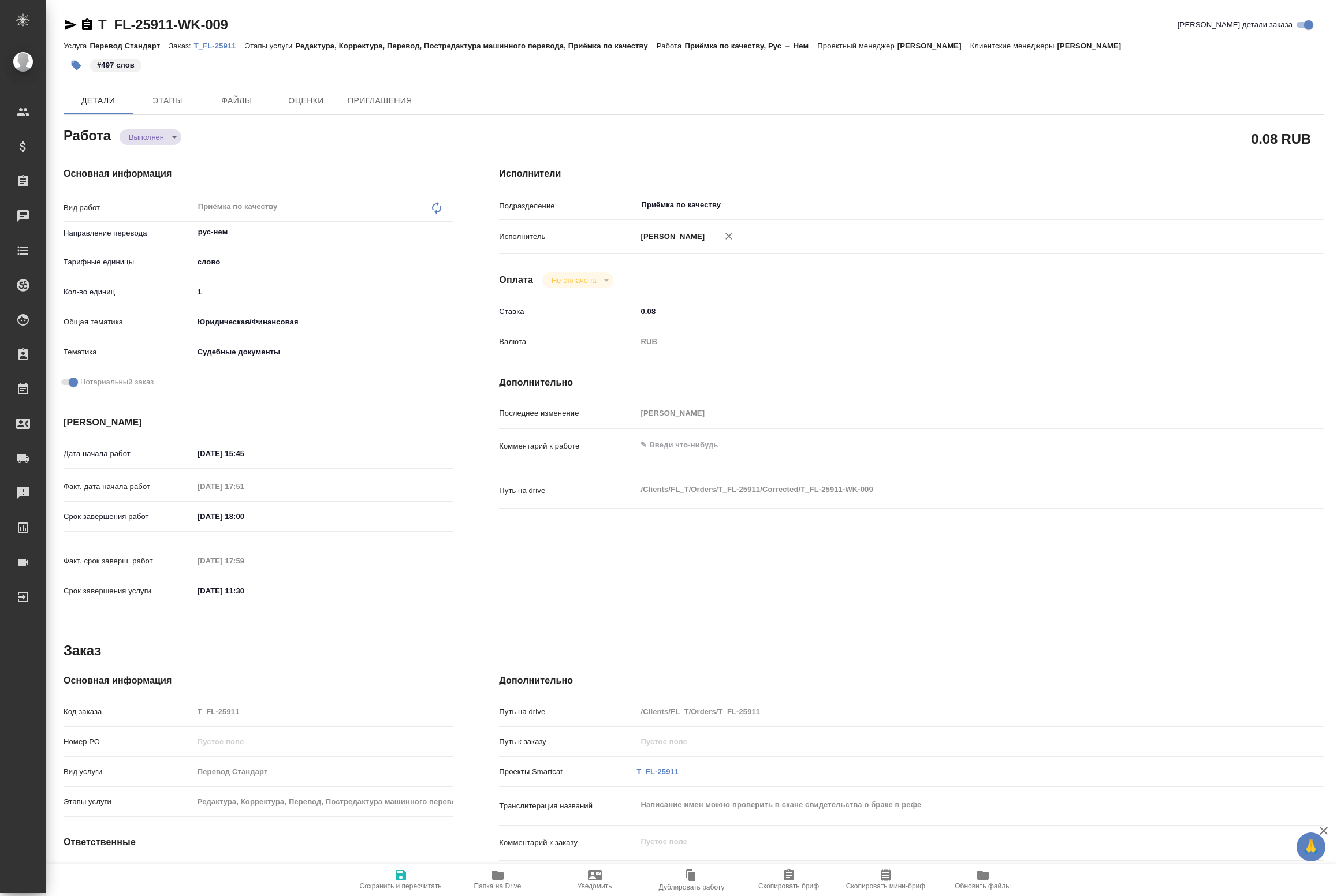
type textarea "x"
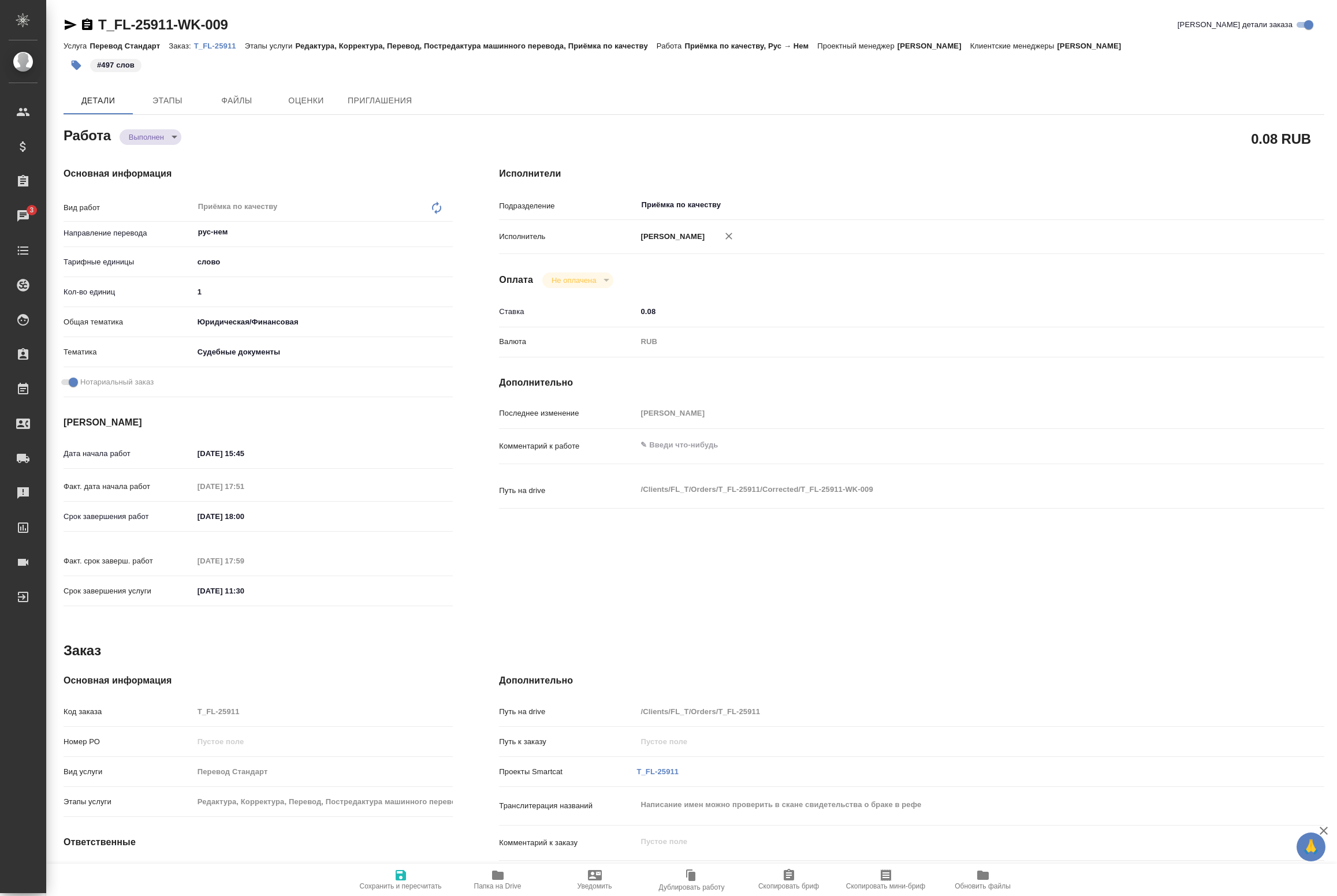
type textarea "x"
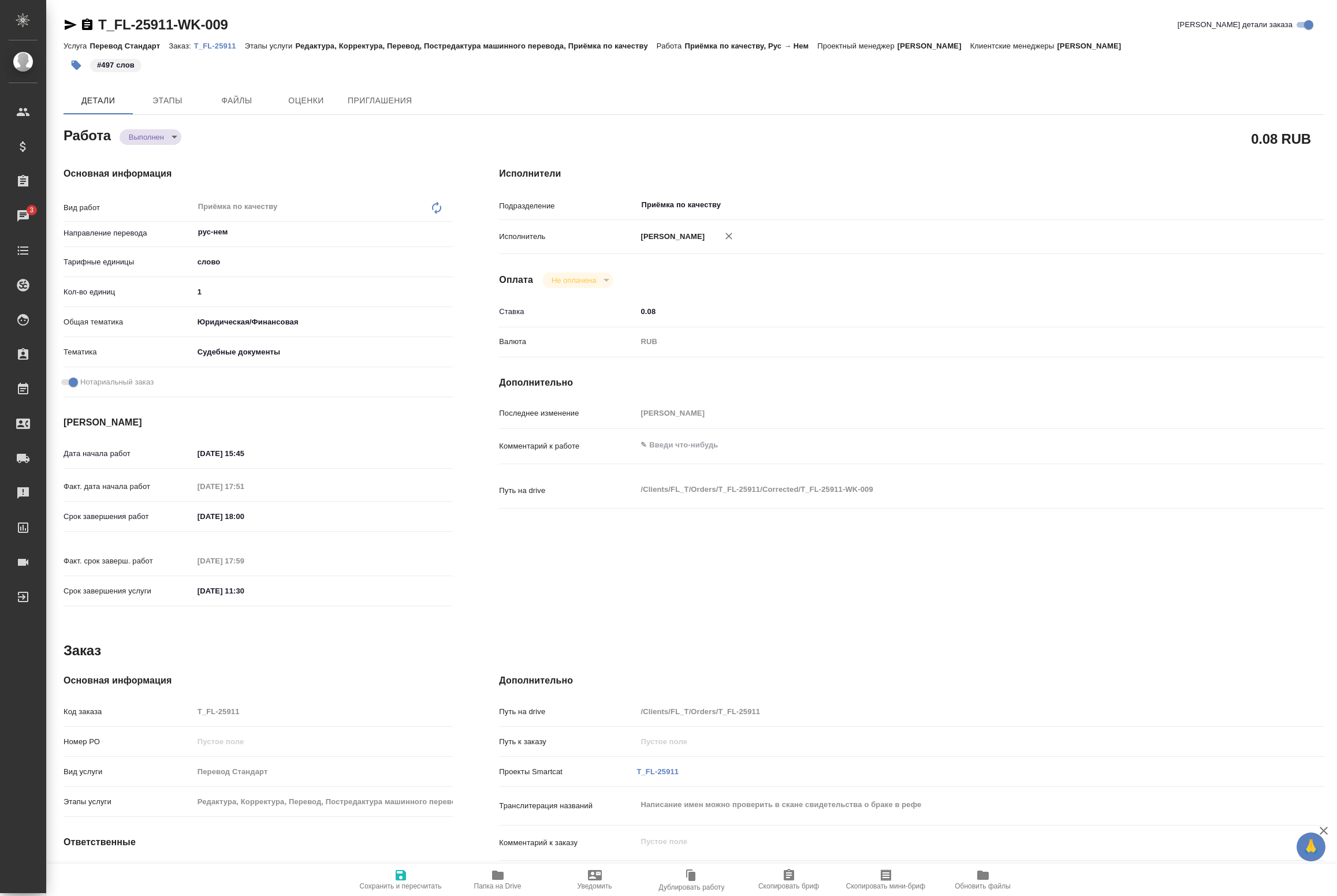
type textarea "x"
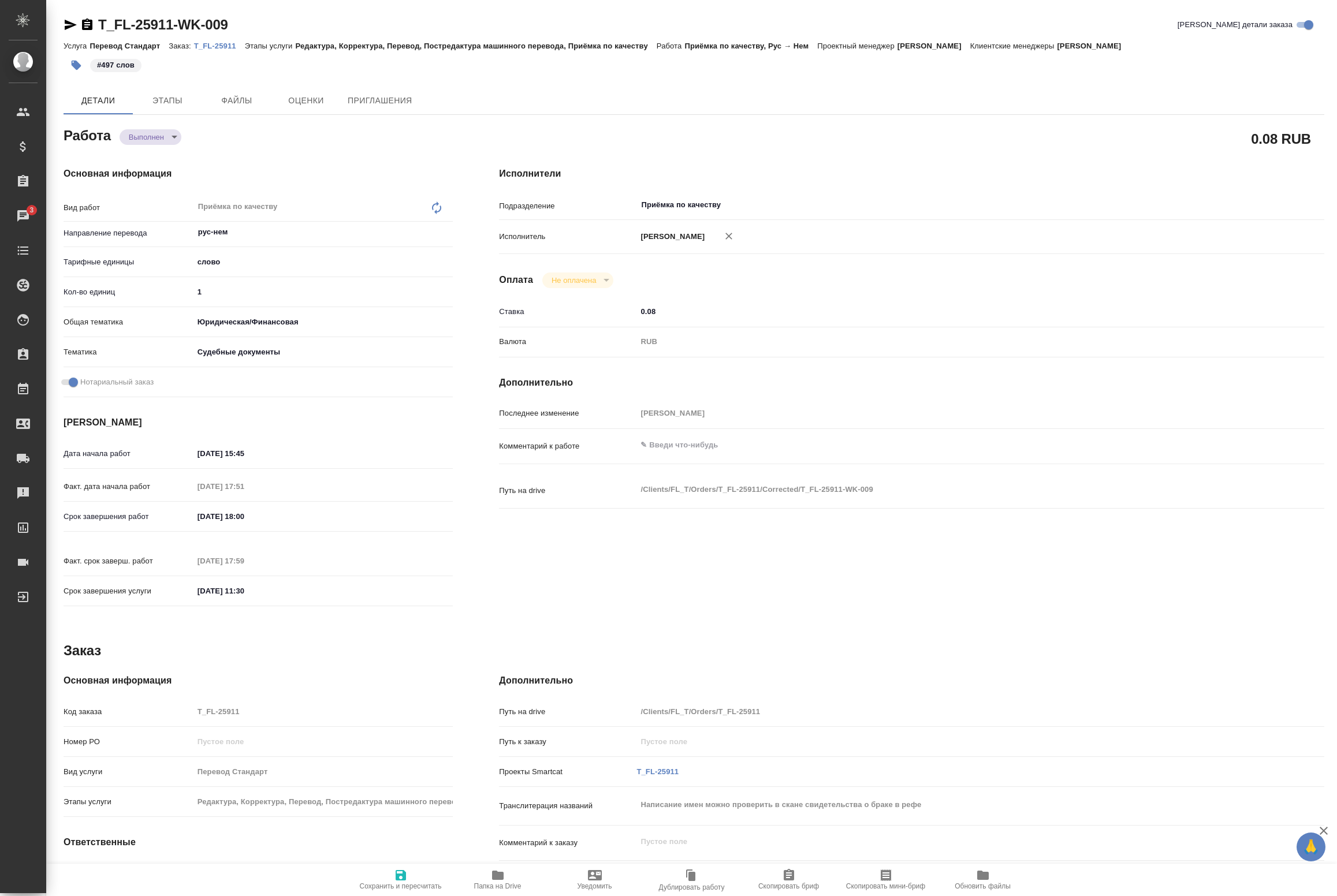
type textarea "x"
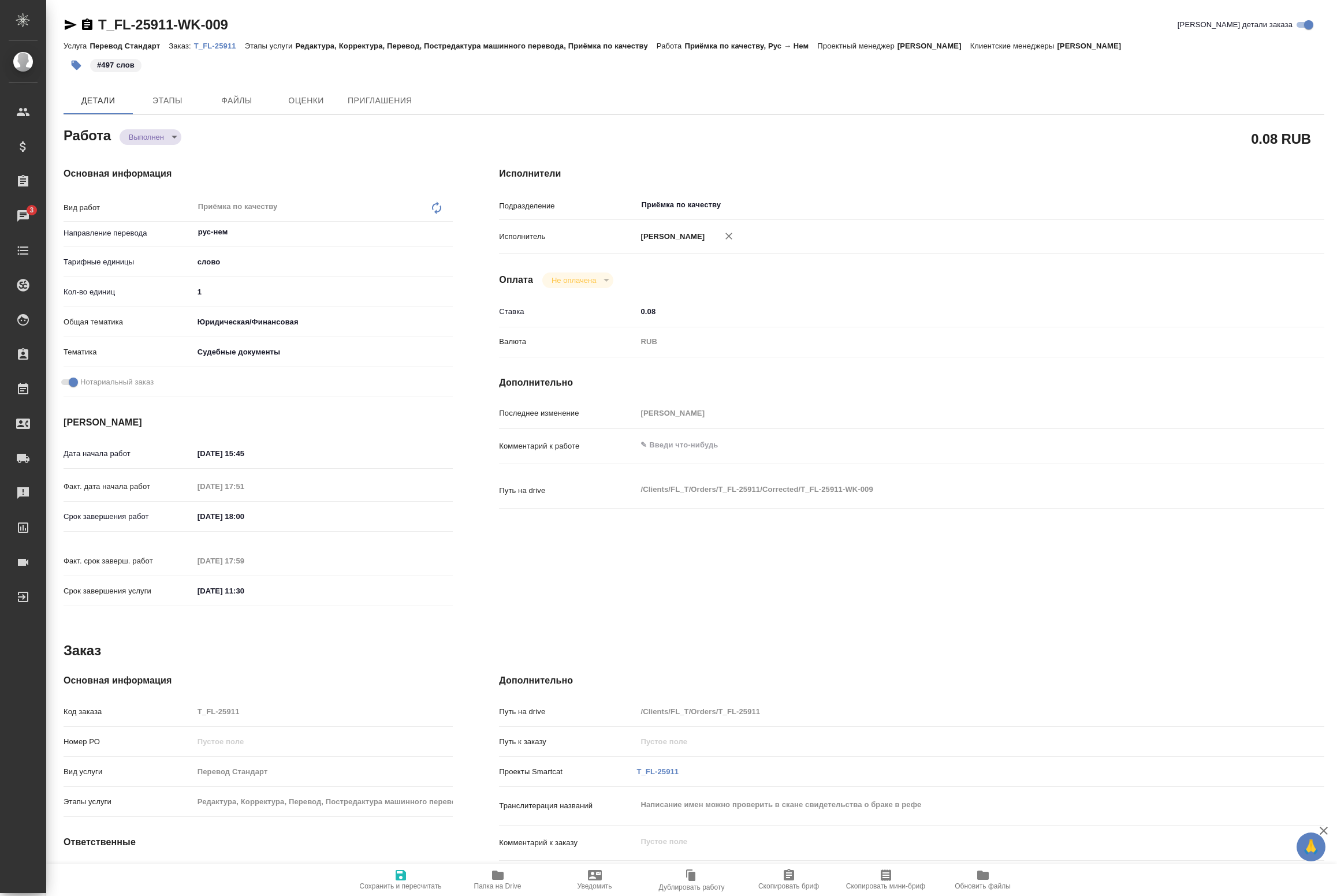
type textarea "x"
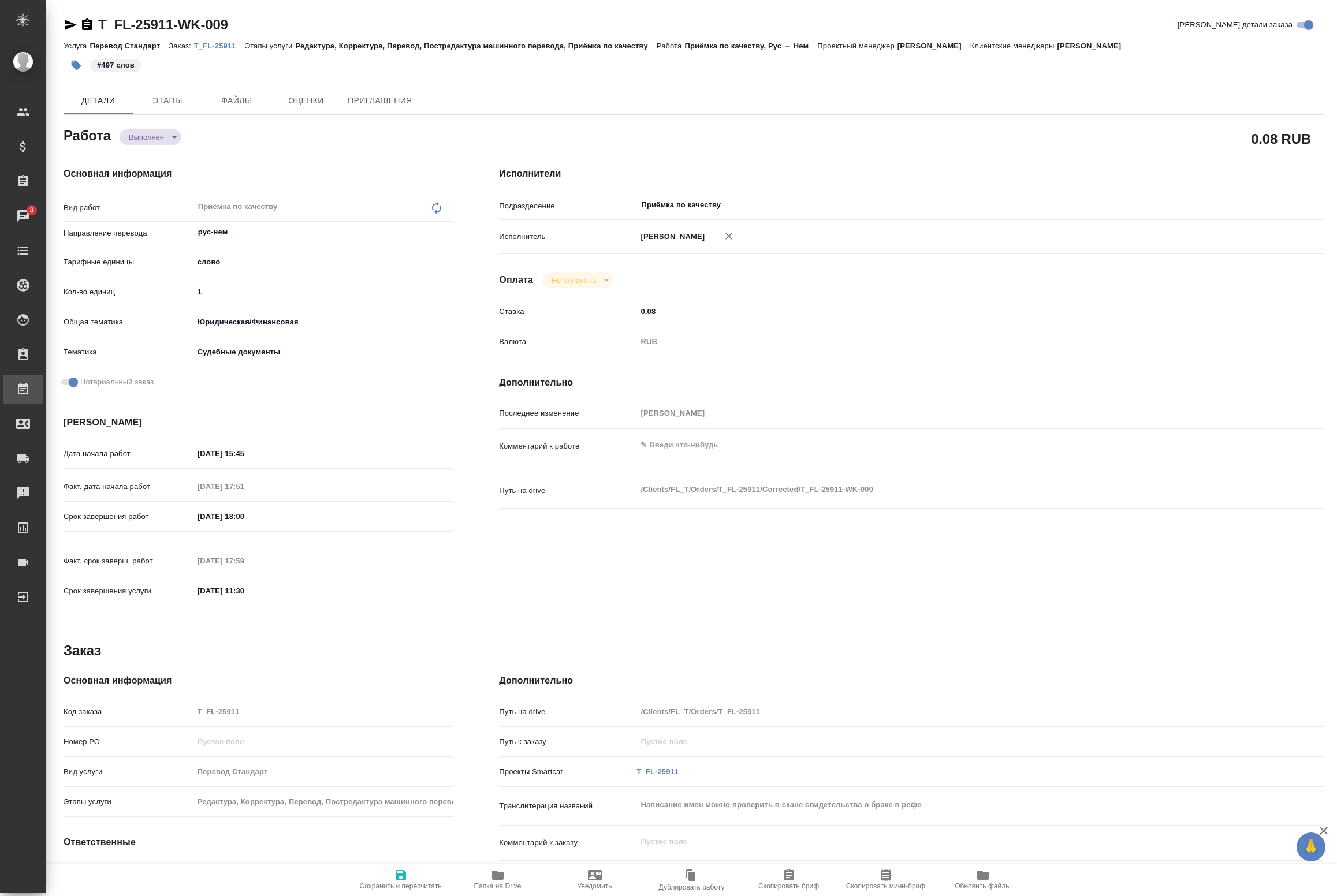
type textarea "x"
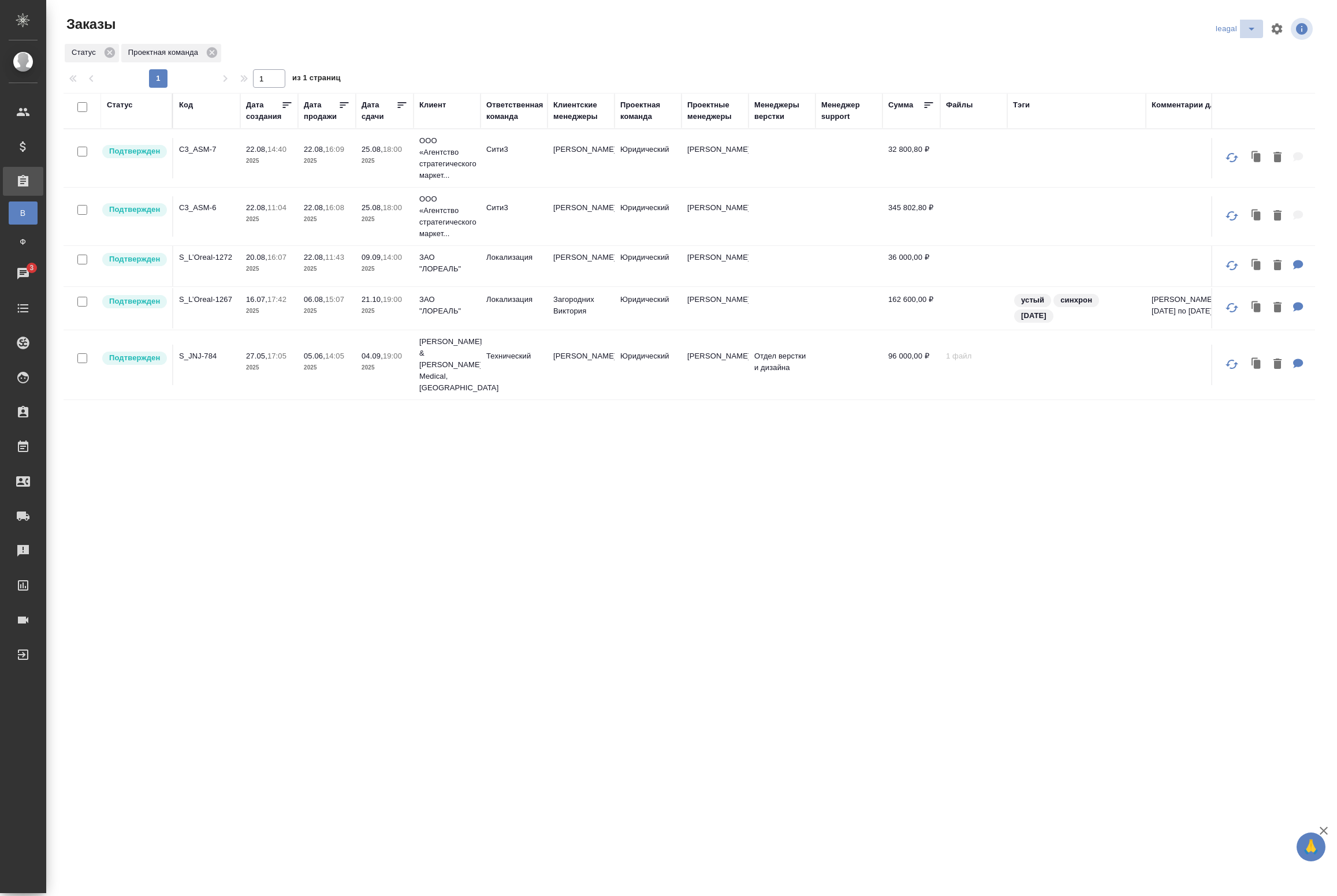
click at [1255, 27] on icon "split button" at bounding box center [1251, 29] width 13 height 13
click at [1243, 52] on li "Артак" at bounding box center [1238, 52] width 50 height 18
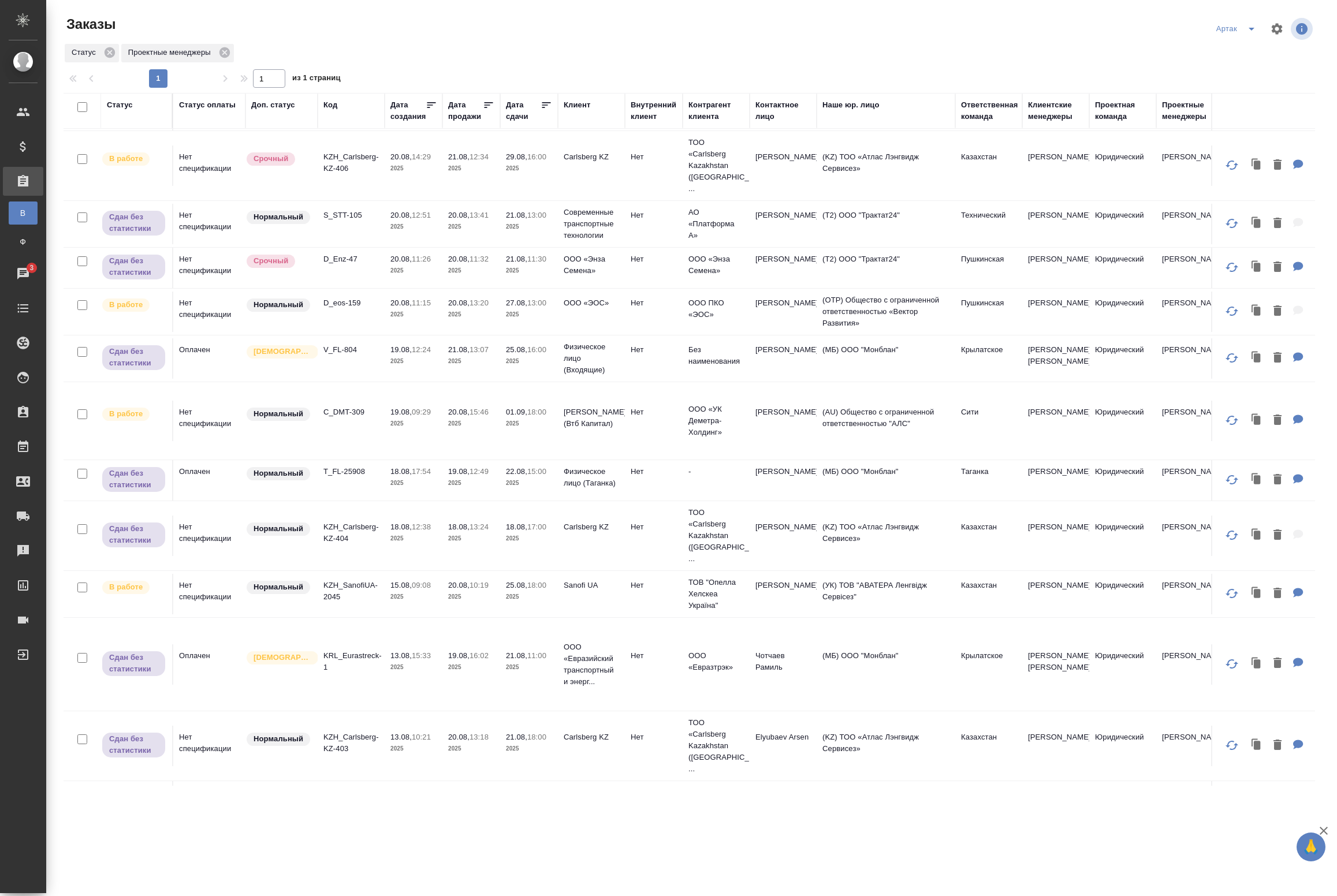
scroll to position [300, 0]
